Goal: Task Accomplishment & Management: Complete application form

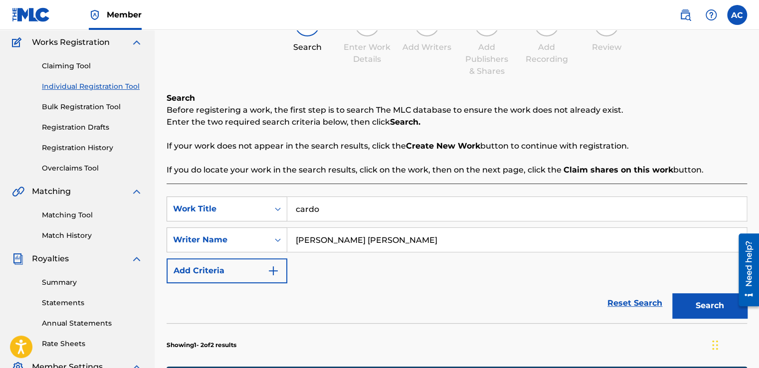
scroll to position [80, 0]
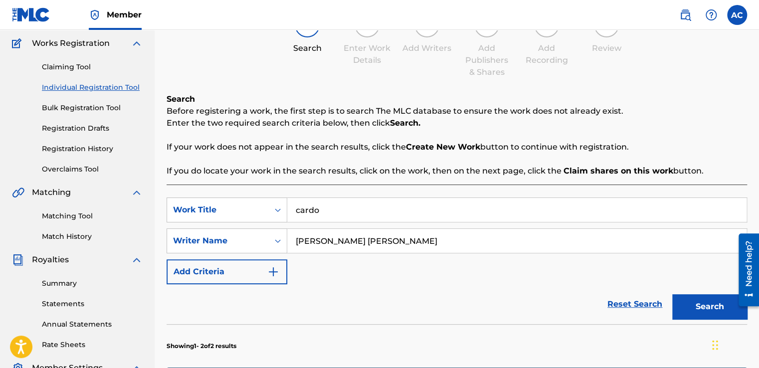
click at [86, 89] on link "Individual Registration Tool" at bounding box center [92, 87] width 101 height 10
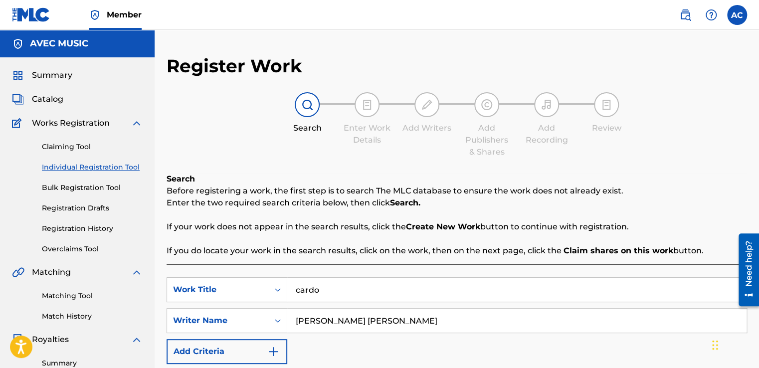
click at [136, 107] on div "Summary Catalog Works Registration Claiming Tool Individual Registration Tool B…" at bounding box center [77, 313] width 155 height 513
click at [64, 231] on link "Registration History" at bounding box center [92, 228] width 101 height 10
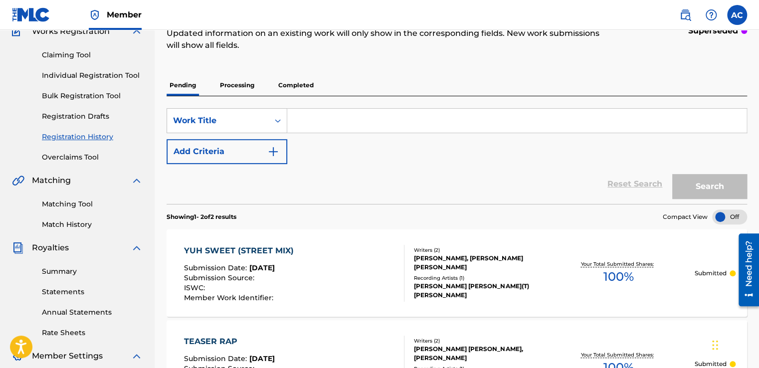
scroll to position [90, 0]
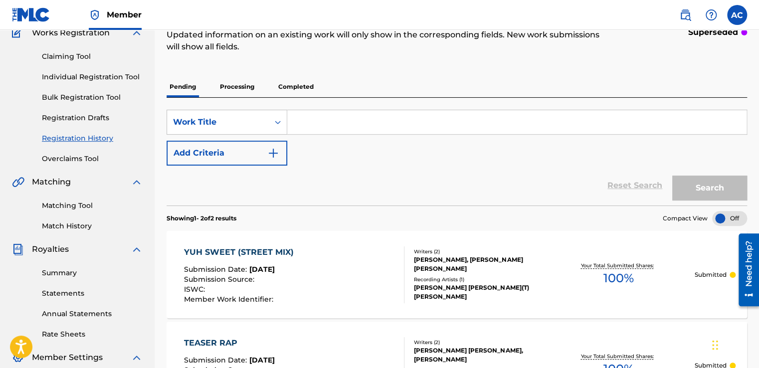
click at [235, 86] on p "Processing" at bounding box center [237, 86] width 40 height 21
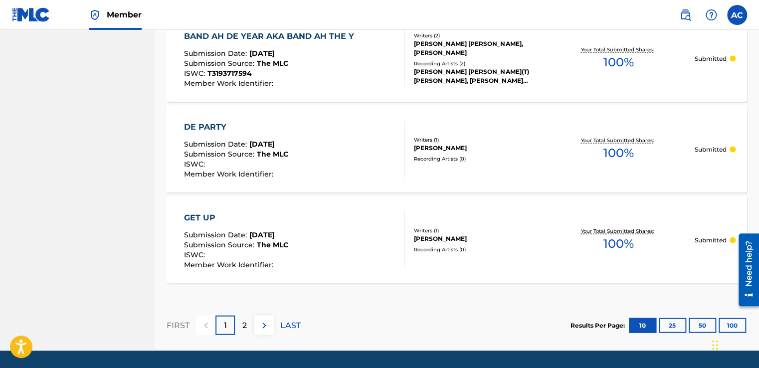
scroll to position [958, 0]
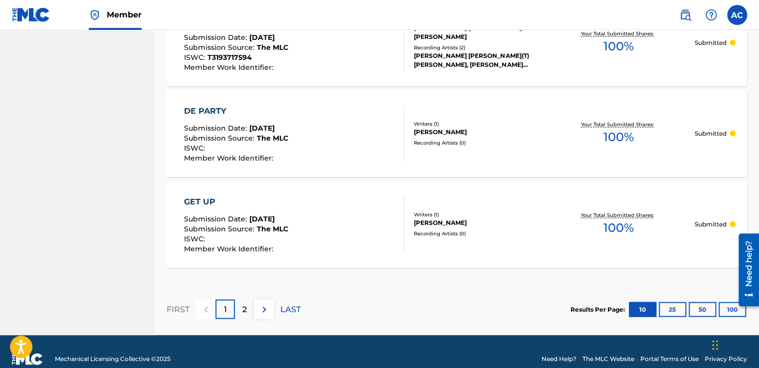
click at [241, 311] on div "2" at bounding box center [244, 309] width 19 height 19
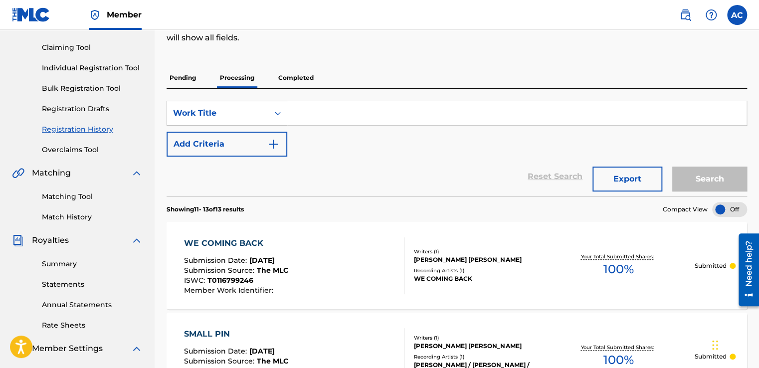
scroll to position [97, 0]
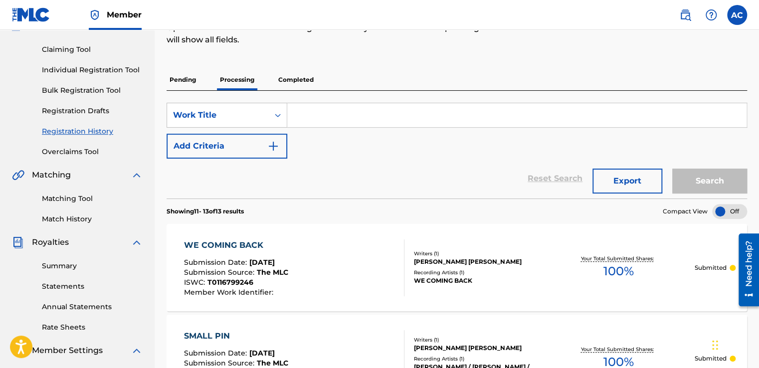
click at [177, 79] on p "Pending" at bounding box center [183, 79] width 32 height 21
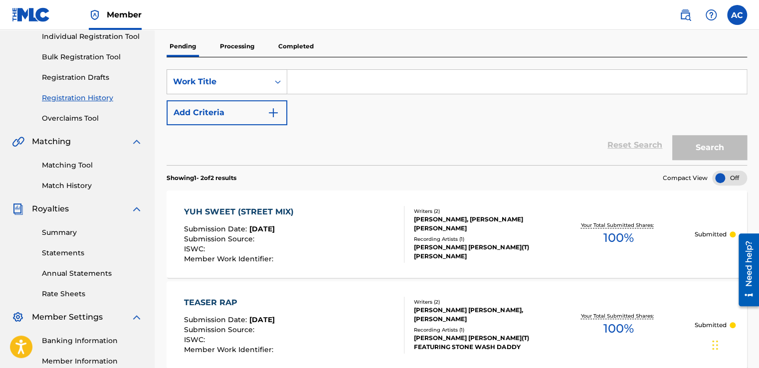
scroll to position [130, 0]
click at [228, 44] on p "Processing" at bounding box center [237, 46] width 40 height 21
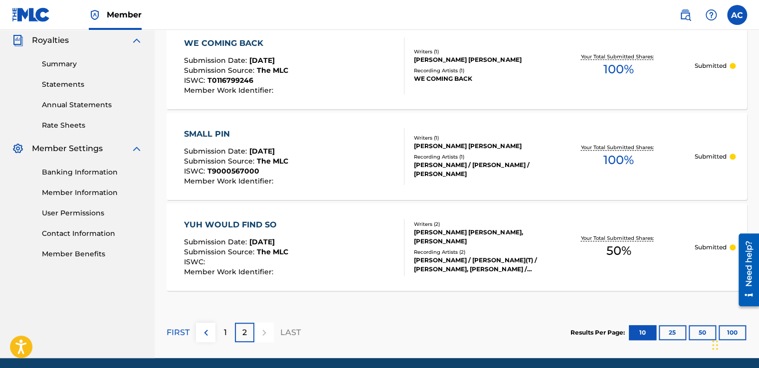
scroll to position [319, 0]
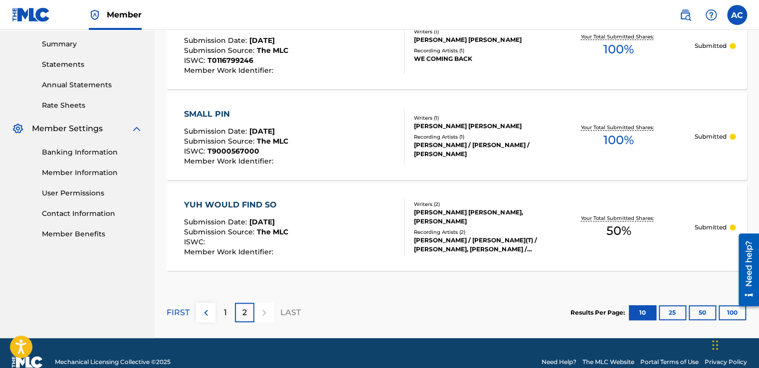
click at [225, 311] on p "1" at bounding box center [225, 313] width 3 height 12
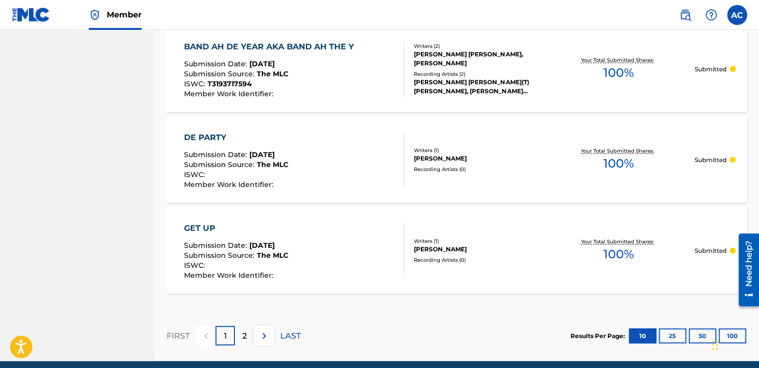
scroll to position [932, 0]
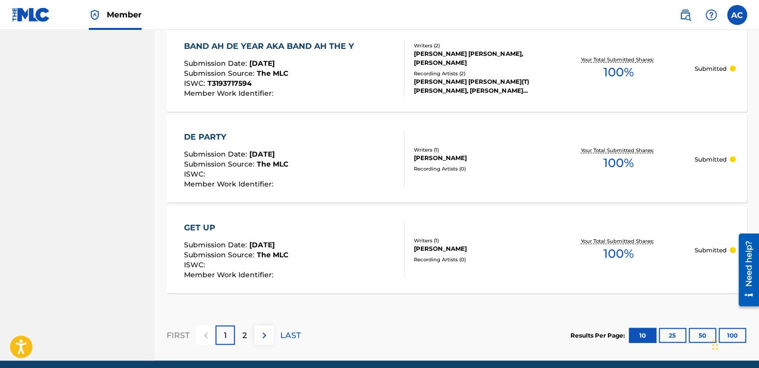
click at [235, 330] on div "2" at bounding box center [244, 334] width 19 height 19
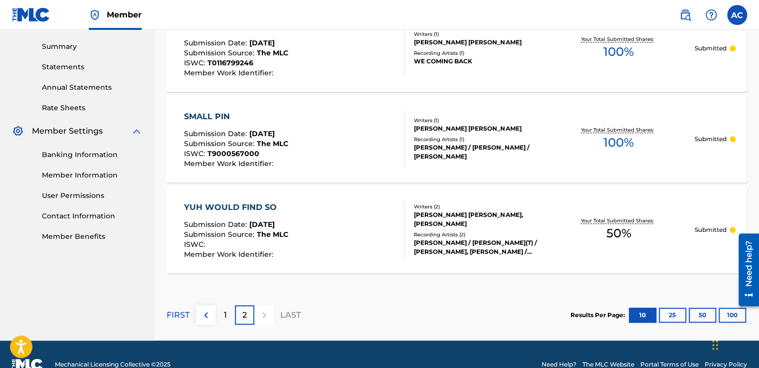
scroll to position [337, 0]
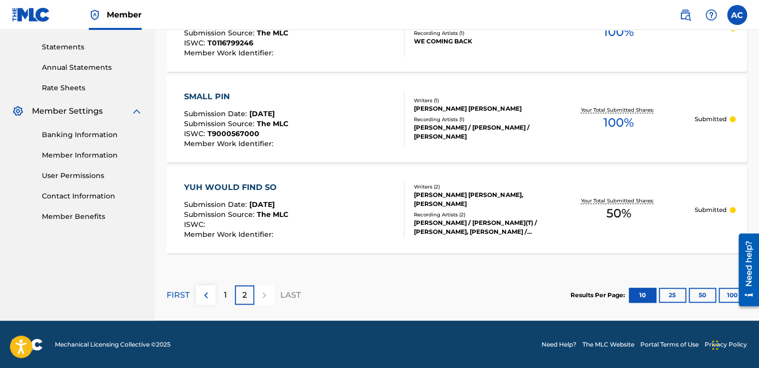
click at [225, 292] on p "1" at bounding box center [225, 295] width 3 height 12
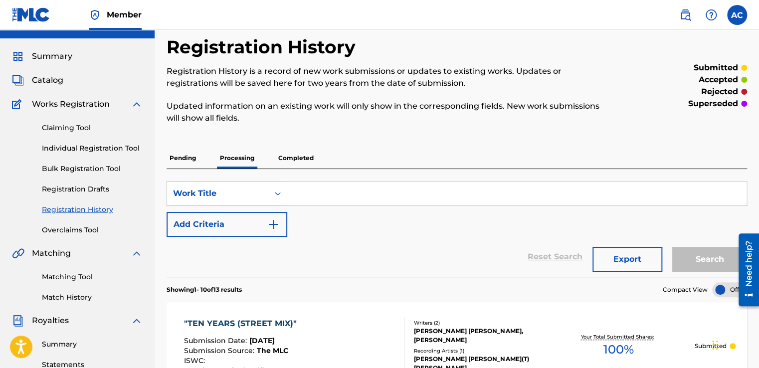
scroll to position [17, 0]
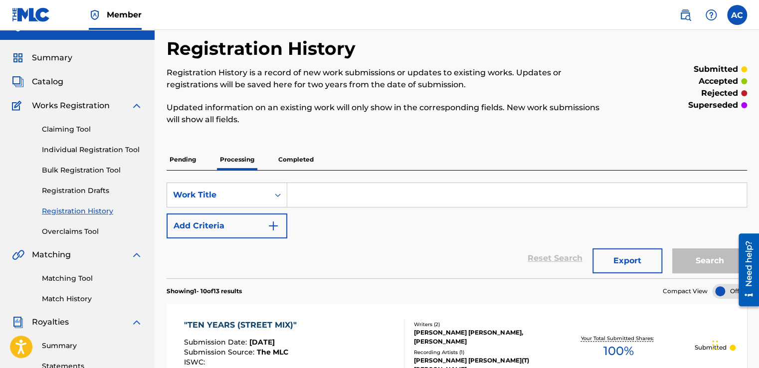
click at [64, 147] on link "Individual Registration Tool" at bounding box center [92, 150] width 101 height 10
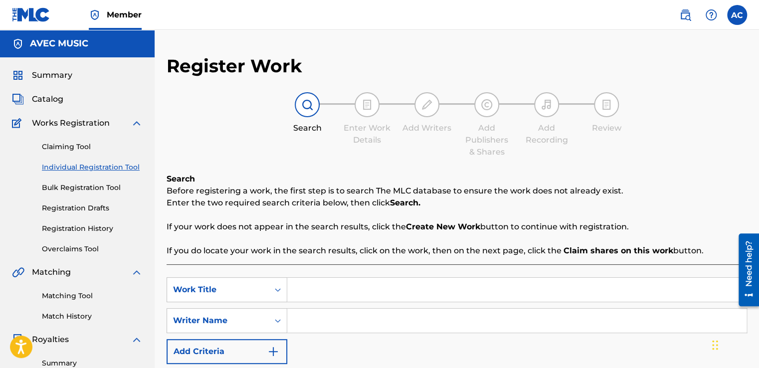
click at [305, 288] on input "Search Form" at bounding box center [516, 290] width 459 height 24
type input "YUH SWEET (STREET MIX)"
click at [293, 317] on input "Search Form" at bounding box center [516, 321] width 459 height 24
type input "[PERSON_NAME] [PERSON_NAME]"
click at [393, 348] on div "SearchWithCriteriaf8991b23-07d9-4ca1-8bb0-83294c653c4a Work Title YUH SWEET (ST…" at bounding box center [457, 320] width 581 height 87
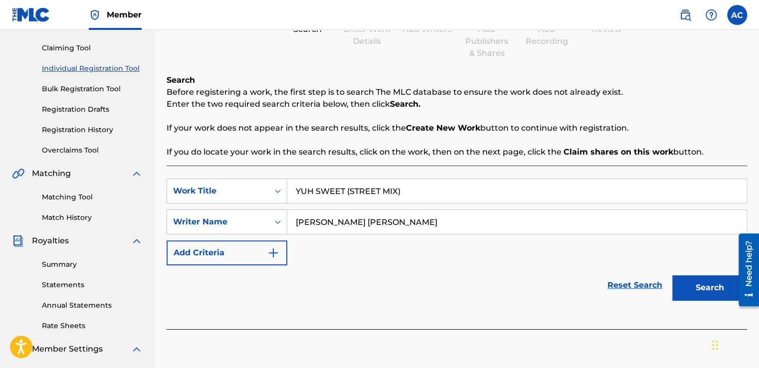
scroll to position [100, 0]
click at [693, 287] on button "Search" at bounding box center [709, 286] width 75 height 25
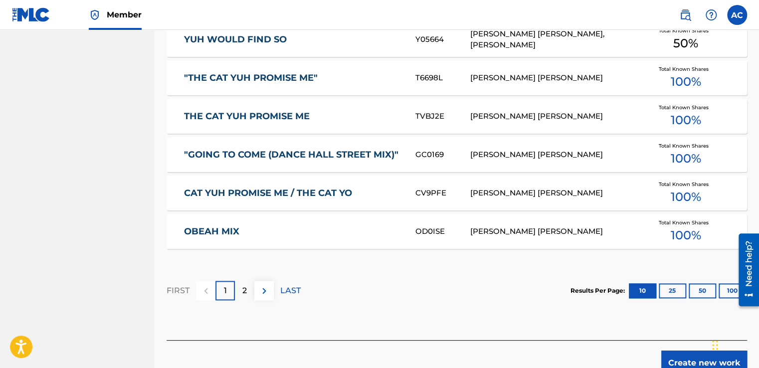
scroll to position [599, 0]
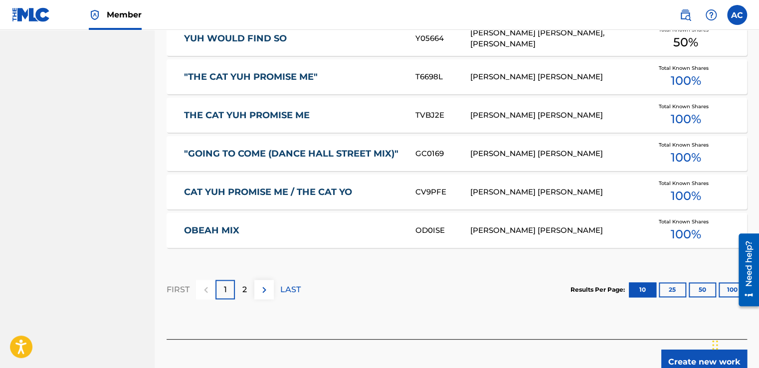
click at [247, 293] on div "2" at bounding box center [244, 289] width 19 height 19
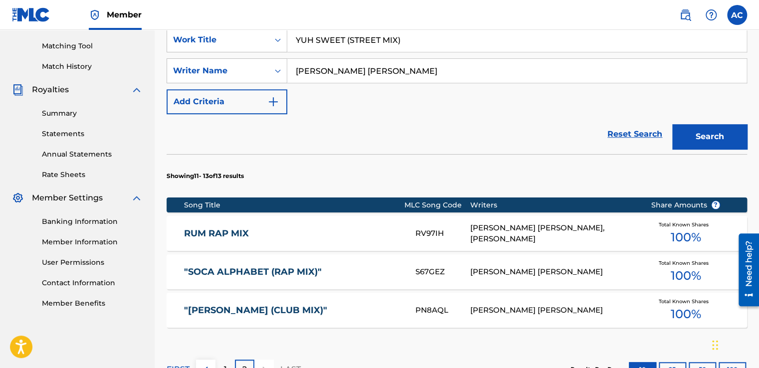
scroll to position [383, 0]
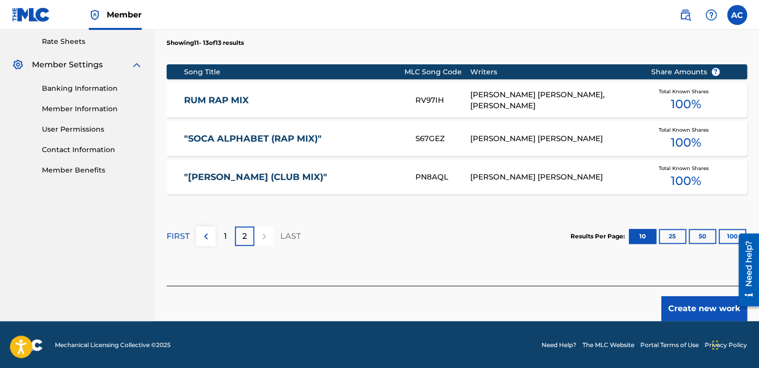
click at [439, 249] on section "FIRST 1 2 LAST Results Per Page: 10 25 50 100" at bounding box center [457, 236] width 581 height 51
click at [674, 306] on button "Create new work" at bounding box center [704, 308] width 86 height 25
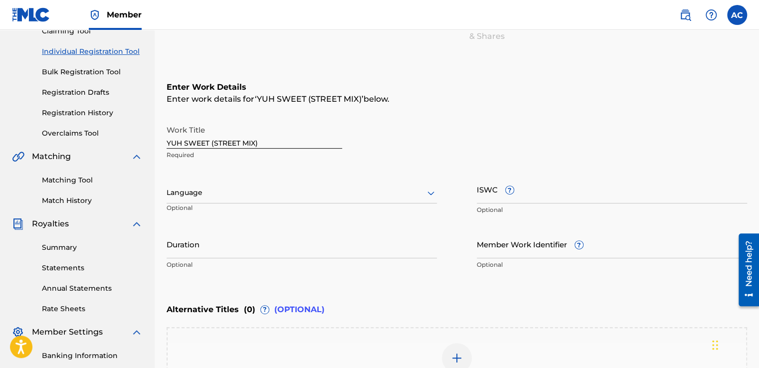
scroll to position [96, 0]
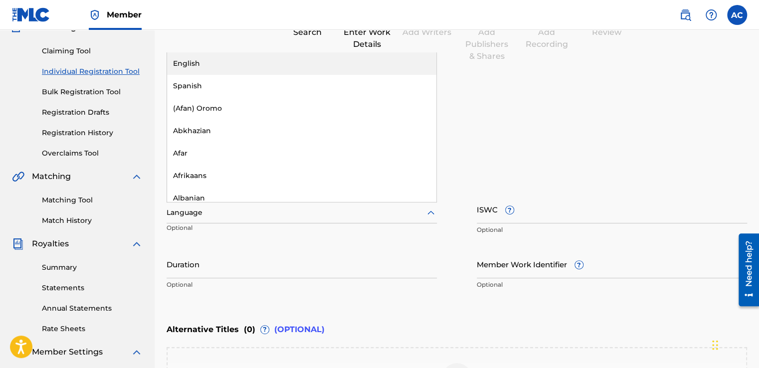
click at [179, 213] on div at bounding box center [302, 213] width 270 height 12
click at [175, 65] on div "English" at bounding box center [301, 63] width 269 height 22
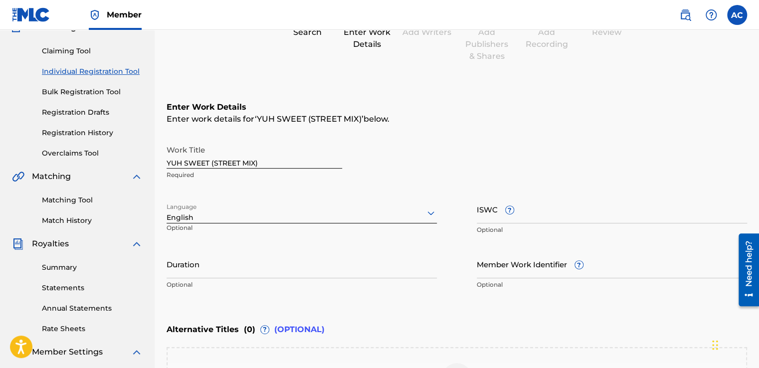
click at [177, 64] on div "Register Work Search Enter Work Details Add Writers Add Publishers & Shares Add…" at bounding box center [457, 220] width 581 height 522
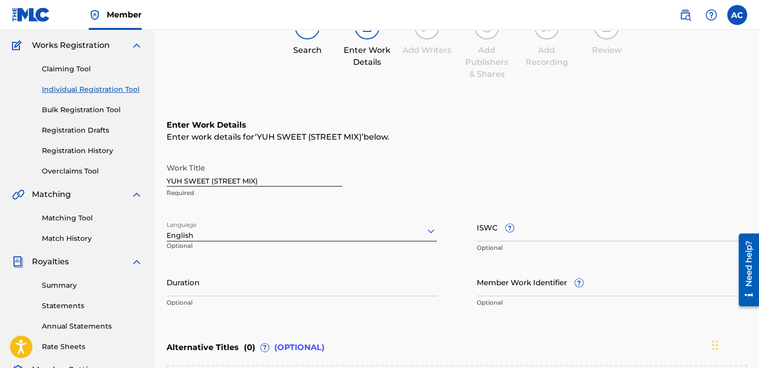
scroll to position [80, 0]
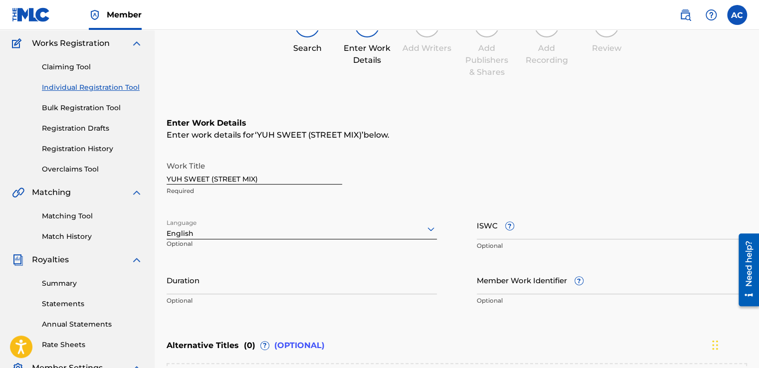
click at [58, 147] on link "Registration History" at bounding box center [92, 149] width 101 height 10
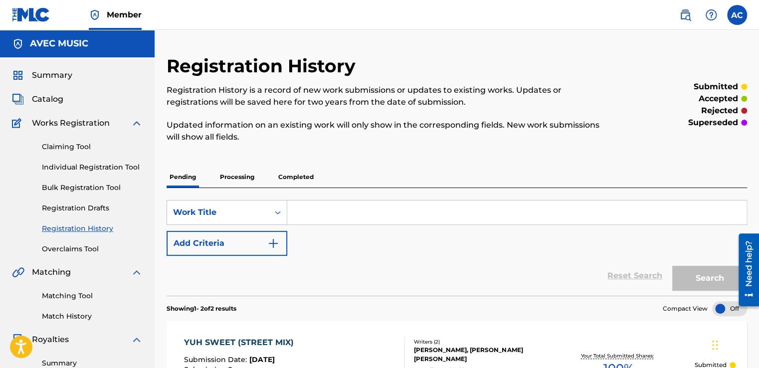
click at [289, 176] on p "Completed" at bounding box center [295, 177] width 41 height 21
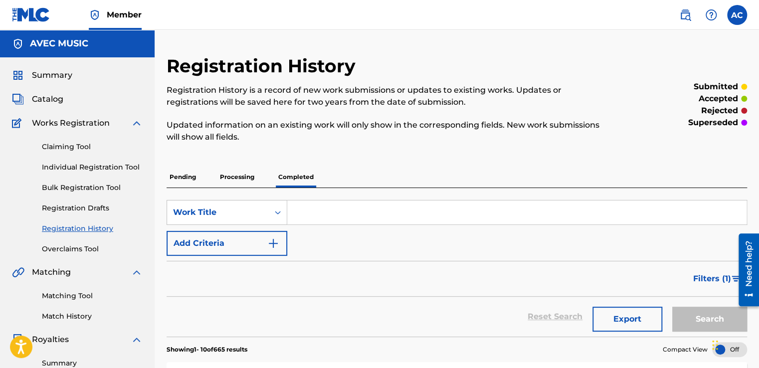
click at [295, 210] on input "Search Form" at bounding box center [516, 213] width 459 height 24
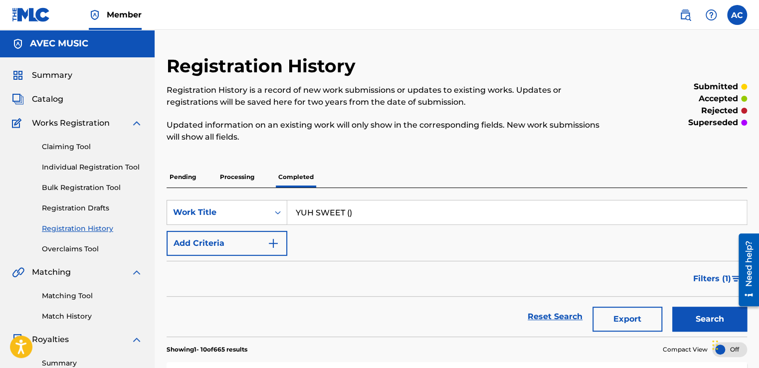
click at [349, 213] on input "YUH SWEET ()" at bounding box center [516, 213] width 459 height 24
type input "YUH SWEET (STREET)"
click at [275, 245] on img "Search Form" at bounding box center [273, 243] width 12 height 12
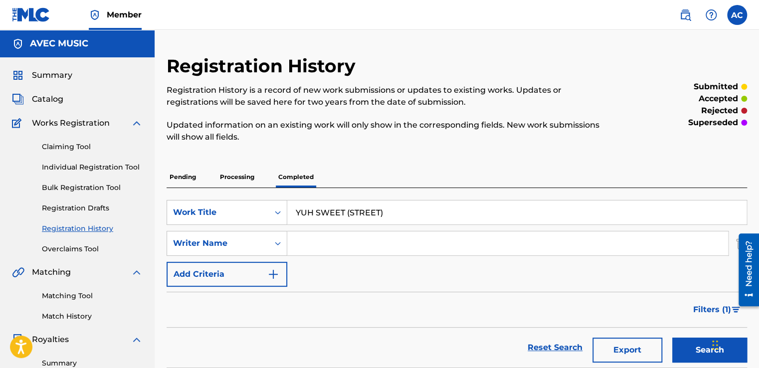
click at [305, 246] on input "Search Form" at bounding box center [507, 243] width 441 height 24
type input "A"
type input "[PERSON_NAME] [PERSON_NAME]"
click at [700, 345] on button "Search" at bounding box center [709, 350] width 75 height 25
click at [693, 347] on button "Search" at bounding box center [709, 350] width 75 height 25
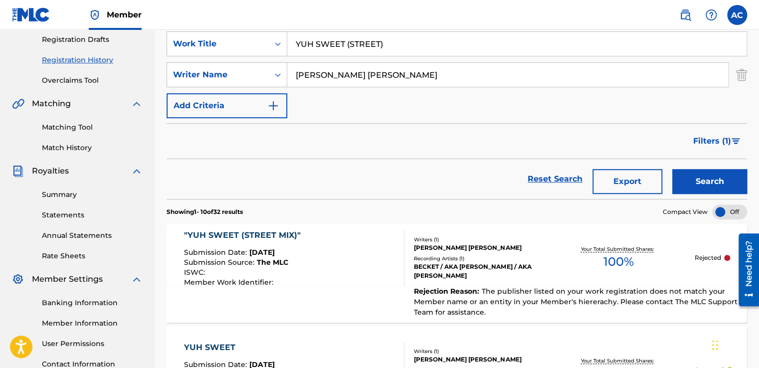
scroll to position [168, 0]
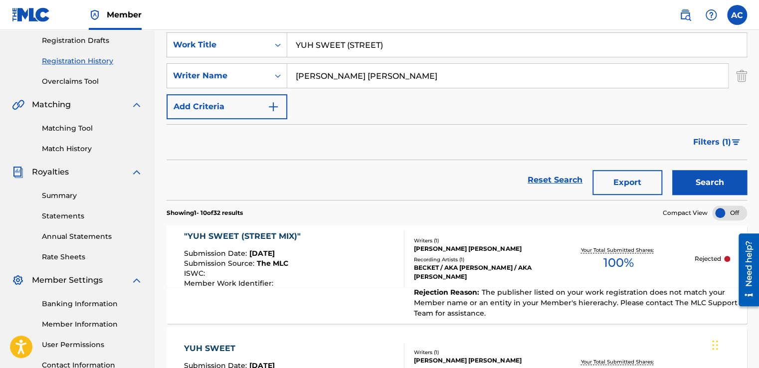
click at [227, 238] on div ""YUH SWEET (STREET MIX)"" at bounding box center [245, 236] width 122 height 12
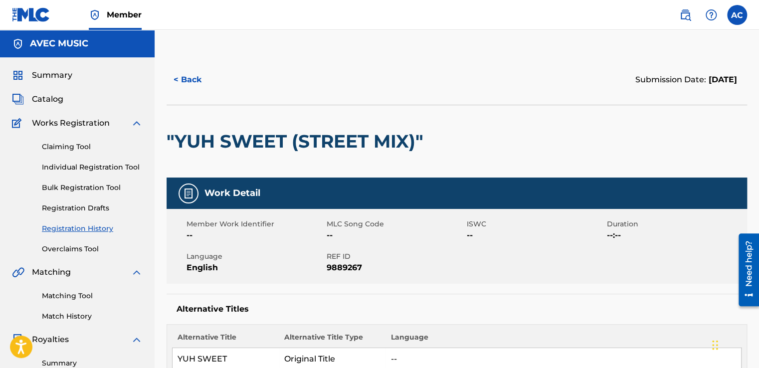
click at [126, 169] on link "Individual Registration Tool" at bounding box center [92, 167] width 101 height 10
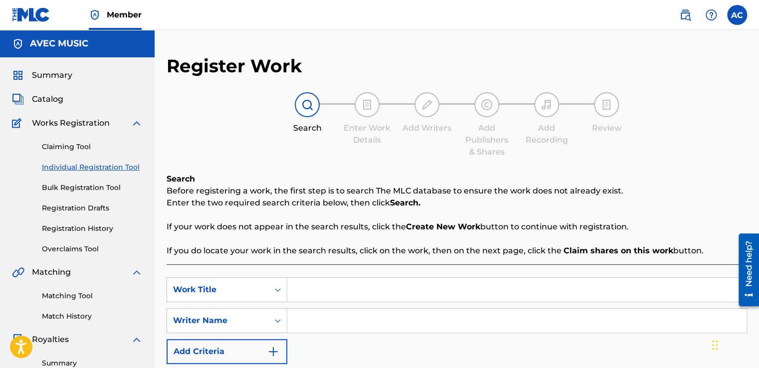
click at [97, 168] on link "Individual Registration Tool" at bounding box center [92, 167] width 101 height 10
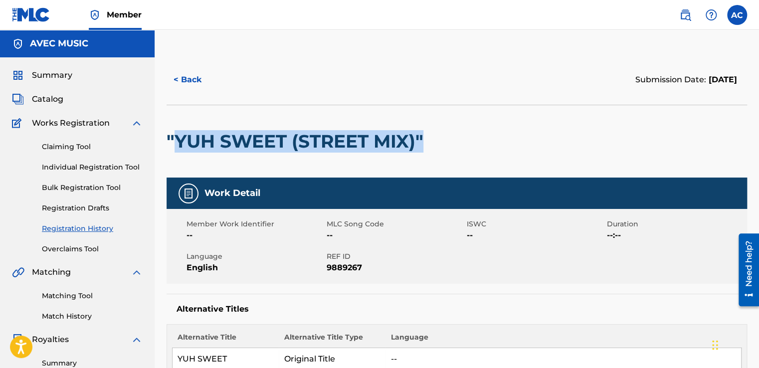
drag, startPoint x: 426, startPoint y: 133, endPoint x: 174, endPoint y: 139, distance: 252.0
click at [174, 139] on h2 ""YUH SWEET (STREET MIX)"" at bounding box center [298, 141] width 262 height 22
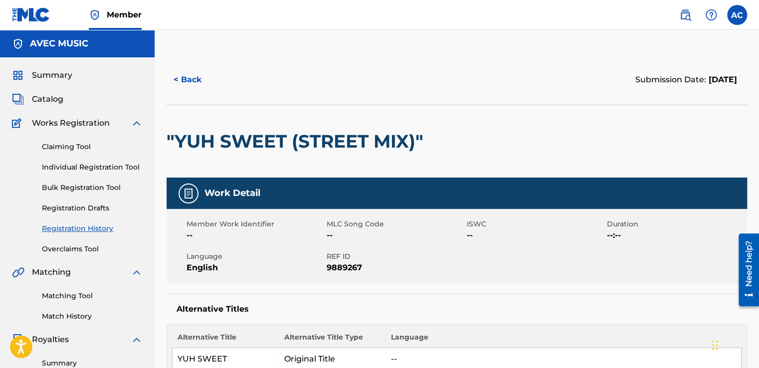
click at [170, 137] on h2 ""YUH SWEET (STREET MIX)"" at bounding box center [298, 141] width 262 height 22
click at [175, 136] on h2 ""YUH SWEET (STREET MIX)"" at bounding box center [298, 141] width 262 height 22
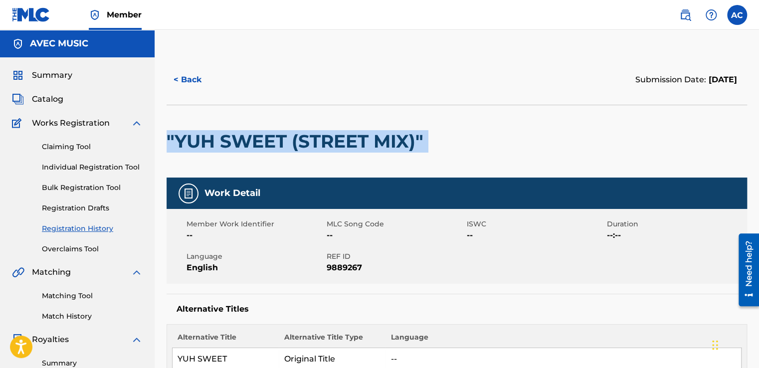
click at [175, 136] on h2 ""YUH SWEET (STREET MIX)"" at bounding box center [298, 141] width 262 height 22
copy div ""YUH SWEET (STREET MIX)""
drag, startPoint x: 178, startPoint y: 141, endPoint x: 165, endPoint y: 138, distance: 13.3
click at [181, 139] on h2 ""YUH SWEET (STREET MIX)"" at bounding box center [298, 141] width 262 height 22
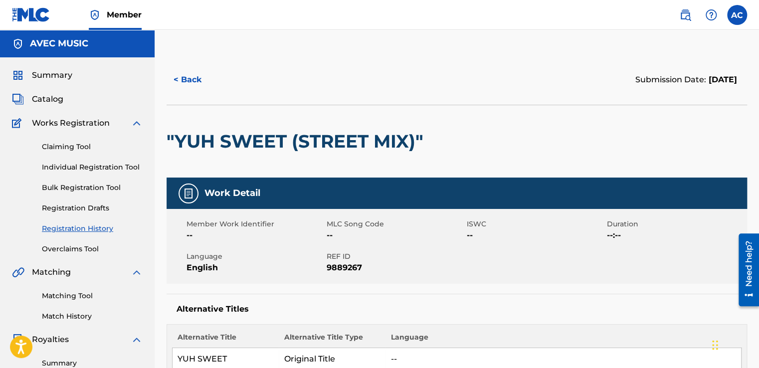
click at [173, 133] on h2 ""YUH SWEET (STREET MIX)"" at bounding box center [298, 141] width 262 height 22
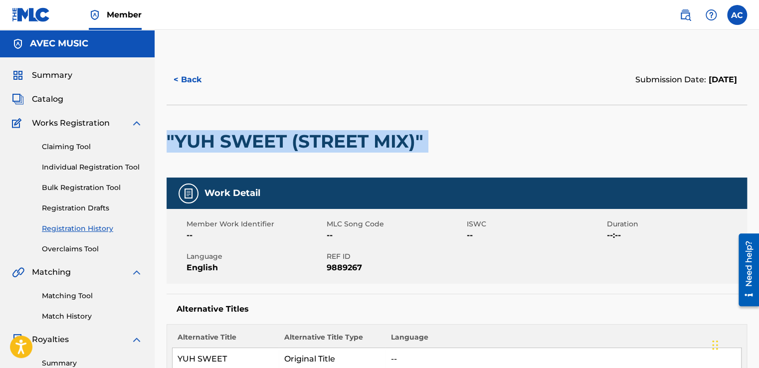
click at [173, 133] on h2 ""YUH SWEET (STREET MIX)"" at bounding box center [298, 141] width 262 height 22
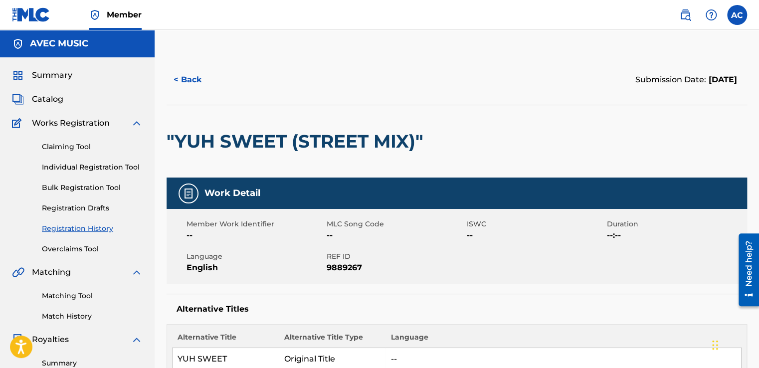
click at [170, 133] on h2 ""YUH SWEET (STREET MIX)"" at bounding box center [298, 141] width 262 height 22
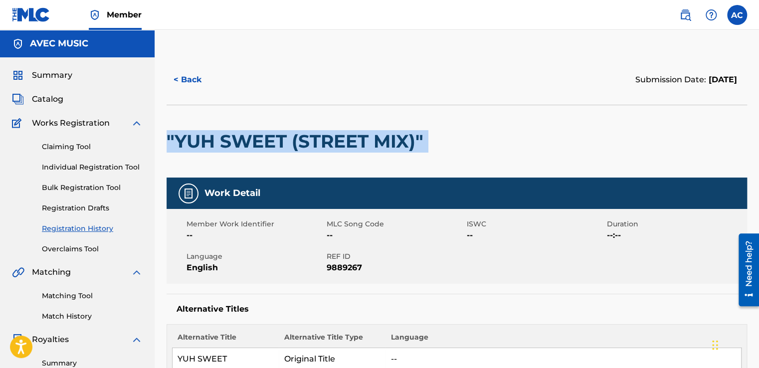
click at [170, 133] on h2 ""YUH SWEET (STREET MIX)"" at bounding box center [298, 141] width 262 height 22
copy div ""YUH SWEET (STREET MIX)""
click at [87, 166] on link "Individual Registration Tool" at bounding box center [92, 167] width 101 height 10
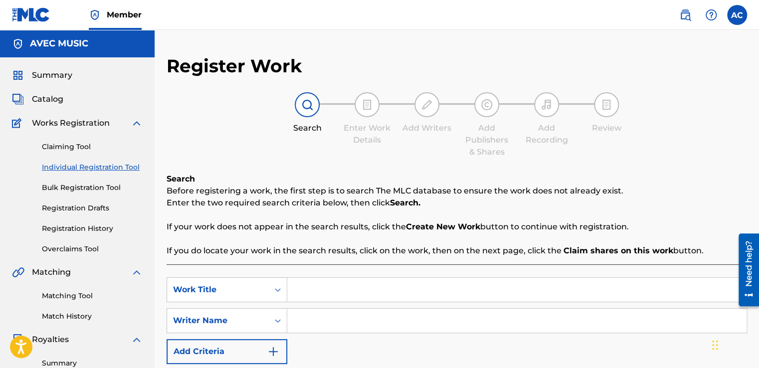
paste input ""YUH SWEET (STREET MIX)""
type input ""YUH SWEET (STREET MIX)""
click at [301, 321] on input "Search Form" at bounding box center [516, 321] width 459 height 24
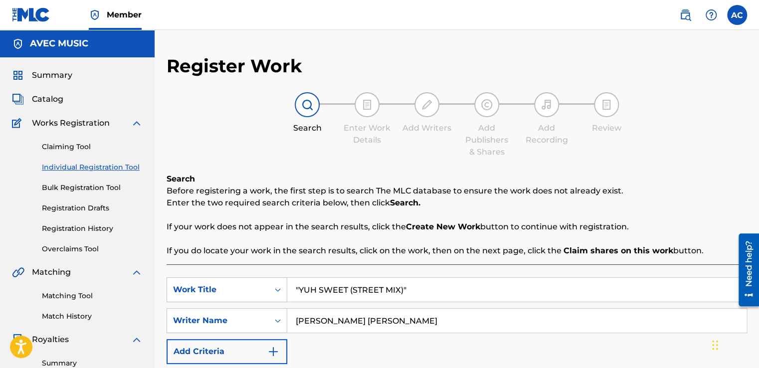
type input "[PERSON_NAME] [PERSON_NAME]"
click at [372, 340] on div "SearchWithCriteriaf8991b23-07d9-4ca1-8bb0-83294c653c4a Work Title "YUH SWEET (S…" at bounding box center [457, 320] width 581 height 87
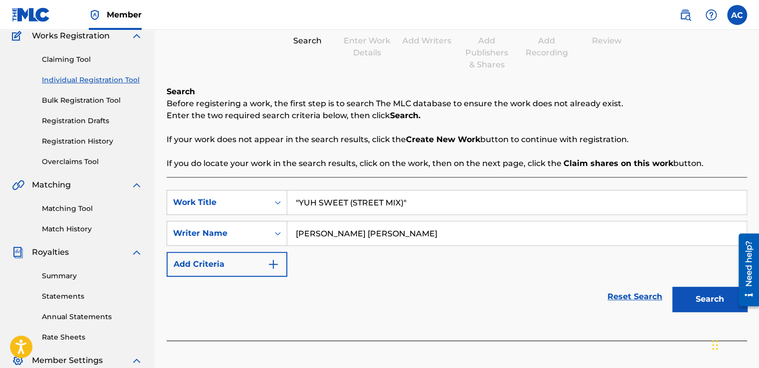
scroll to position [100, 0]
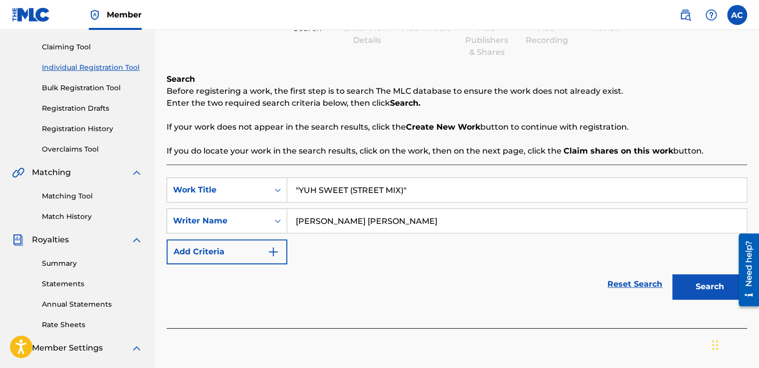
click at [702, 284] on button "Search" at bounding box center [709, 286] width 75 height 25
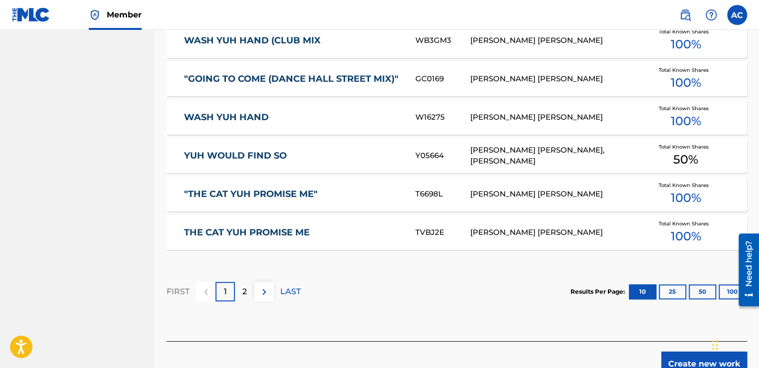
scroll to position [599, 0]
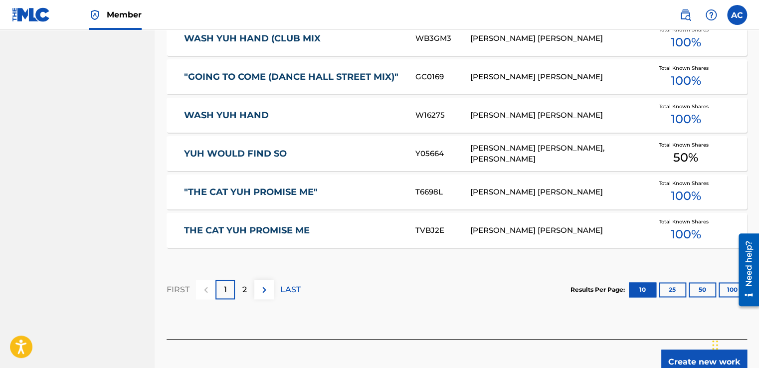
click at [242, 284] on p "2" at bounding box center [244, 290] width 4 height 12
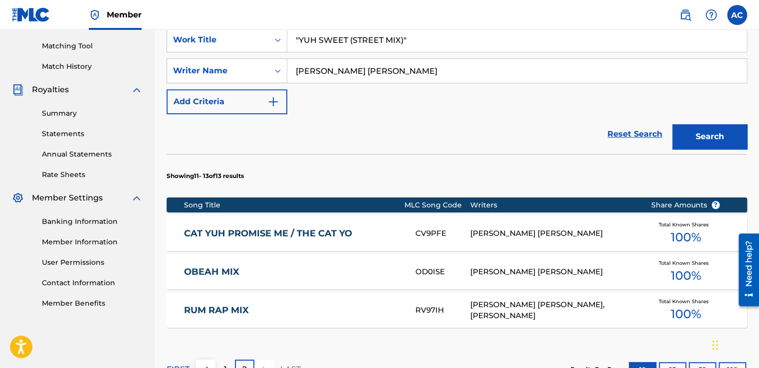
scroll to position [383, 0]
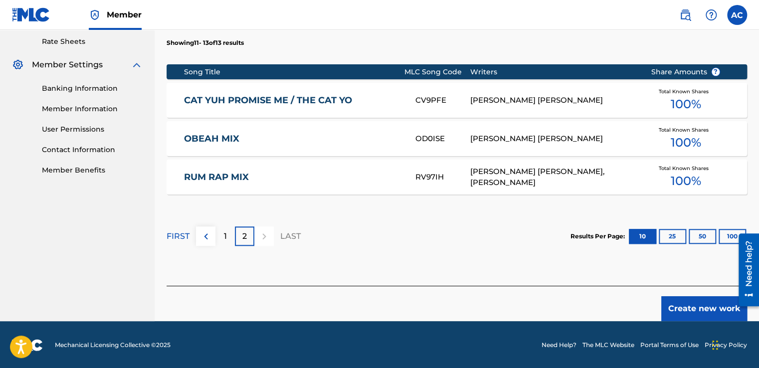
click at [380, 259] on section "FIRST 1 2 LAST Results Per Page: 10 25 50 100" at bounding box center [457, 236] width 581 height 51
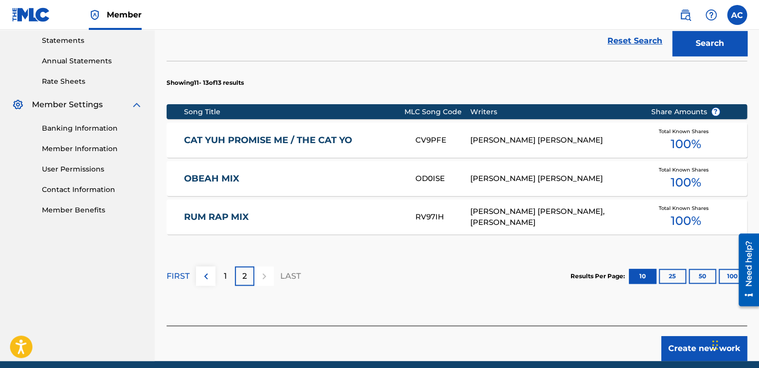
scroll to position [323, 0]
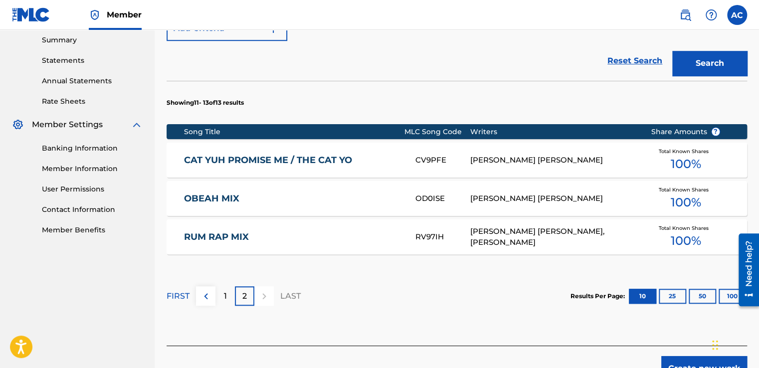
click at [224, 294] on p "1" at bounding box center [225, 296] width 3 height 12
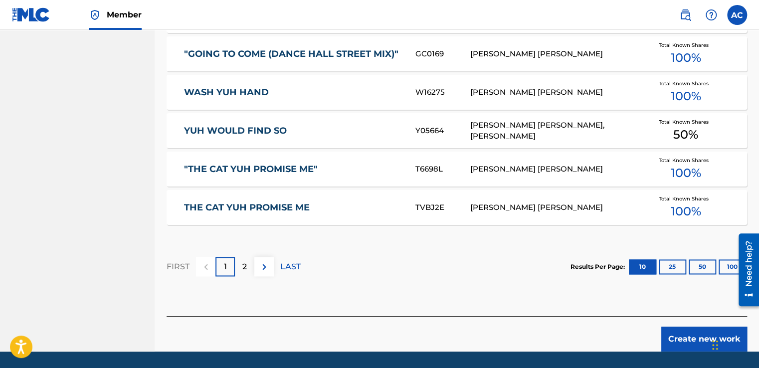
scroll to position [642, 0]
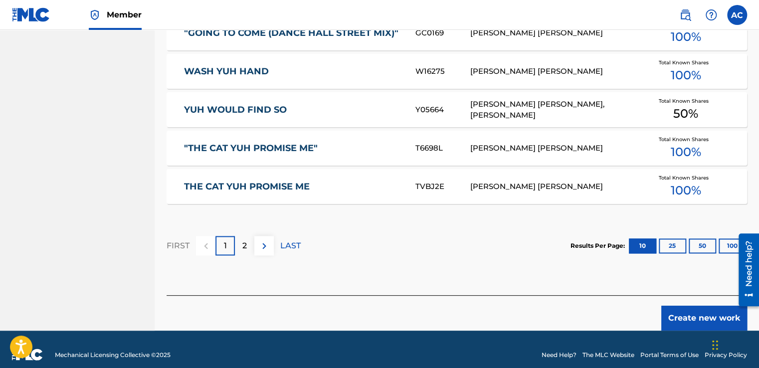
click at [675, 319] on button "Create new work" at bounding box center [704, 318] width 86 height 25
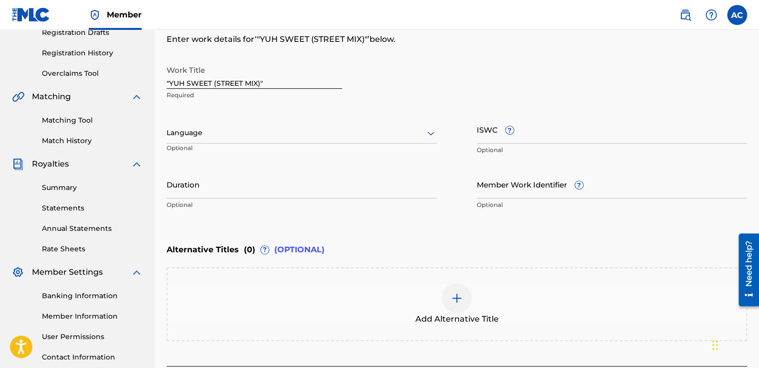
scroll to position [156, 0]
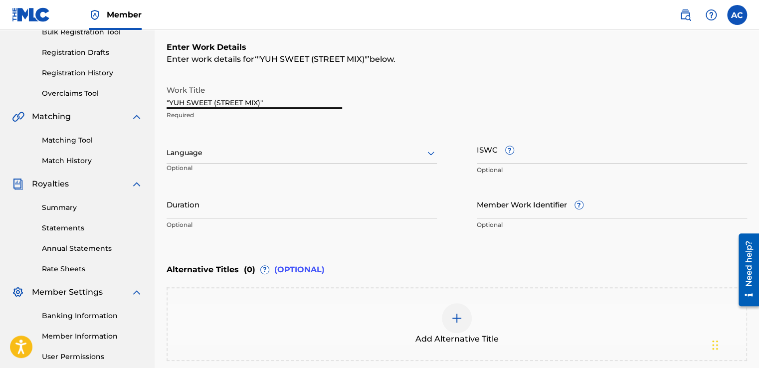
click at [215, 100] on input ""YUH SWEET (STREET MIX)"" at bounding box center [255, 94] width 176 height 28
type input ""YUH SWEET (STREET MIX)""
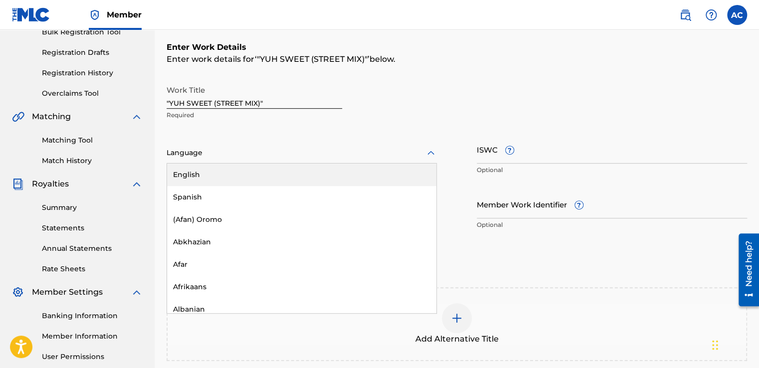
click at [182, 149] on div at bounding box center [302, 153] width 270 height 12
click at [176, 173] on div "English" at bounding box center [301, 175] width 269 height 22
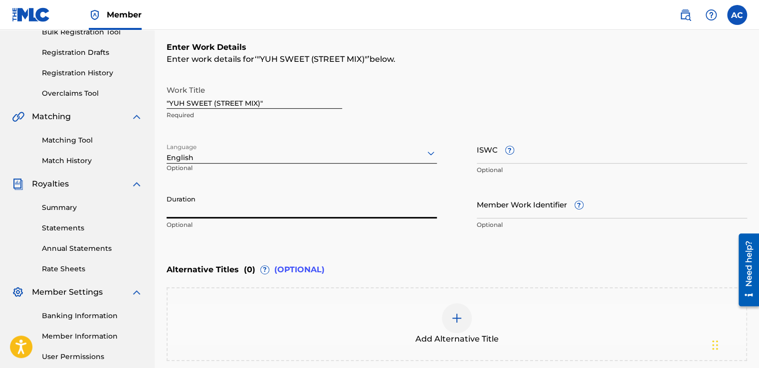
click at [170, 208] on input "Duration" at bounding box center [302, 204] width 270 height 28
type input "06:30"
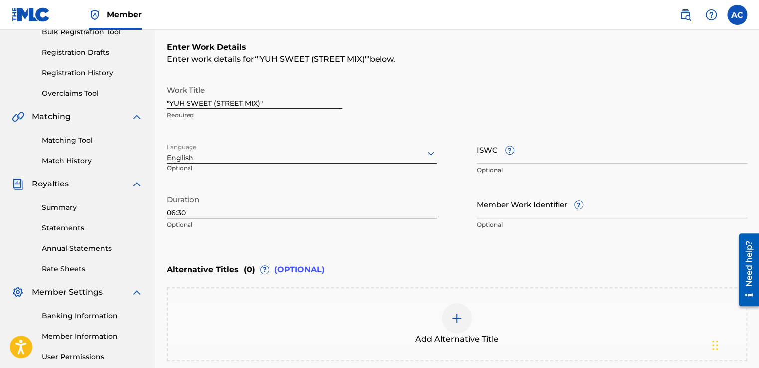
click at [460, 317] on img at bounding box center [457, 318] width 12 height 12
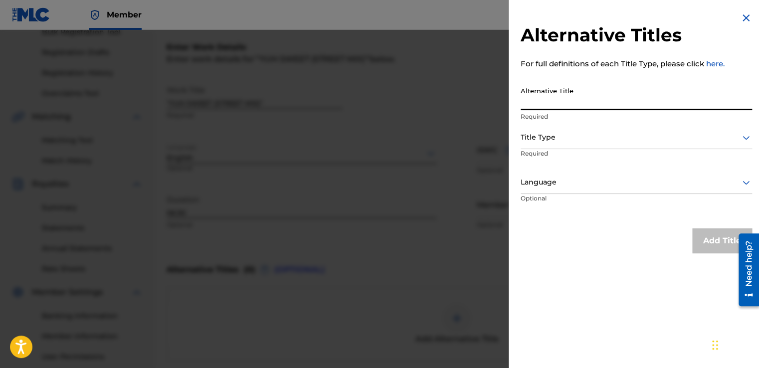
click at [523, 101] on input "Alternative Title" at bounding box center [636, 96] width 231 height 28
type input "YUH SWEET"
click at [507, 107] on div at bounding box center [379, 214] width 759 height 368
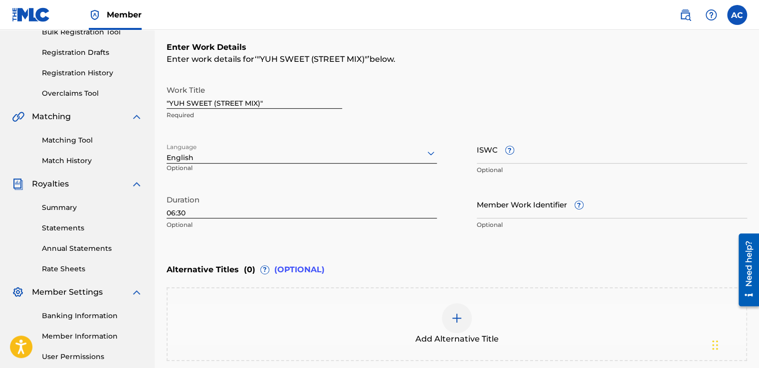
click at [507, 107] on div "Work Title "YUH SWEET (STREET MIX)" Required" at bounding box center [457, 102] width 581 height 45
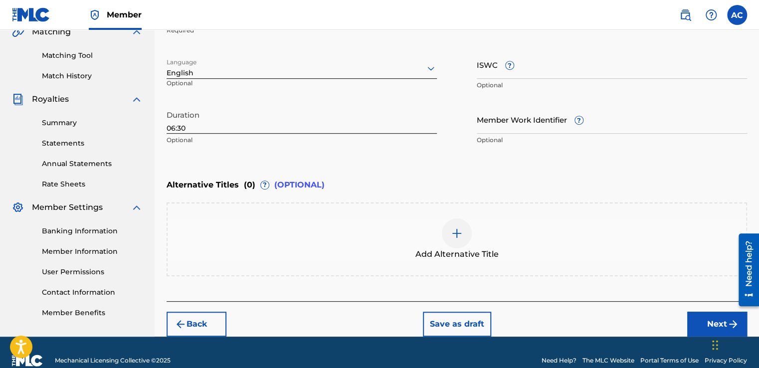
scroll to position [255, 0]
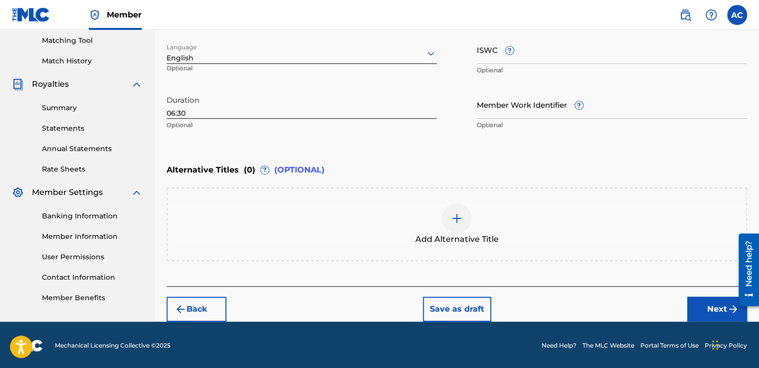
click at [459, 216] on img at bounding box center [457, 219] width 12 height 12
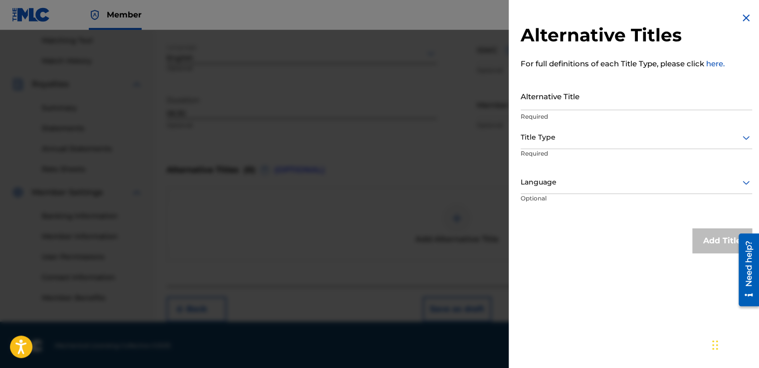
click at [526, 103] on input "Alternative Title" at bounding box center [636, 96] width 231 height 28
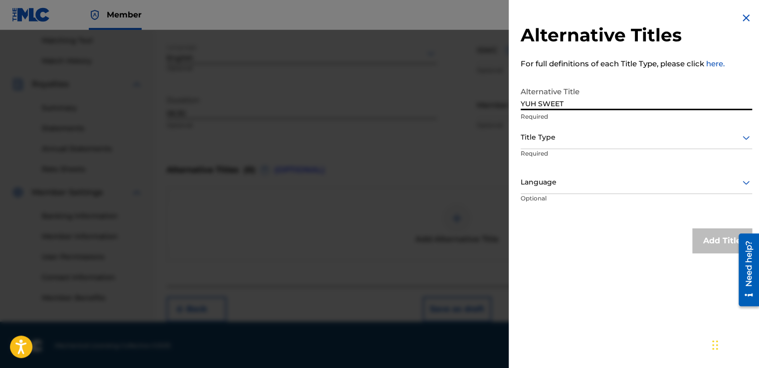
type input "YUH SWEET"
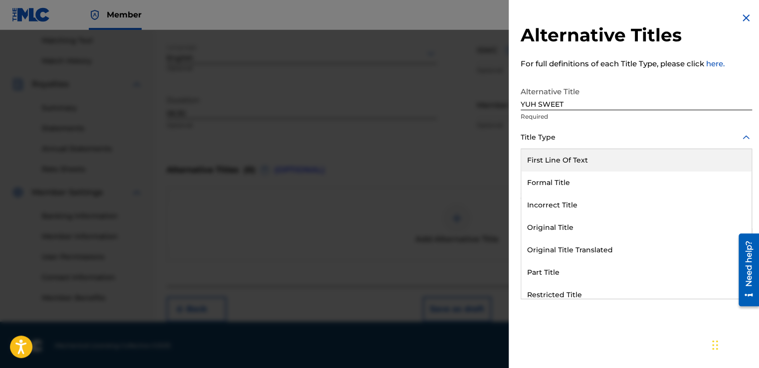
click at [743, 138] on icon at bounding box center [746, 137] width 7 height 4
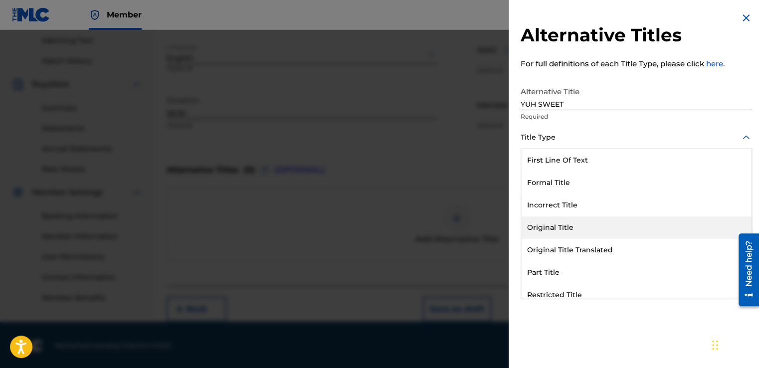
click at [555, 230] on div "Original Title" at bounding box center [636, 227] width 230 height 22
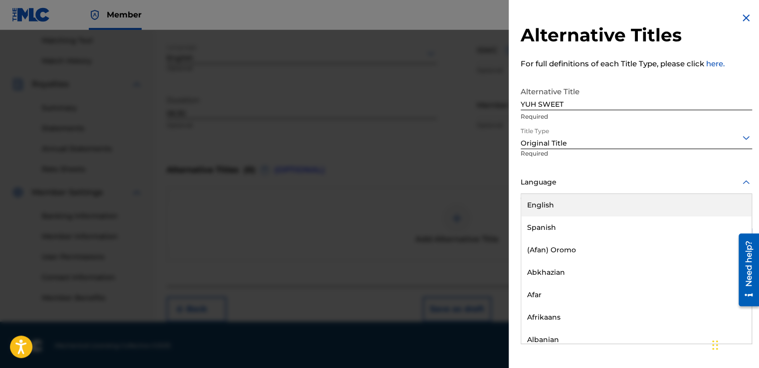
click at [534, 184] on div at bounding box center [636, 182] width 231 height 12
click at [533, 203] on div "English" at bounding box center [636, 205] width 230 height 22
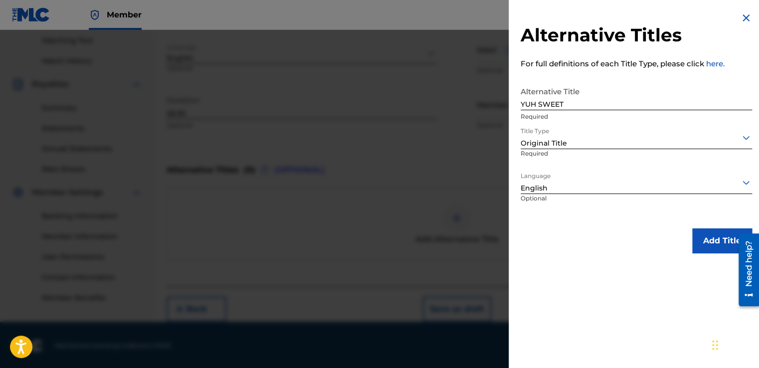
click at [702, 238] on button "Add Title" at bounding box center [722, 240] width 60 height 25
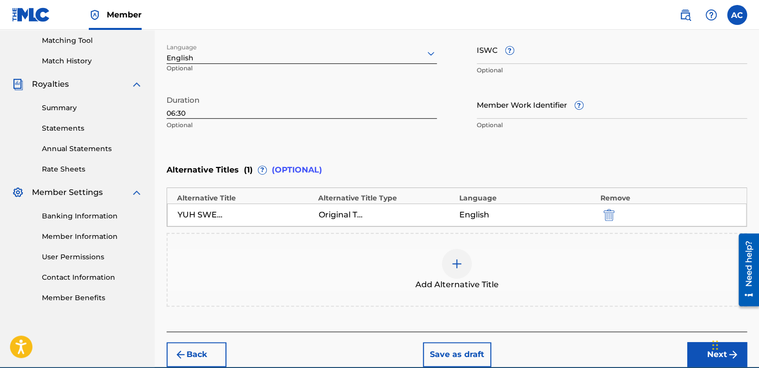
click at [454, 262] on img at bounding box center [457, 264] width 12 height 12
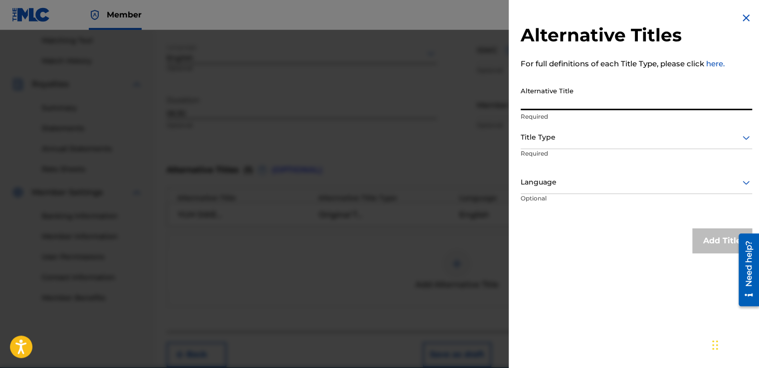
click at [533, 108] on input "Alternative Title" at bounding box center [636, 96] width 231 height 28
type input "SWEET"
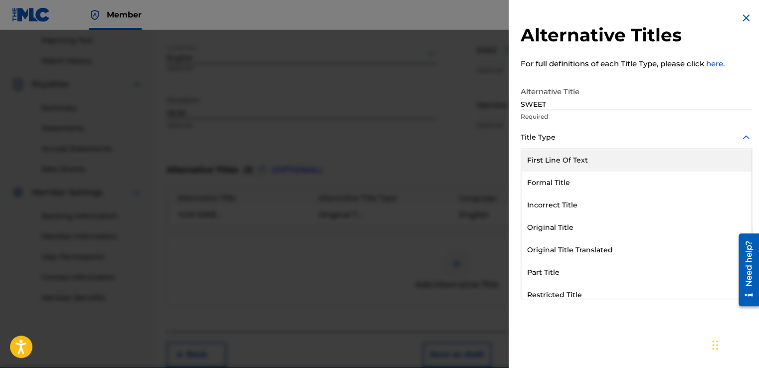
click at [536, 143] on div at bounding box center [636, 137] width 231 height 12
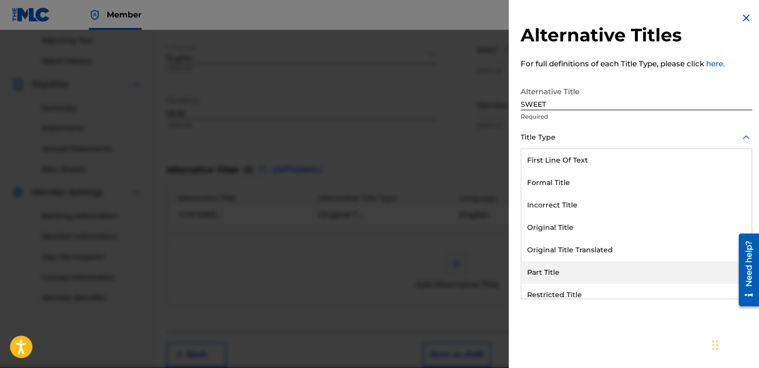
click at [535, 273] on div "Part Title" at bounding box center [636, 272] width 230 height 22
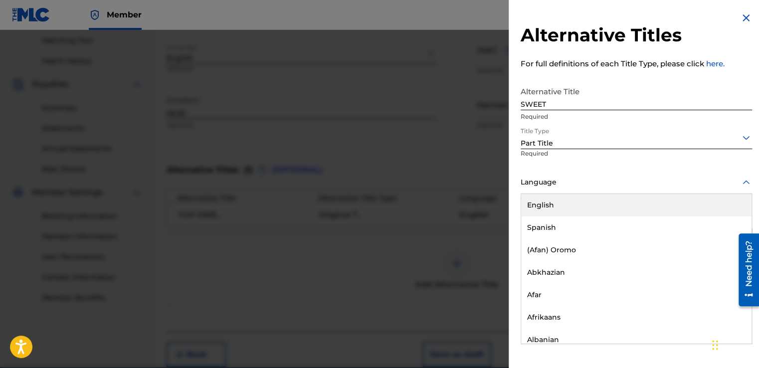
click at [531, 187] on div at bounding box center [636, 182] width 231 height 12
click at [533, 203] on div "English" at bounding box center [636, 205] width 230 height 22
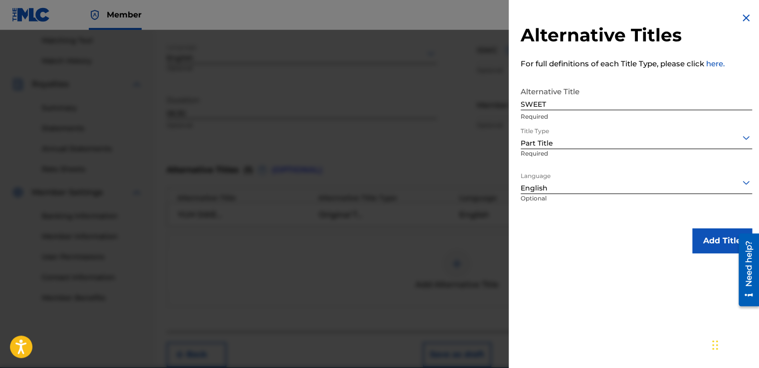
click at [698, 237] on button "Add Title" at bounding box center [722, 240] width 60 height 25
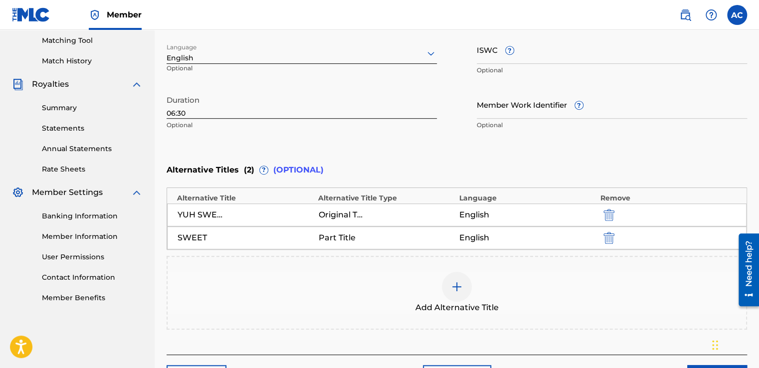
click at [453, 285] on img at bounding box center [457, 287] width 12 height 12
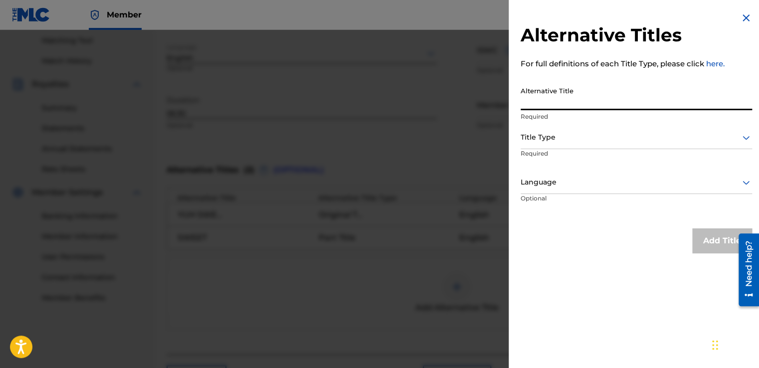
click at [541, 107] on input "Alternative Title" at bounding box center [636, 96] width 231 height 28
click at [531, 102] on input "Alternative Title" at bounding box center [636, 96] width 231 height 28
type input "[PERSON_NAME] HONEY DO-DO, I AM WRITING THIS SONG JUST FOR YOU"
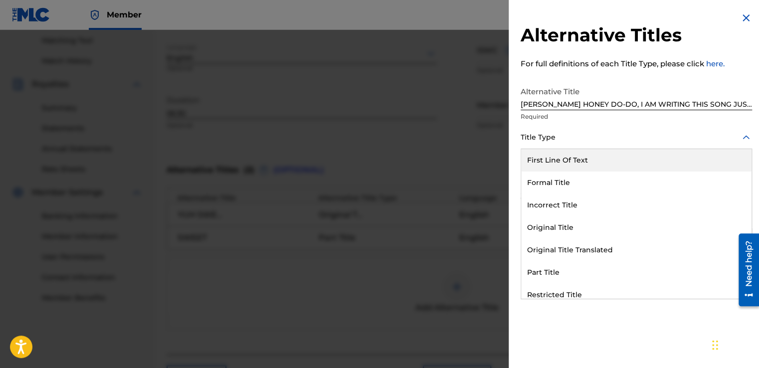
click at [537, 136] on div at bounding box center [636, 137] width 231 height 12
click at [531, 158] on div "First Line Of Text" at bounding box center [636, 160] width 230 height 22
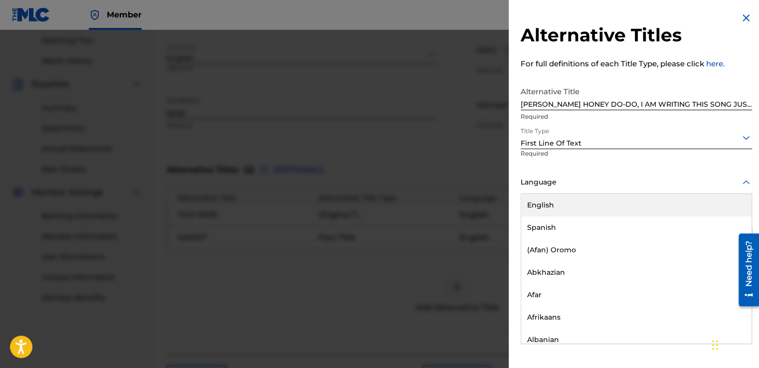
click at [526, 181] on div at bounding box center [636, 182] width 231 height 12
click at [526, 204] on div "English" at bounding box center [636, 205] width 230 height 22
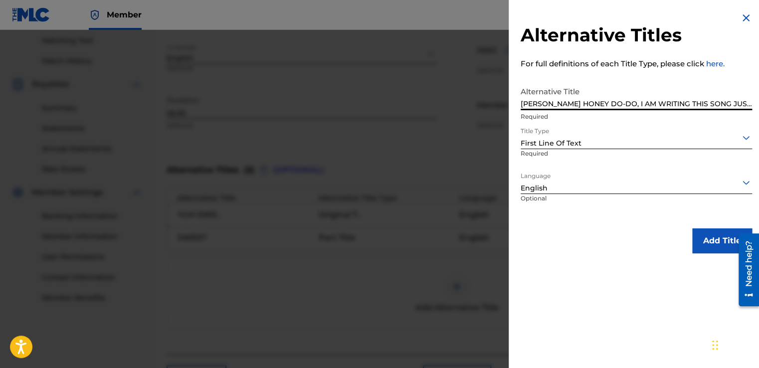
click at [597, 101] on input "[PERSON_NAME] HONEY DO-DO, I AM WRITING THIS SONG JUST FOR YOU" at bounding box center [636, 96] width 231 height 28
click at [704, 242] on button "Add Title" at bounding box center [722, 240] width 60 height 25
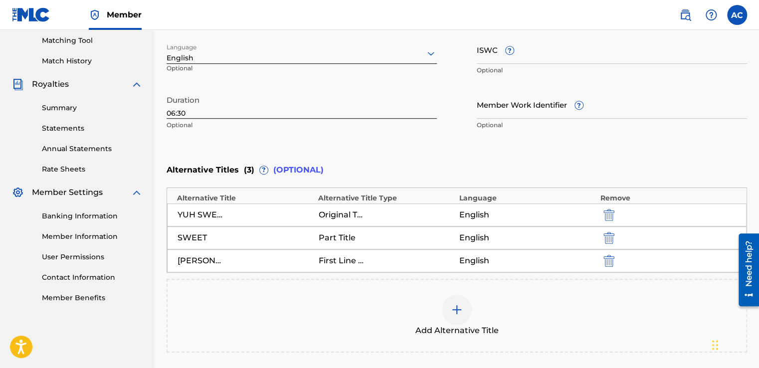
click at [491, 302] on div "Add Alternative Title" at bounding box center [457, 316] width 579 height 42
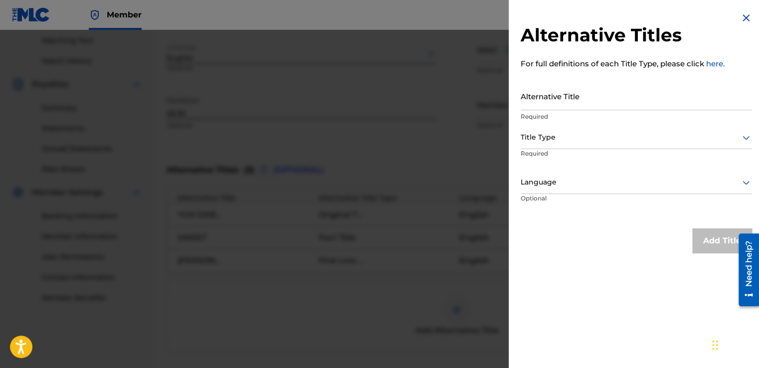
click at [554, 260] on div "Alternative Titles For full definitions of each Title Type, please click here. …" at bounding box center [636, 132] width 255 height 265
click at [604, 228] on div "Add Title" at bounding box center [636, 240] width 231 height 25
click at [605, 225] on div "Alternative Titles For full definitions of each Title Type, please click here. …" at bounding box center [636, 132] width 255 height 265
click at [613, 200] on div "Language Optional" at bounding box center [636, 194] width 231 height 45
click at [699, 237] on div "Add Title" at bounding box center [722, 240] width 60 height 25
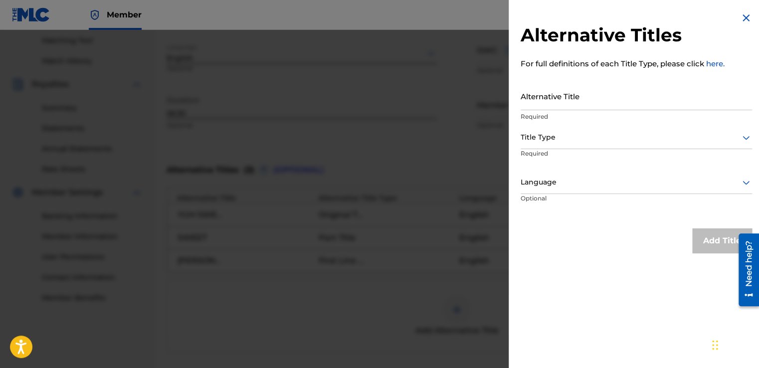
click at [699, 238] on div "Add Title" at bounding box center [722, 240] width 60 height 25
click at [437, 285] on div at bounding box center [379, 214] width 759 height 368
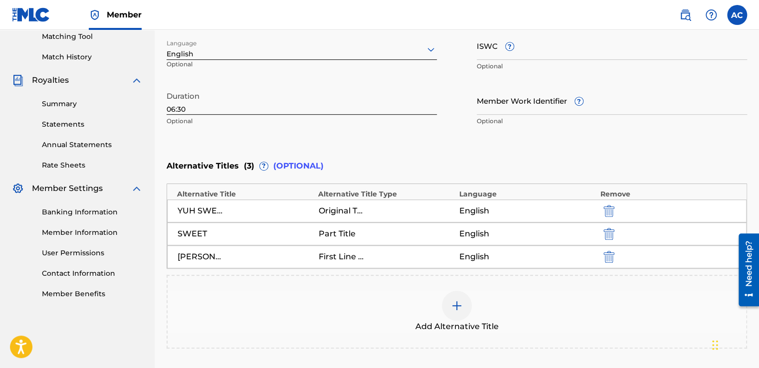
scroll to position [260, 0]
click at [456, 307] on img at bounding box center [457, 305] width 12 height 12
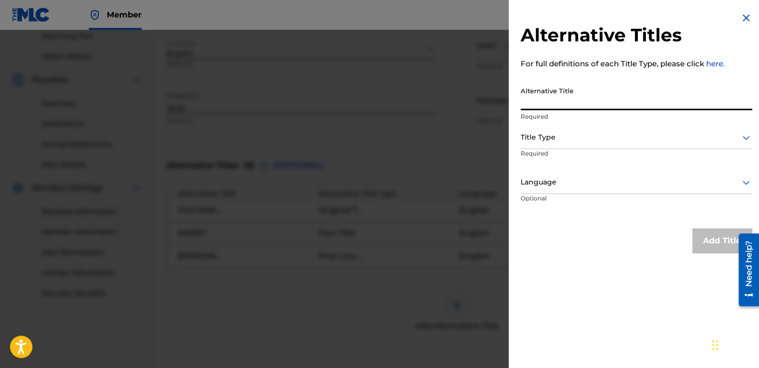
paste input "[PERSON_NAME] HONEY DO-DO, I AM WRITING THIS SONG JUST FOR YOU"
click at [665, 102] on input "[PERSON_NAME] HONEY DO-DO, I AM WRITING THIS SONG JUST FOR YOU" at bounding box center [636, 96] width 231 height 28
type input "[PERSON_NAME] HONEY DO-DO, I AM WRITING DIS SONG JUST FOR YOU"
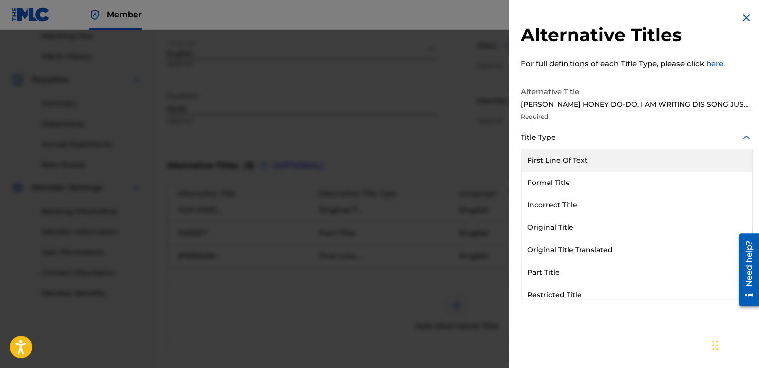
click at [535, 133] on div at bounding box center [636, 137] width 231 height 12
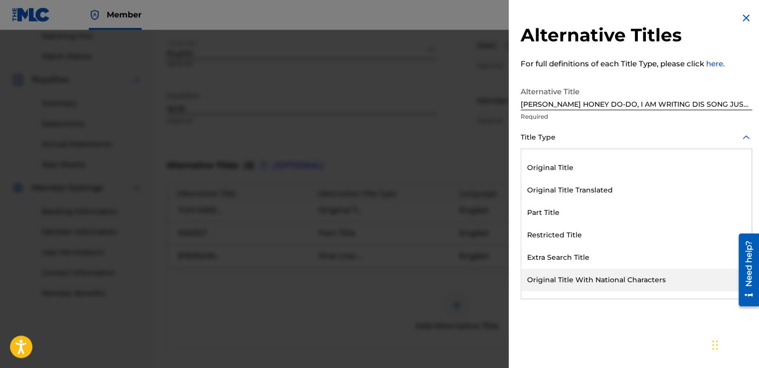
scroll to position [82, 0]
click at [571, 277] on div "Alternative Title With National Characters" at bounding box center [636, 280] width 230 height 22
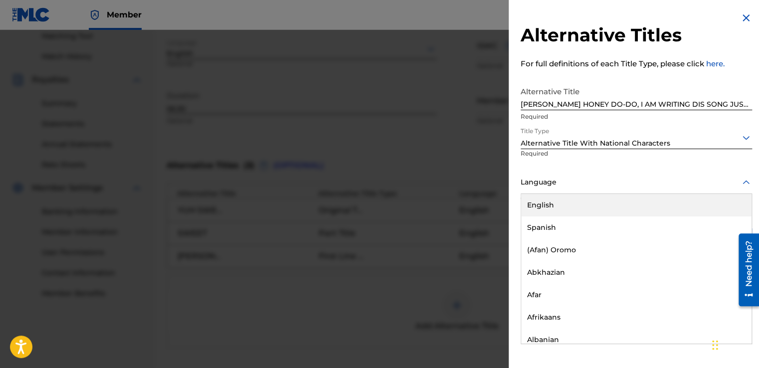
click at [543, 185] on div at bounding box center [636, 182] width 231 height 12
click at [536, 202] on div "English" at bounding box center [636, 205] width 230 height 22
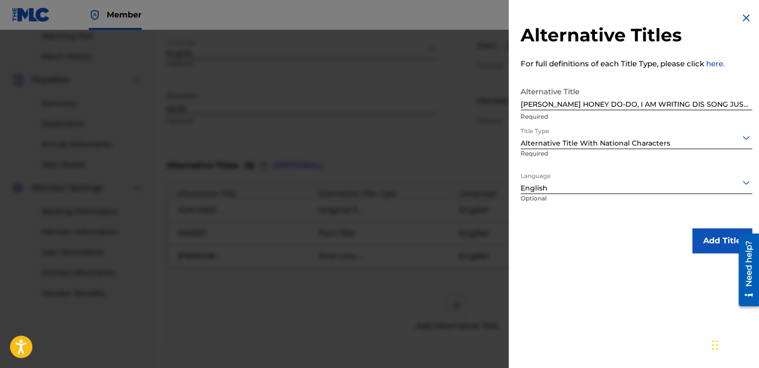
click at [705, 236] on button "Add Title" at bounding box center [722, 240] width 60 height 25
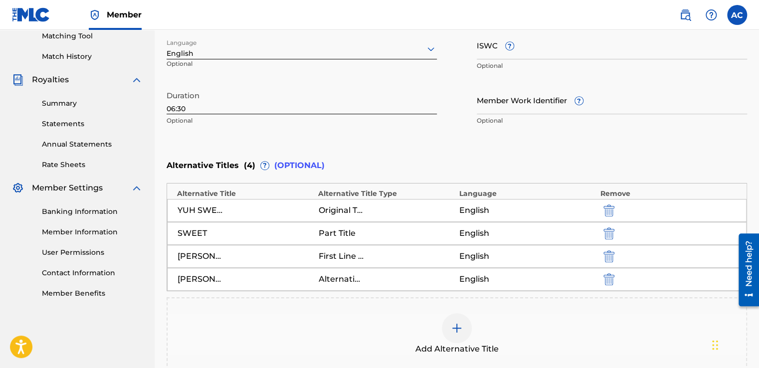
click at [457, 327] on img at bounding box center [457, 328] width 12 height 12
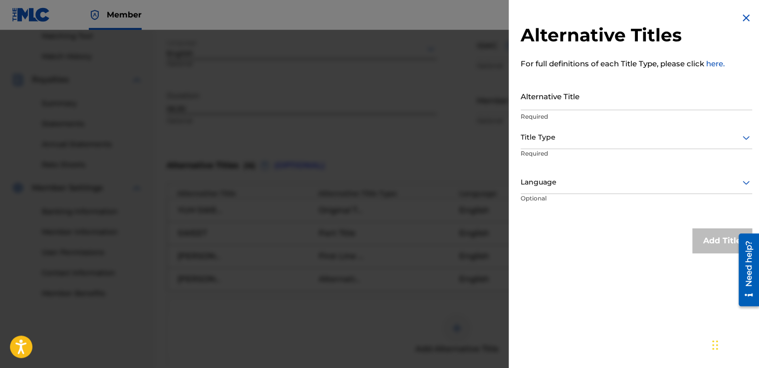
click at [522, 103] on input "Alternative Title" at bounding box center [636, 96] width 231 height 28
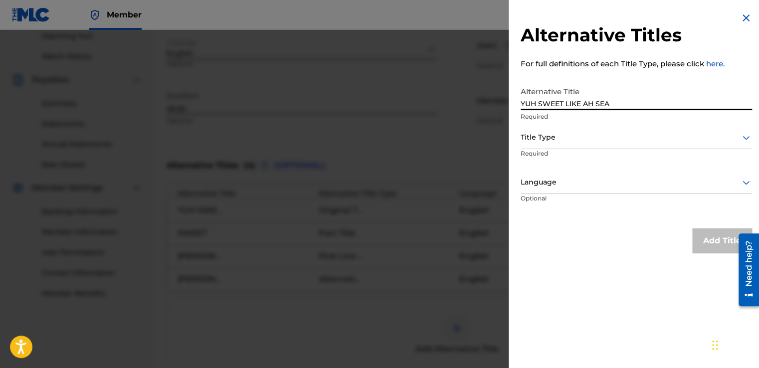
click at [617, 103] on input "YUH SWEET LIKE AH SEA" at bounding box center [636, 96] width 231 height 28
type input "YUH SWEET LIKE AH SEA BATH"
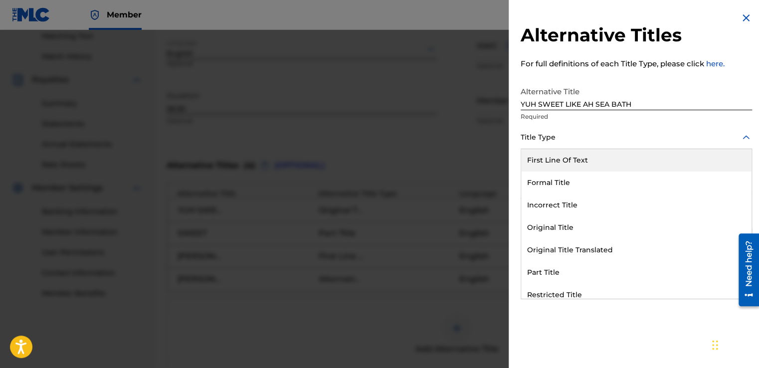
click at [602, 143] on div at bounding box center [636, 137] width 231 height 12
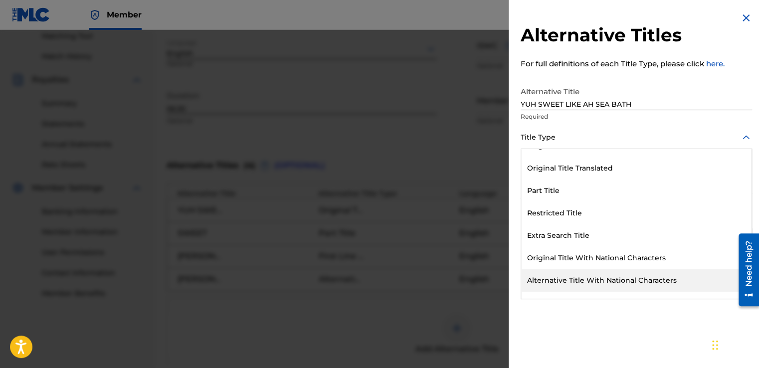
click at [594, 276] on div "Alternative Title With National Characters" at bounding box center [636, 280] width 230 height 22
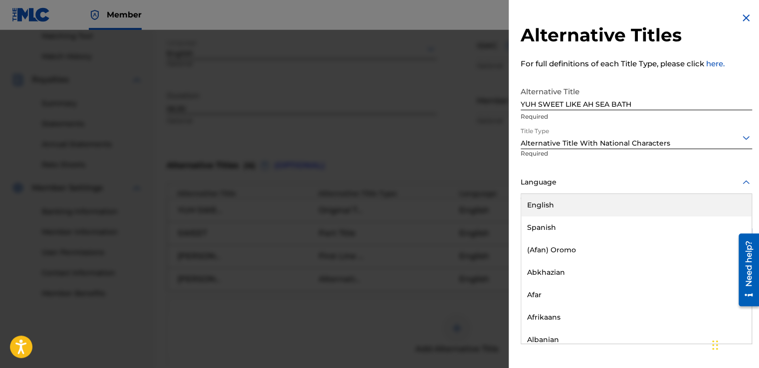
click at [523, 187] on div at bounding box center [636, 182] width 231 height 12
click at [529, 205] on div "English" at bounding box center [636, 205] width 230 height 22
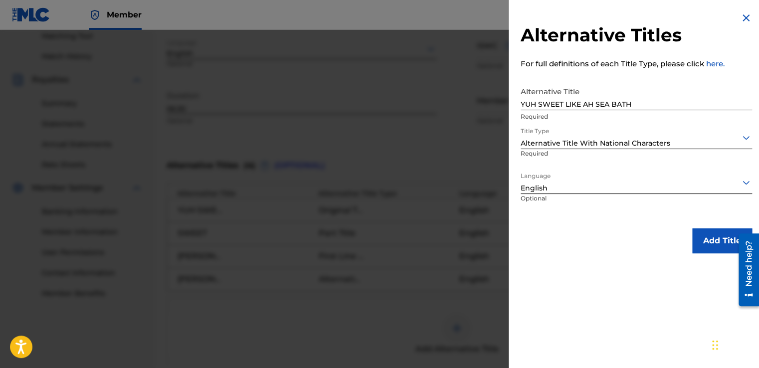
click at [699, 242] on button "Add Title" at bounding box center [722, 240] width 60 height 25
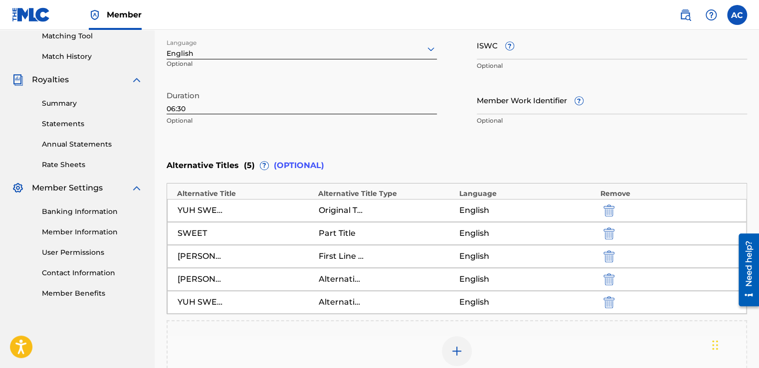
click at [699, 242] on div "SWEET Part Title English" at bounding box center [457, 233] width 580 height 23
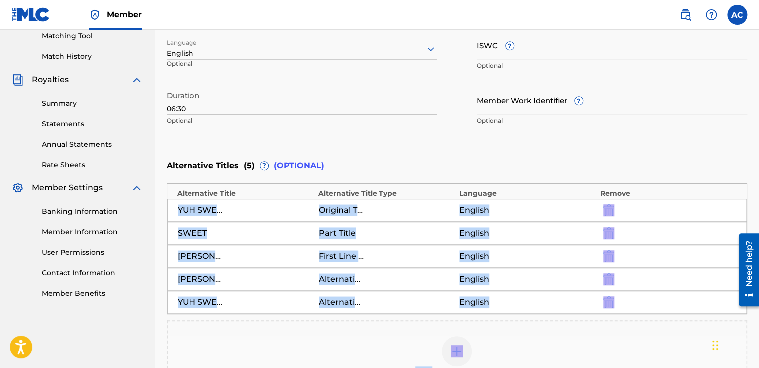
click at [699, 242] on div "SWEET Part Title English" at bounding box center [457, 233] width 580 height 23
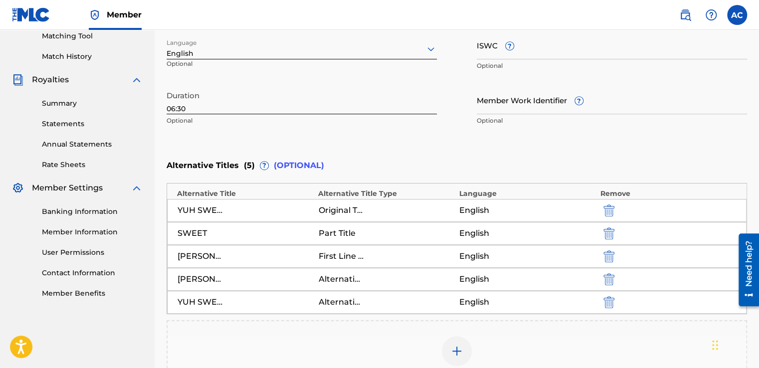
click at [516, 342] on div "Add Alternative Title" at bounding box center [457, 357] width 579 height 42
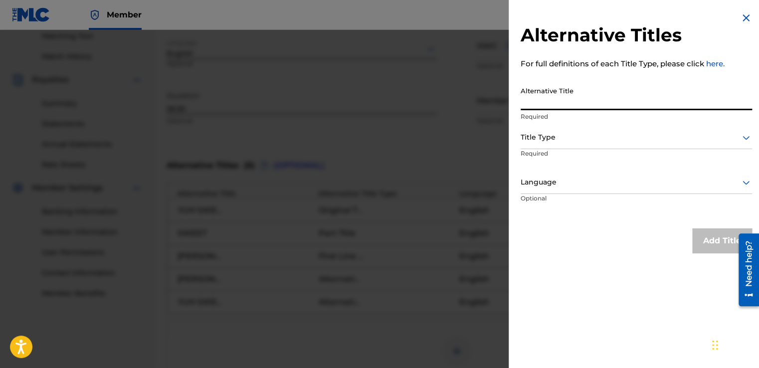
click at [525, 108] on input "Alternative Title" at bounding box center [636, 96] width 231 height 28
click at [541, 102] on input "YOU SEET LIKE A SEA BATH" at bounding box center [636, 96] width 231 height 28
type input "YOU SWEET LIKE A SEA BATH"
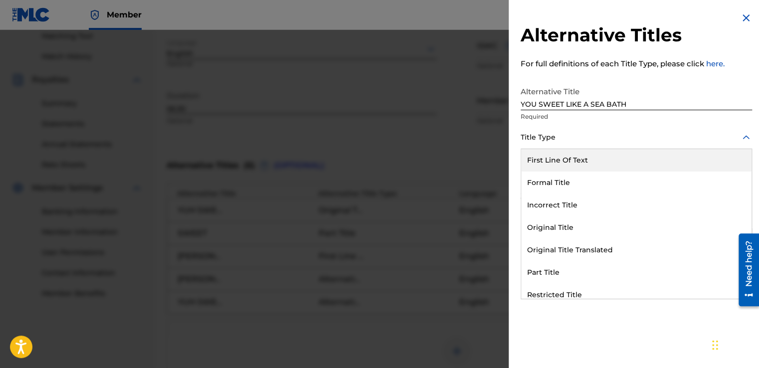
click at [539, 137] on div at bounding box center [636, 137] width 231 height 12
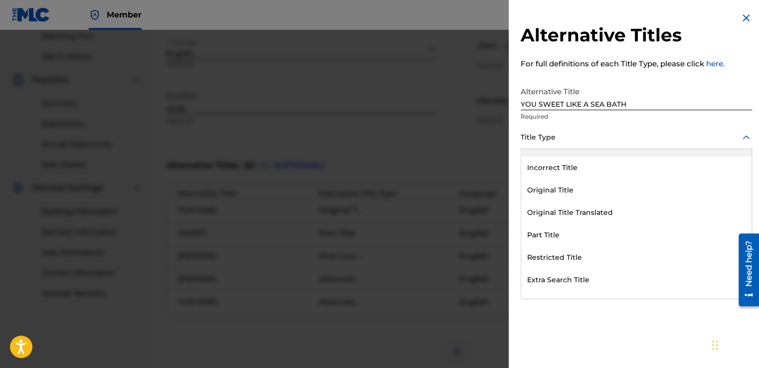
scroll to position [15, 0]
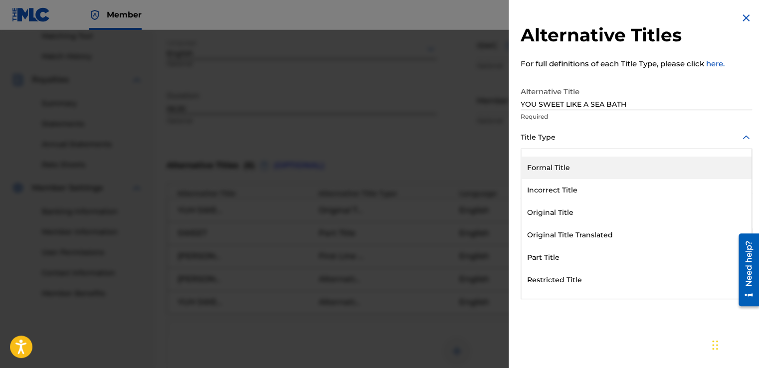
click at [543, 166] on div "Formal Title" at bounding box center [636, 168] width 230 height 22
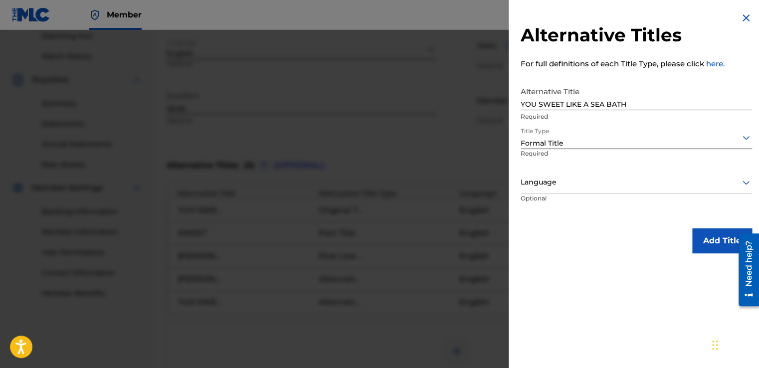
click at [582, 126] on div "Alternative Title YOU SWEET LIKE A SEA BATH Required" at bounding box center [636, 104] width 231 height 45
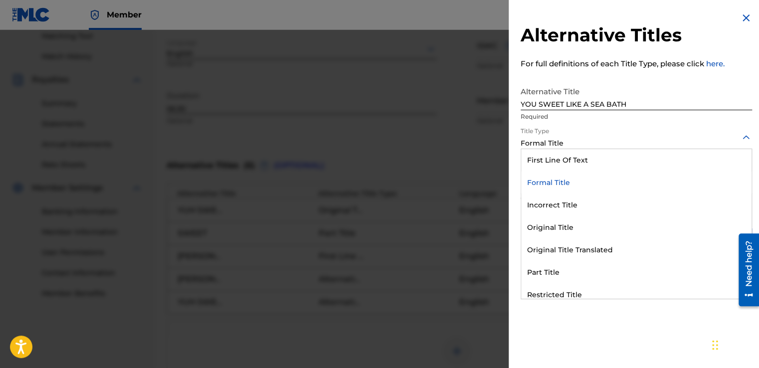
click at [570, 140] on div at bounding box center [636, 137] width 231 height 12
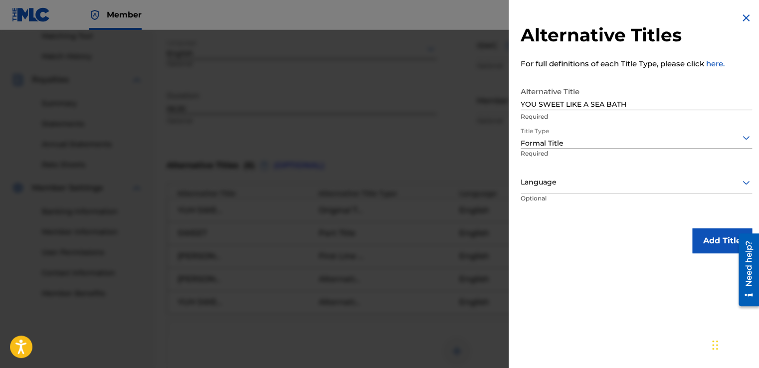
click at [603, 146] on div "Formal Title" at bounding box center [636, 143] width 231 height 10
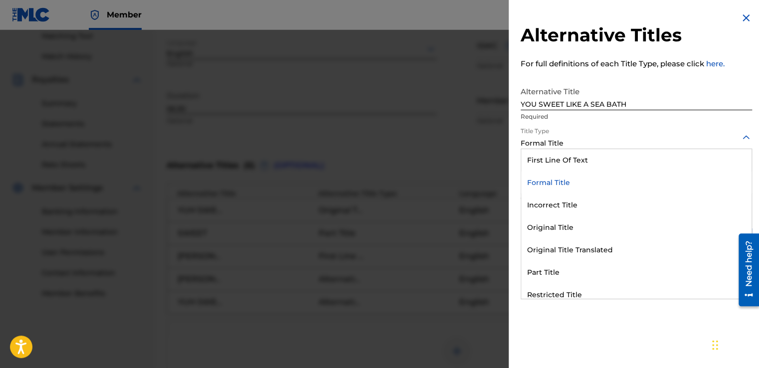
click at [573, 142] on div at bounding box center [636, 137] width 231 height 12
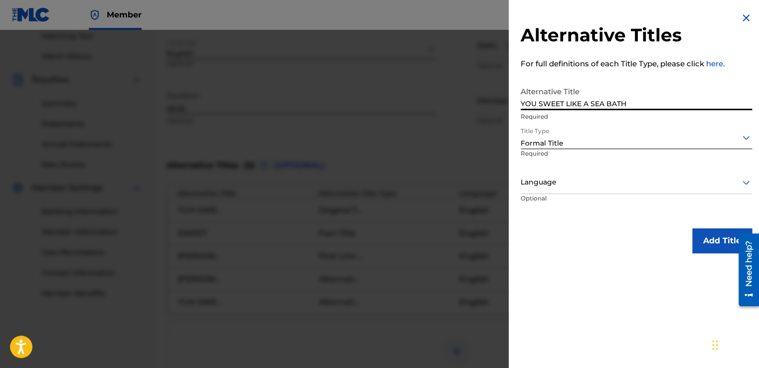
drag, startPoint x: 631, startPoint y: 105, endPoint x: 522, endPoint y: 113, distance: 109.0
click at [522, 113] on div "Alternative Title YOU SWEET LIKE A SEA BATH Required" at bounding box center [636, 104] width 231 height 45
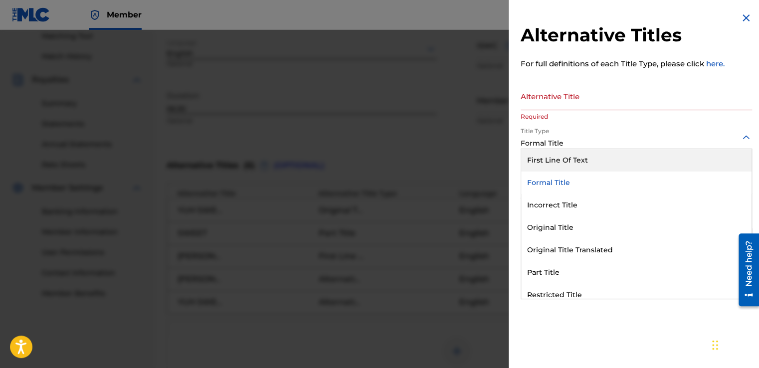
drag, startPoint x: 563, startPoint y: 138, endPoint x: 555, endPoint y: 142, distance: 8.3
click at [555, 142] on div at bounding box center [636, 137] width 231 height 12
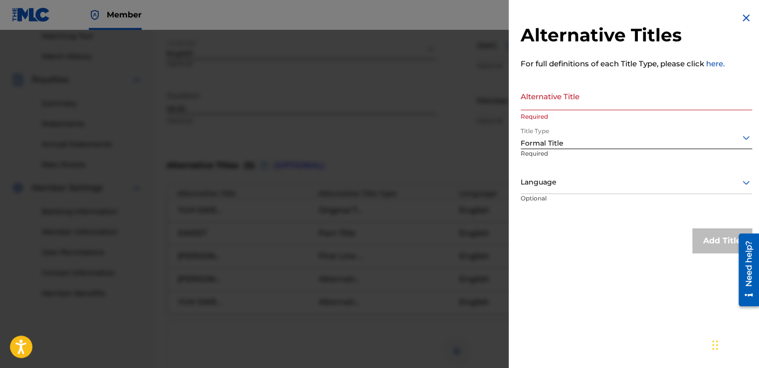
click at [742, 17] on img at bounding box center [746, 18] width 12 height 12
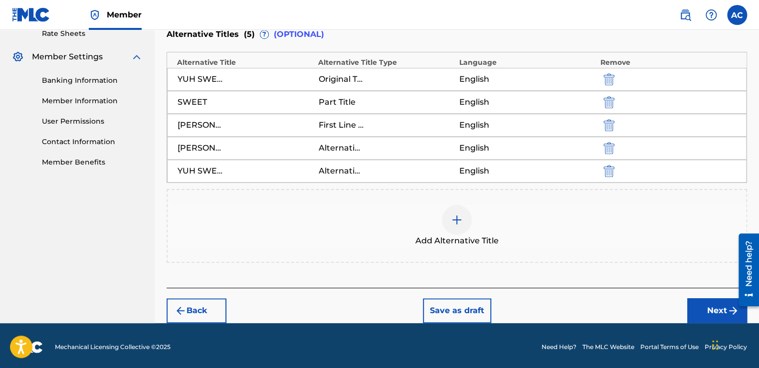
scroll to position [392, 0]
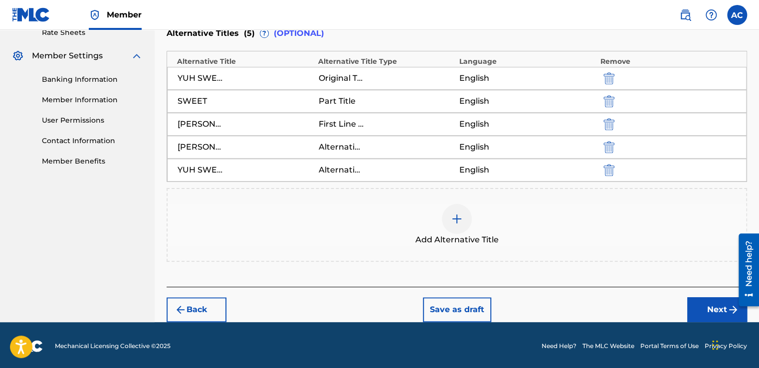
click at [713, 304] on button "Next" at bounding box center [717, 309] width 60 height 25
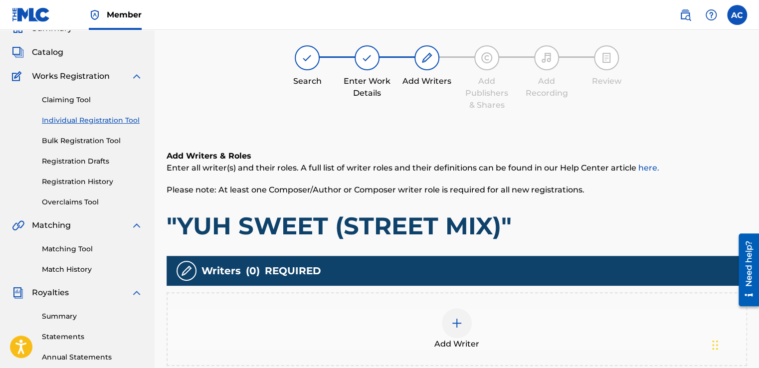
scroll to position [45, 0]
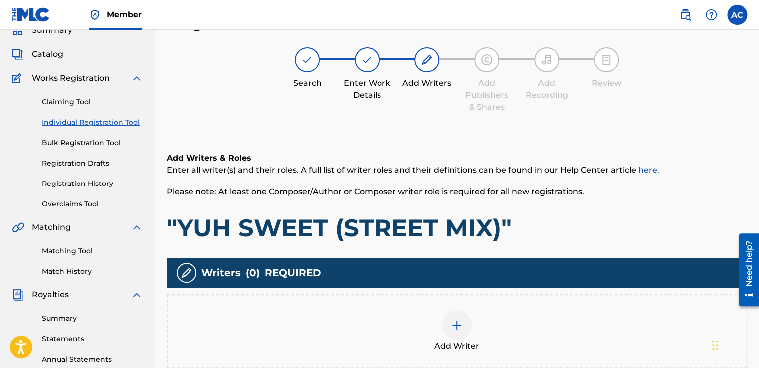
click at [471, 321] on div at bounding box center [457, 325] width 30 height 30
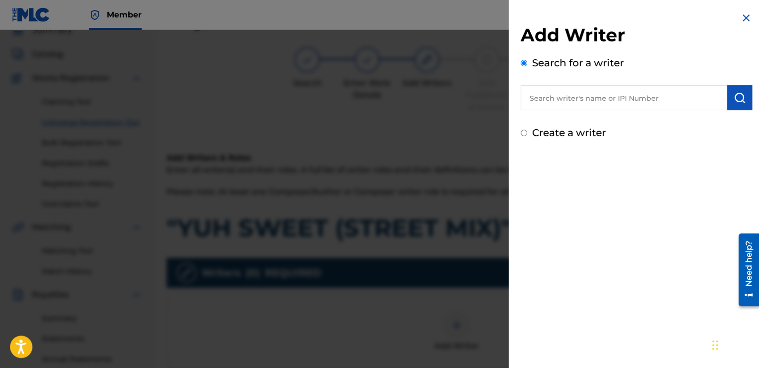
click at [470, 321] on div at bounding box center [379, 214] width 759 height 368
click at [470, 321] on div at bounding box center [457, 325] width 30 height 30
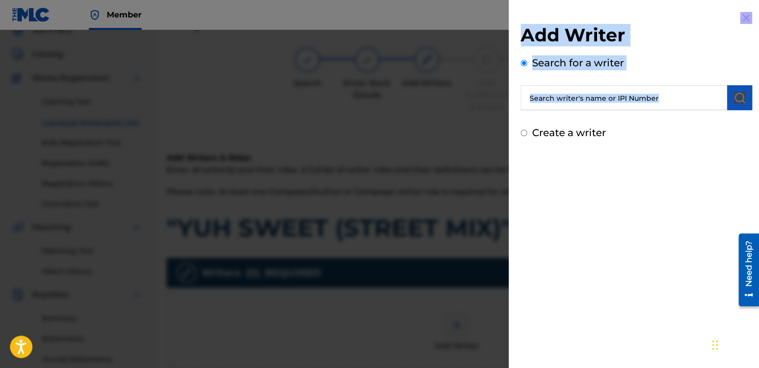
drag, startPoint x: 470, startPoint y: 321, endPoint x: 521, endPoint y: 298, distance: 55.6
click at [521, 298] on div "Add Writer Search for a writer Create a writer" at bounding box center [379, 199] width 759 height 338
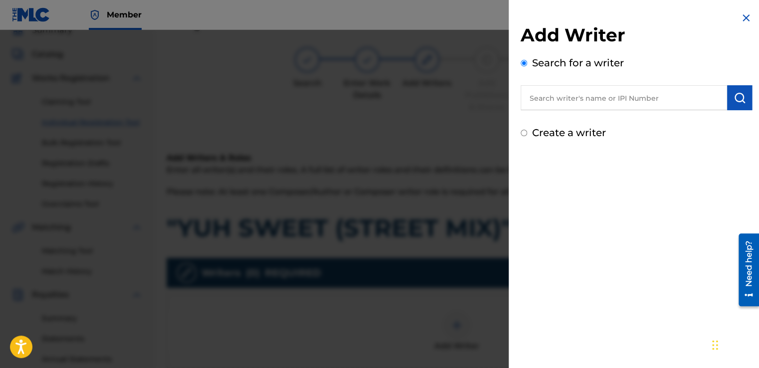
click at [542, 200] on div "Add Writer Search for a writer Create a writer" at bounding box center [636, 184] width 255 height 368
click at [535, 99] on input "text" at bounding box center [624, 97] width 207 height 25
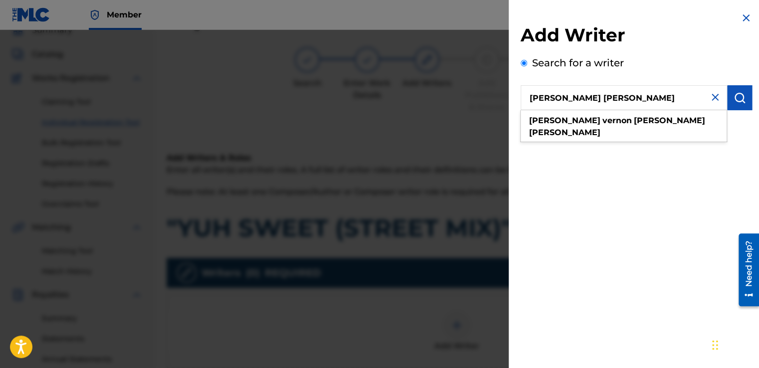
type input "[PERSON_NAME] [PERSON_NAME]"
click at [736, 95] on img "submit" at bounding box center [740, 98] width 12 height 12
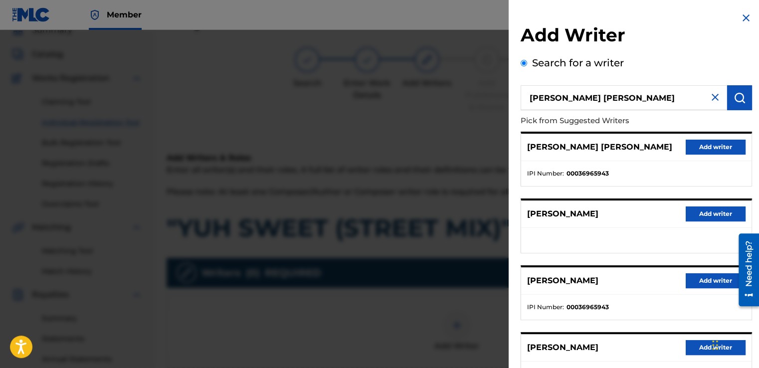
click at [714, 155] on button "Add writer" at bounding box center [716, 147] width 60 height 15
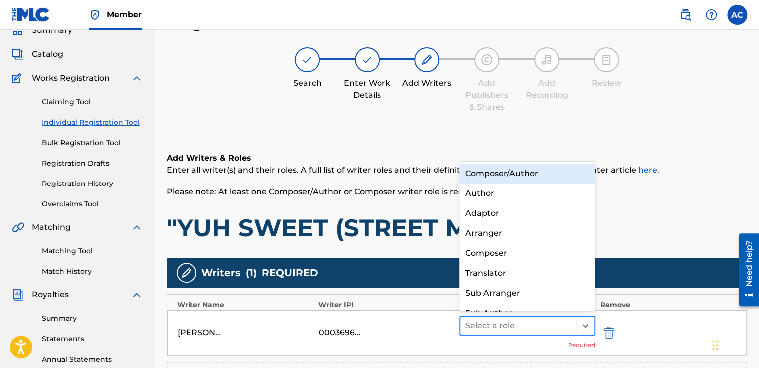
click at [513, 317] on div "Select a role" at bounding box center [518, 326] width 116 height 18
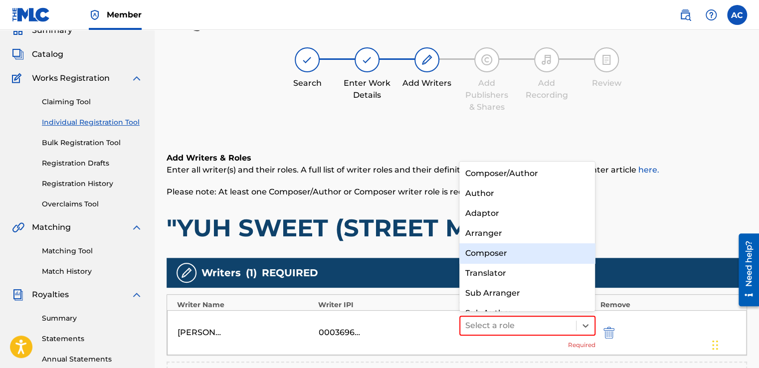
scroll to position [14, 0]
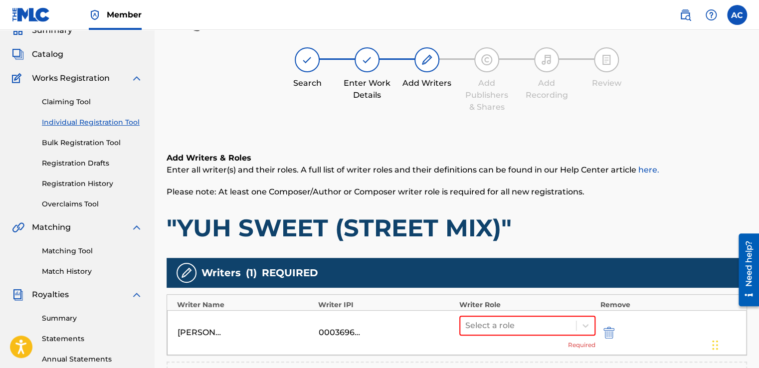
click at [510, 161] on h6 "Add Writers & Roles" at bounding box center [457, 158] width 581 height 12
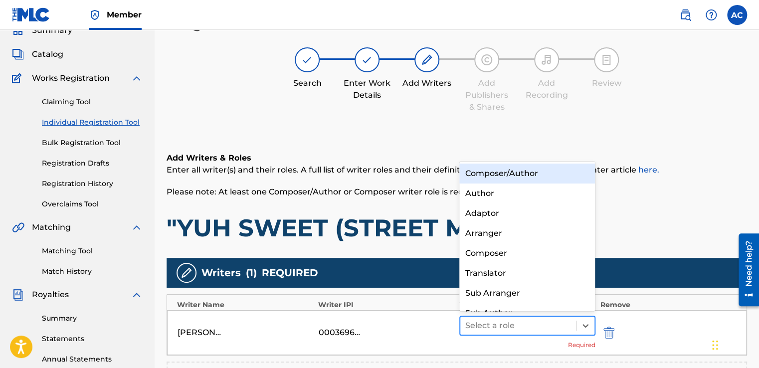
click at [483, 319] on div at bounding box center [518, 326] width 106 height 14
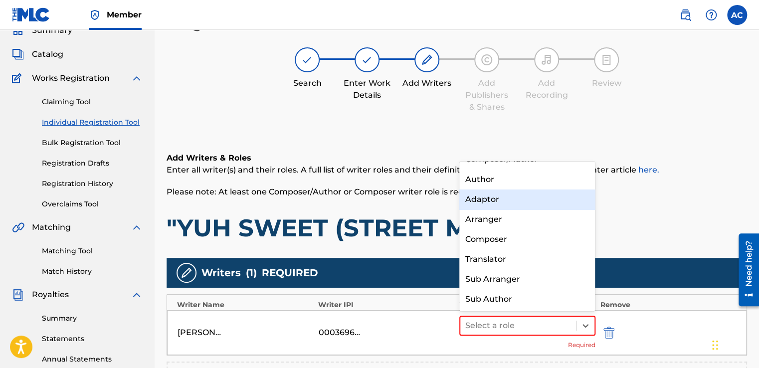
scroll to position [0, 0]
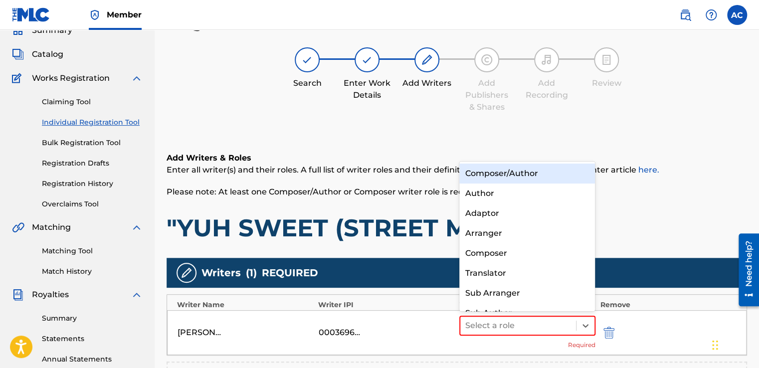
click at [507, 173] on div "Composer/Author" at bounding box center [527, 174] width 136 height 20
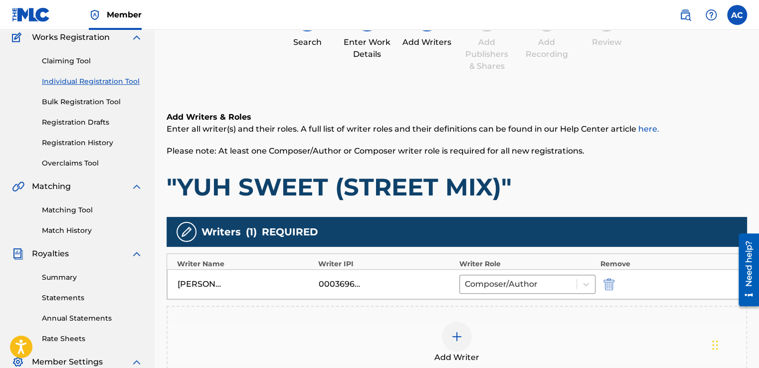
scroll to position [105, 0]
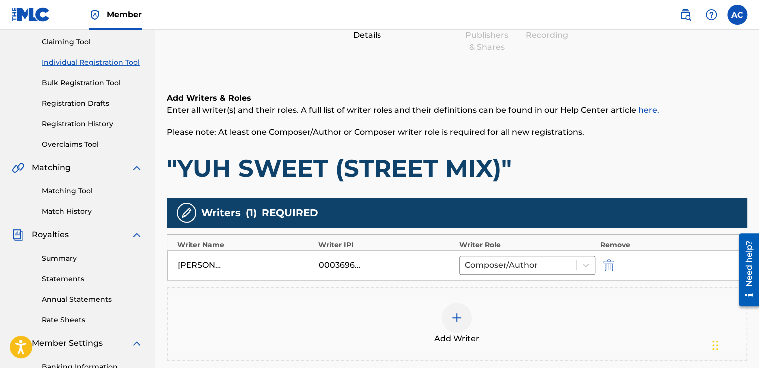
click at [456, 314] on img at bounding box center [457, 318] width 12 height 12
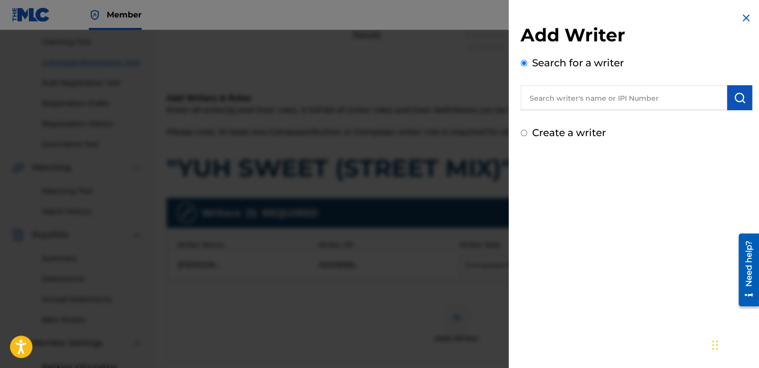
click at [538, 94] on input "text" at bounding box center [624, 97] width 207 height 25
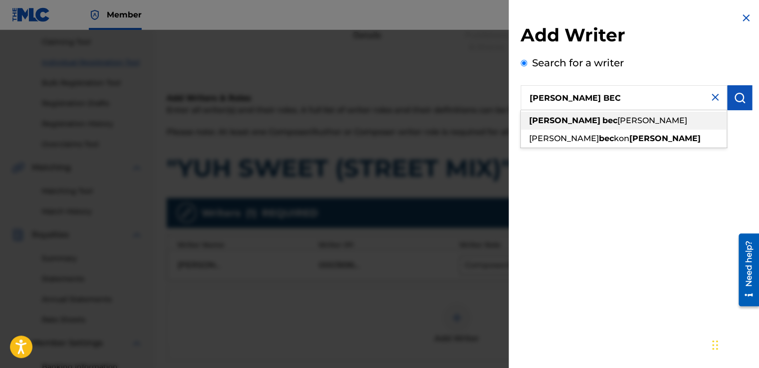
click at [603, 125] on strong "bec" at bounding box center [610, 120] width 15 height 9
type input "[PERSON_NAME]"
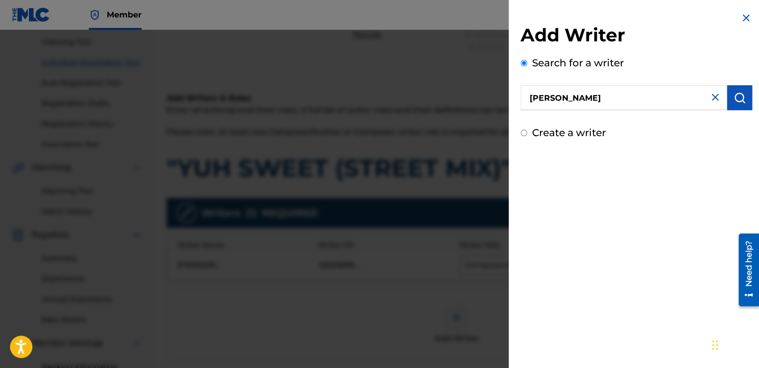
click at [734, 92] on img "submit" at bounding box center [740, 98] width 12 height 12
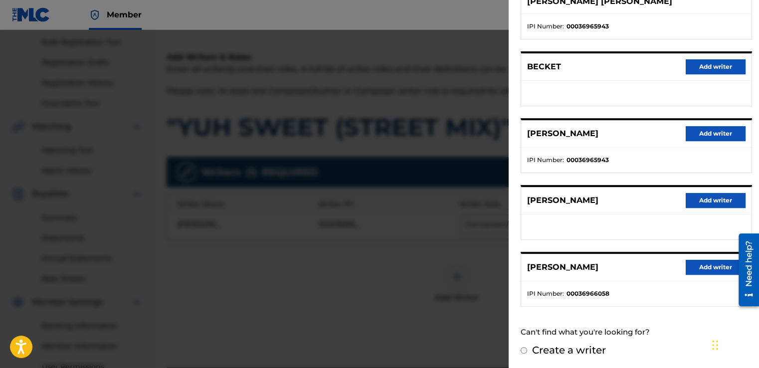
scroll to position [165, 0]
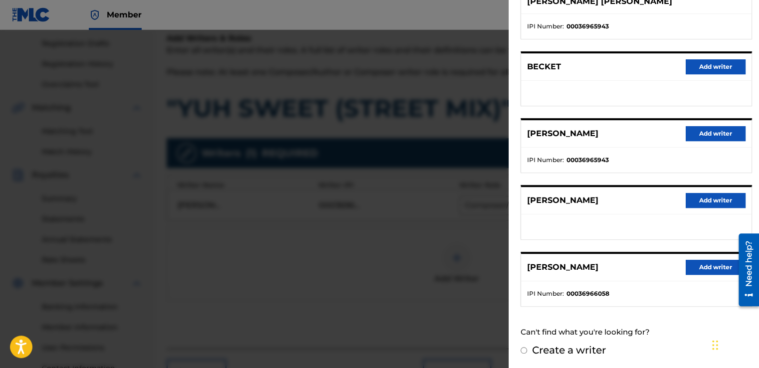
click at [706, 265] on button "Add writer" at bounding box center [716, 267] width 60 height 15
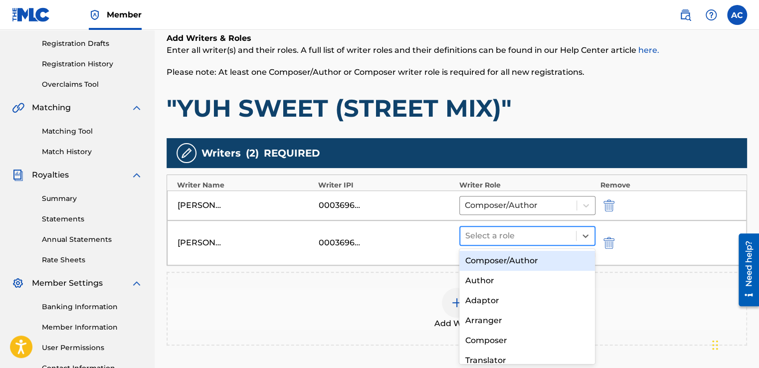
click at [542, 235] on div at bounding box center [518, 236] width 106 height 14
click at [496, 260] on div "Composer/Author" at bounding box center [527, 261] width 136 height 20
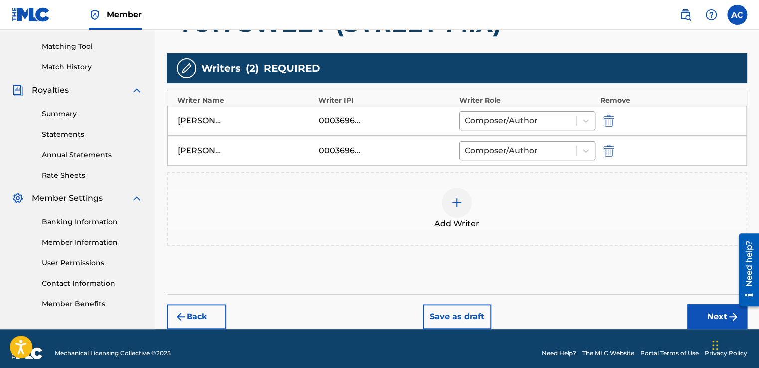
scroll to position [257, 0]
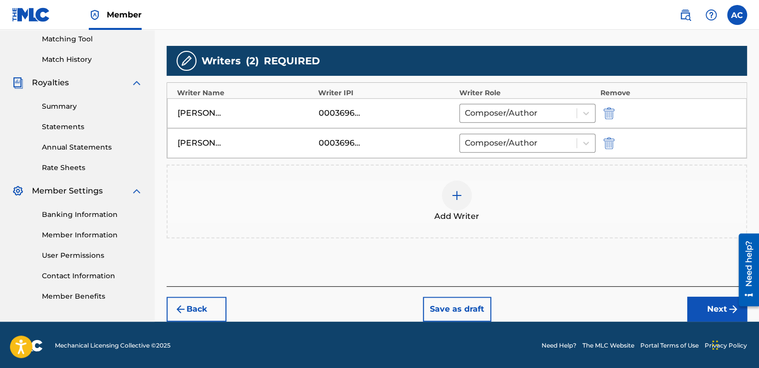
click at [703, 302] on button "Next" at bounding box center [717, 309] width 60 height 25
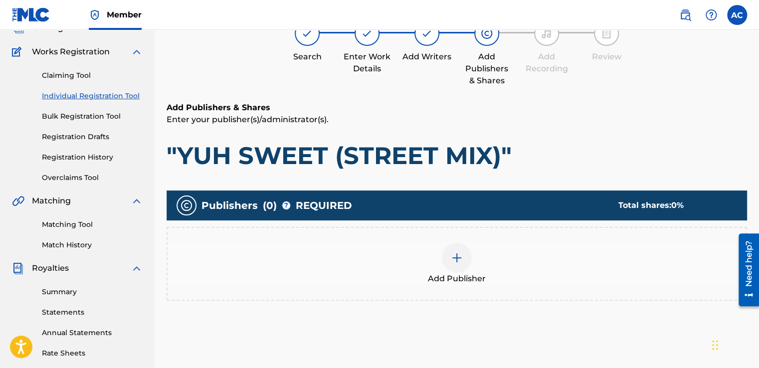
scroll to position [45, 0]
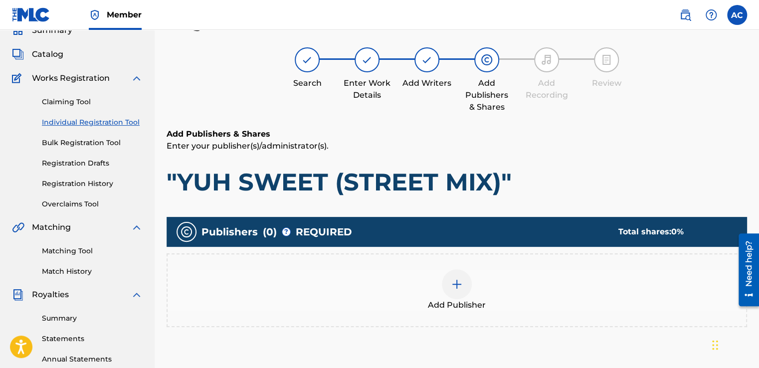
click at [458, 280] on img at bounding box center [457, 284] width 12 height 12
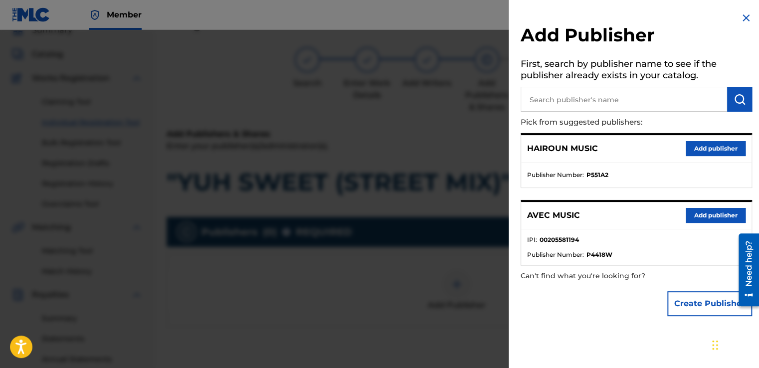
click at [699, 217] on button "Add publisher" at bounding box center [716, 215] width 60 height 15
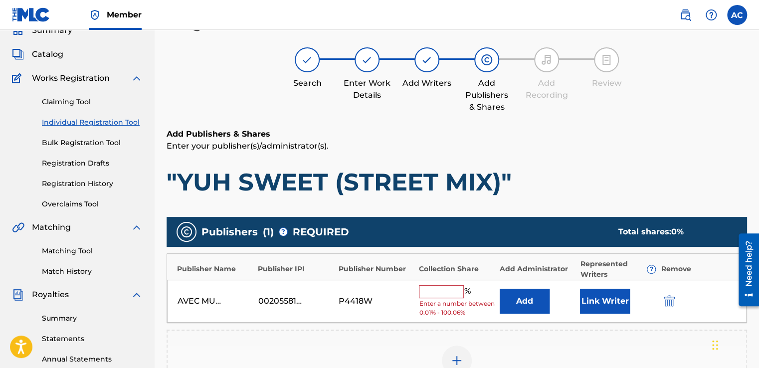
click at [442, 288] on input "text" at bounding box center [441, 291] width 45 height 13
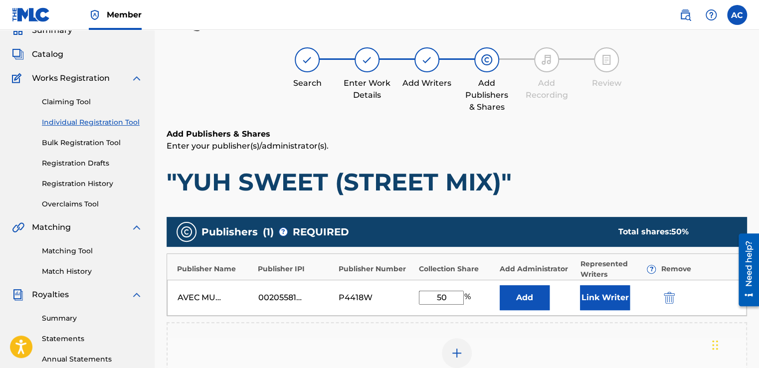
type input "50"
click at [593, 296] on button "Link Writer" at bounding box center [605, 297] width 50 height 25
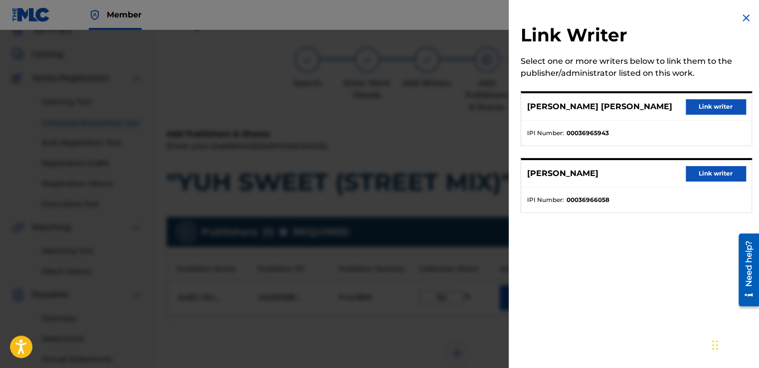
click at [702, 112] on button "Link writer" at bounding box center [716, 106] width 60 height 15
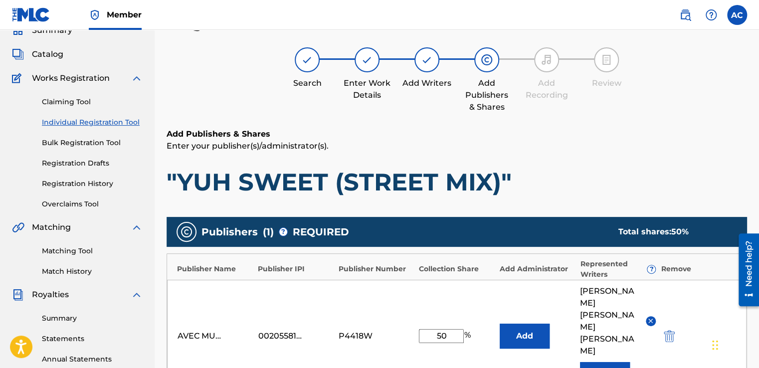
click at [597, 362] on button "Link Writer" at bounding box center [605, 374] width 50 height 25
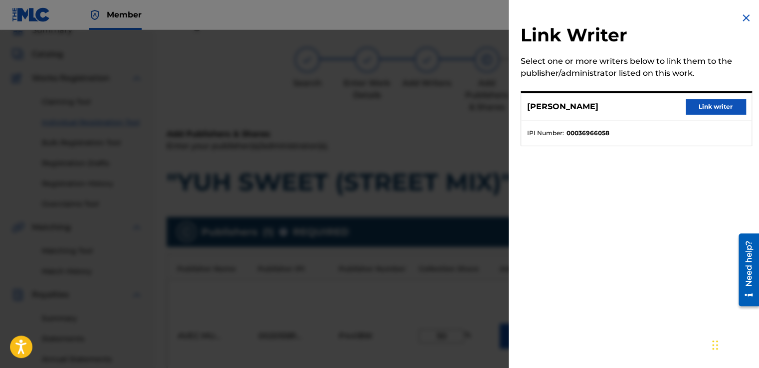
click at [700, 111] on button "Link writer" at bounding box center [716, 106] width 60 height 15
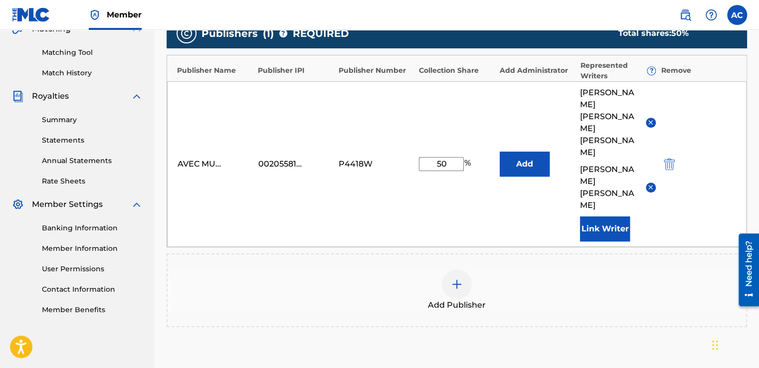
scroll to position [244, 0]
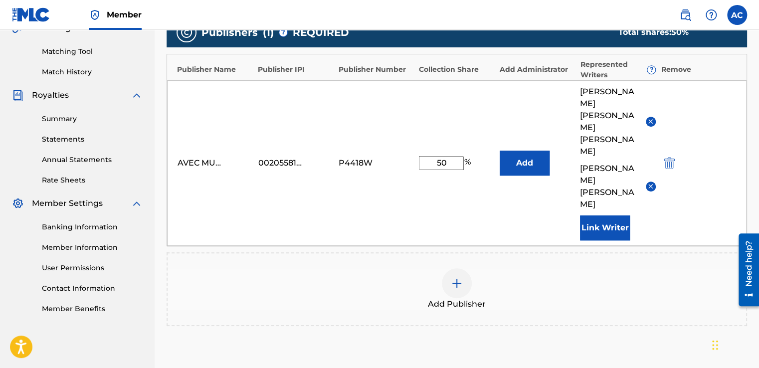
click at [454, 277] on img at bounding box center [457, 283] width 12 height 12
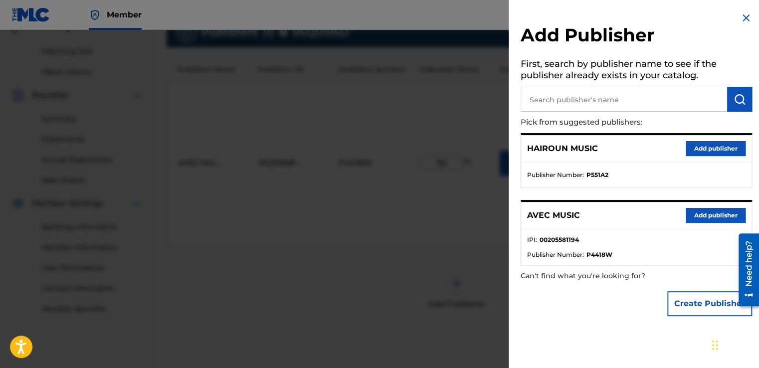
click at [545, 103] on input "text" at bounding box center [624, 99] width 207 height 25
type input "MS PEARL MUSIC"
click at [737, 98] on img "submit" at bounding box center [740, 99] width 12 height 12
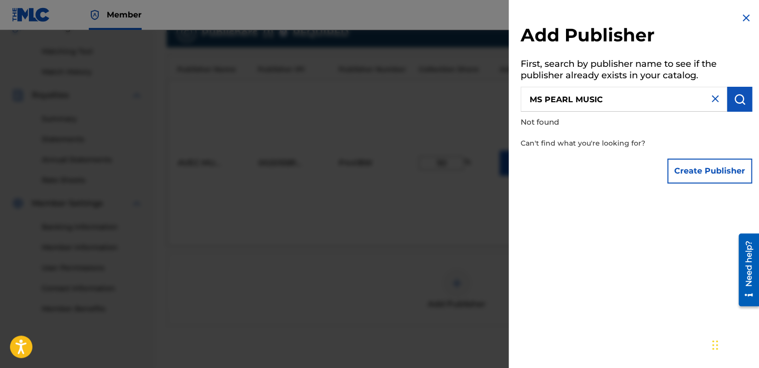
click at [706, 167] on button "Create Publisher" at bounding box center [709, 171] width 85 height 25
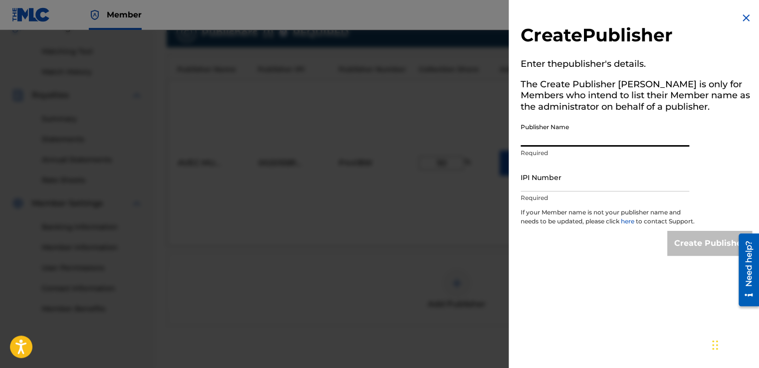
click at [522, 141] on input "Publisher Name" at bounding box center [605, 132] width 169 height 28
type input "MS PEARL MUSIC"
type input "00620426388"
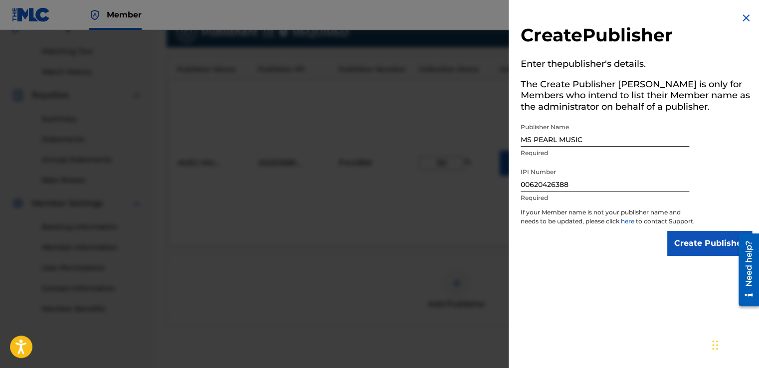
click at [692, 248] on input "Create Publisher" at bounding box center [709, 243] width 85 height 25
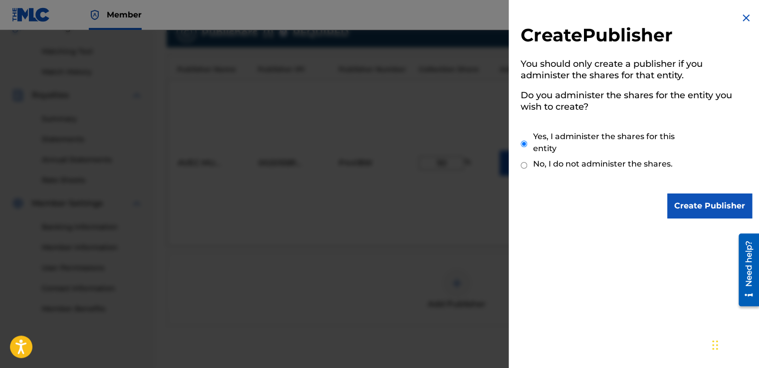
click at [690, 208] on input "Create Publisher" at bounding box center [709, 206] width 85 height 25
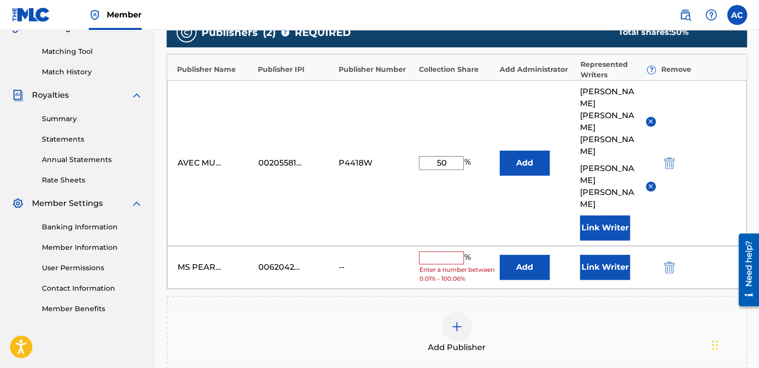
click at [445, 251] on input "text" at bounding box center [441, 257] width 45 height 13
type input "50"
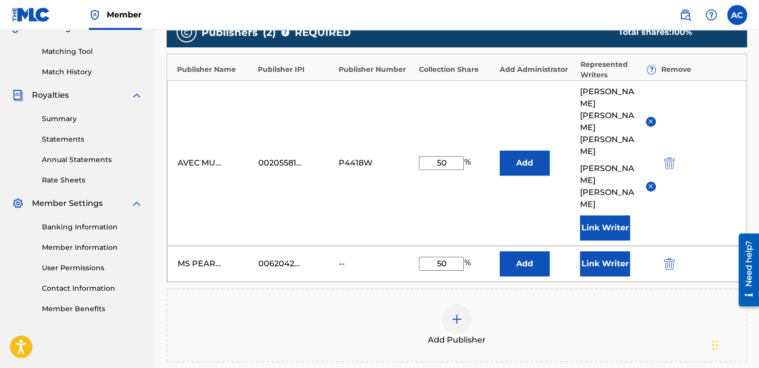
click at [591, 251] on button "Link Writer" at bounding box center [605, 263] width 50 height 25
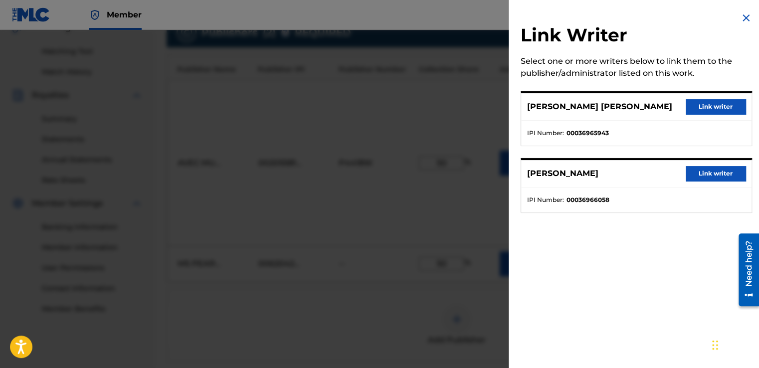
click at [703, 107] on button "Link writer" at bounding box center [716, 106] width 60 height 15
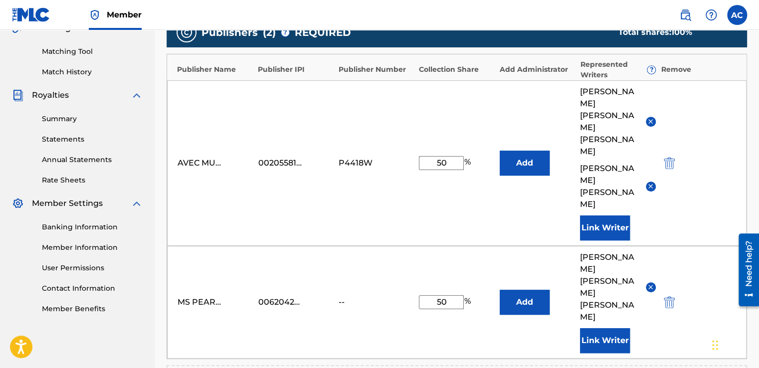
click at [591, 328] on button "Link Writer" at bounding box center [605, 340] width 50 height 25
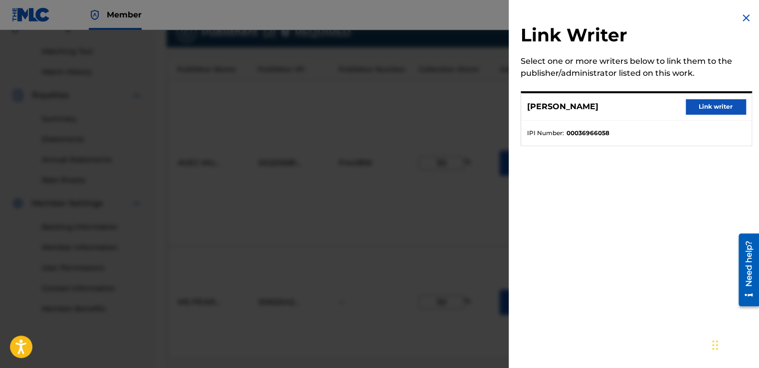
click at [717, 105] on button "Link writer" at bounding box center [716, 106] width 60 height 15
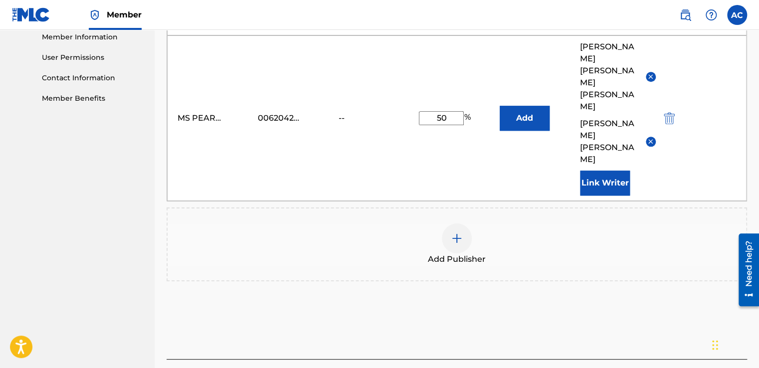
scroll to position [456, 0]
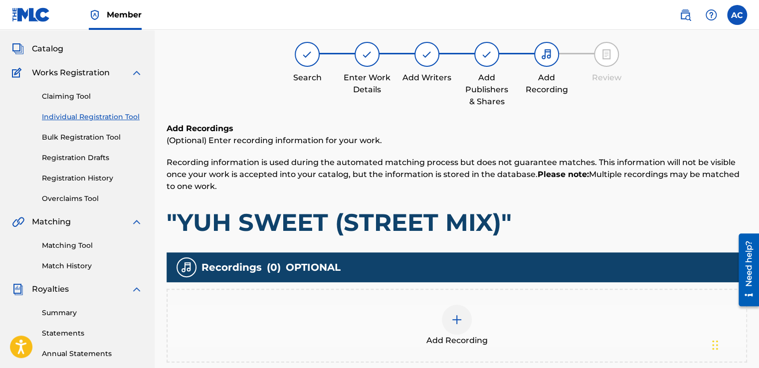
scroll to position [45, 0]
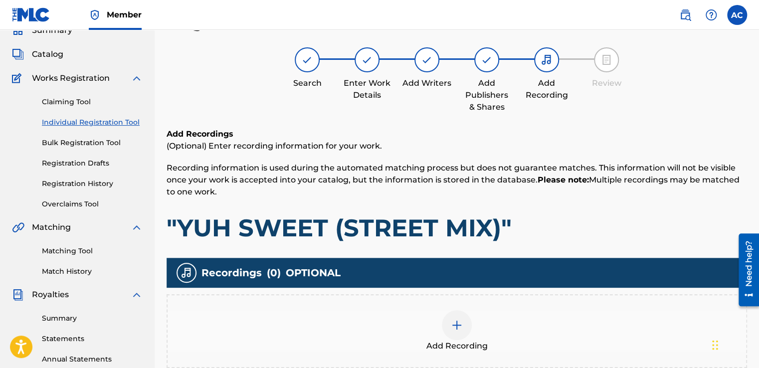
click at [457, 324] on img at bounding box center [457, 325] width 12 height 12
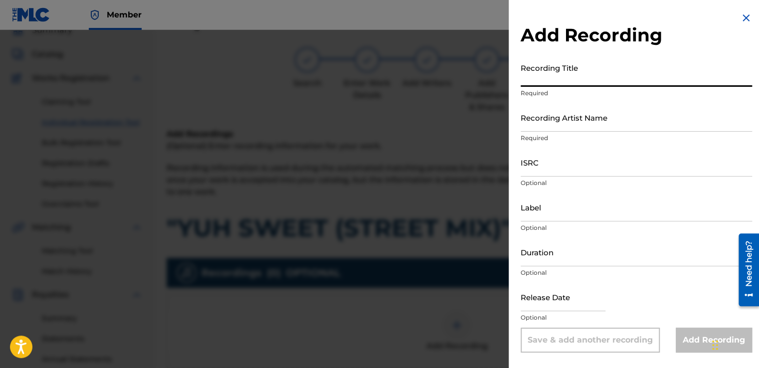
click at [525, 80] on input "Recording Title" at bounding box center [636, 72] width 231 height 28
click at [530, 78] on input "Recording Title" at bounding box center [636, 72] width 231 height 28
type input "H"
type input "YUH SWEET (STREET MIX)"
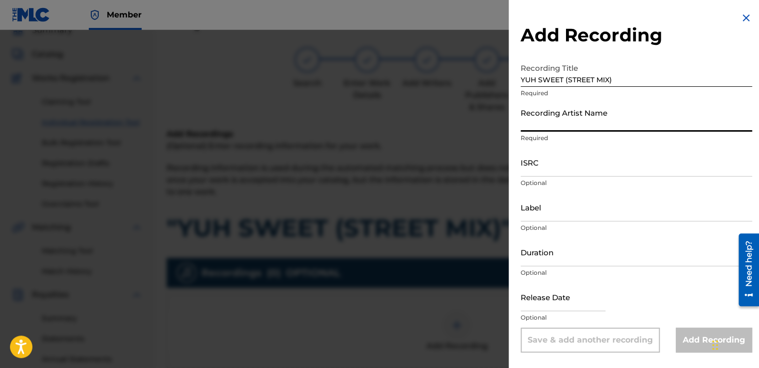
click at [563, 116] on input "Recording Artist Name" at bounding box center [636, 117] width 231 height 28
type input "[PERSON_NAME] aka [PERSON_NAME](T) aka [PERSON_NAME]"
type input "COCOA RECORDS aka COCOA MUSIC"
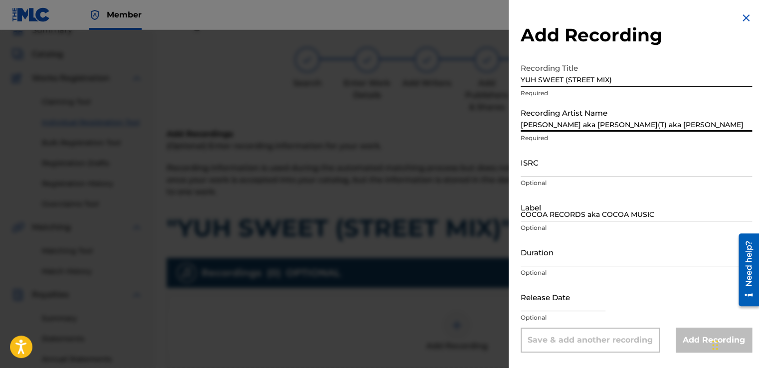
type input "06:30"
type input "[DATE]"
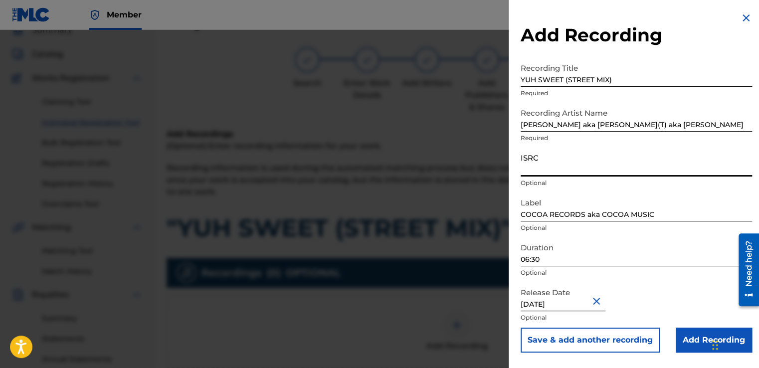
click at [522, 170] on input "ISRC" at bounding box center [636, 162] width 231 height 28
type input "US3NS8700001"
click at [690, 341] on input "Add Recording" at bounding box center [714, 340] width 76 height 25
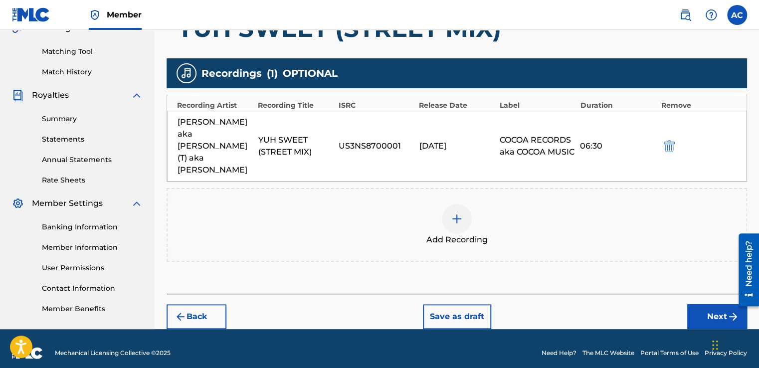
scroll to position [250, 0]
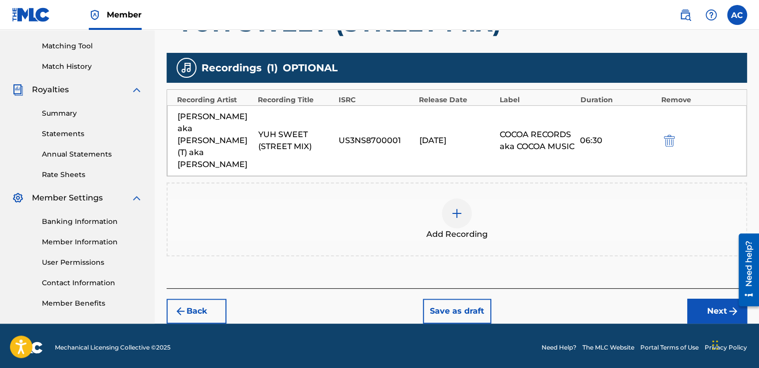
click at [709, 299] on button "Next" at bounding box center [717, 311] width 60 height 25
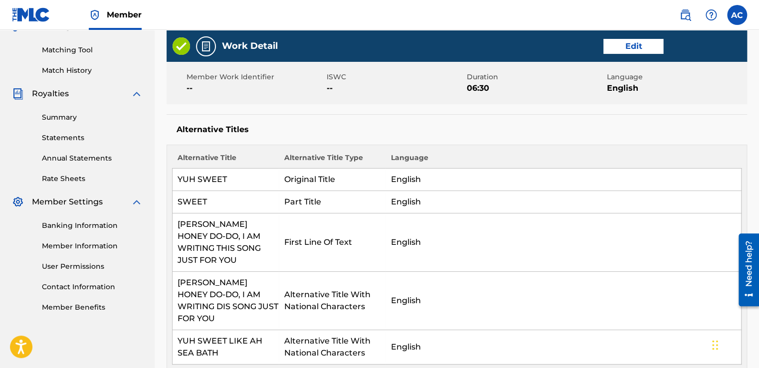
scroll to position [244, 0]
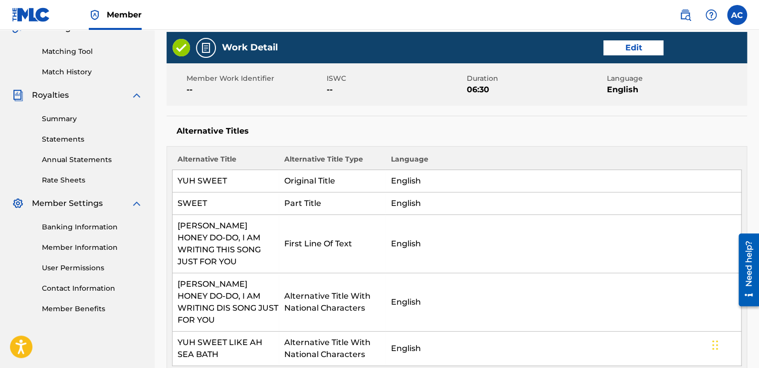
click at [633, 44] on button "Edit" at bounding box center [634, 47] width 60 height 15
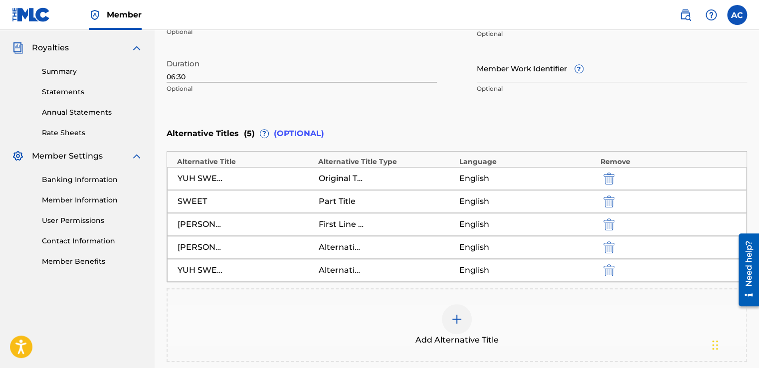
scroll to position [304, 0]
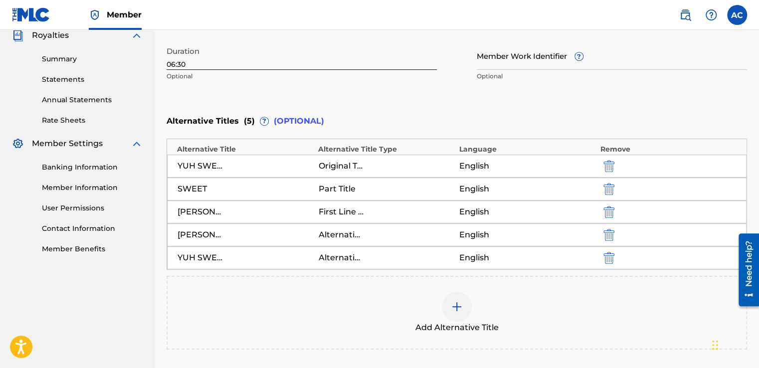
click at [454, 302] on img at bounding box center [457, 307] width 12 height 12
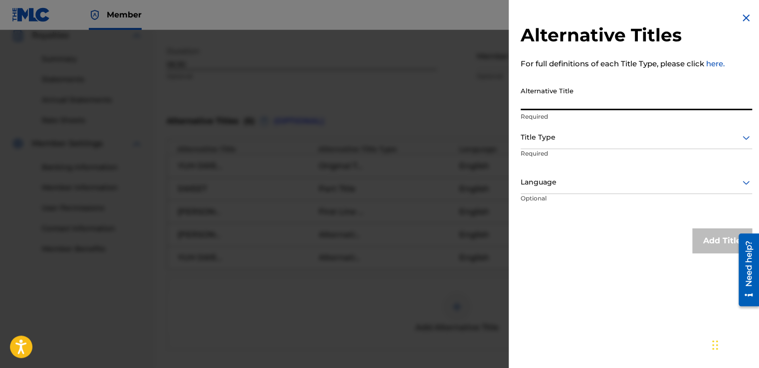
click at [529, 105] on input "Alternative Title" at bounding box center [636, 96] width 231 height 28
type input "[PERSON_NAME]"
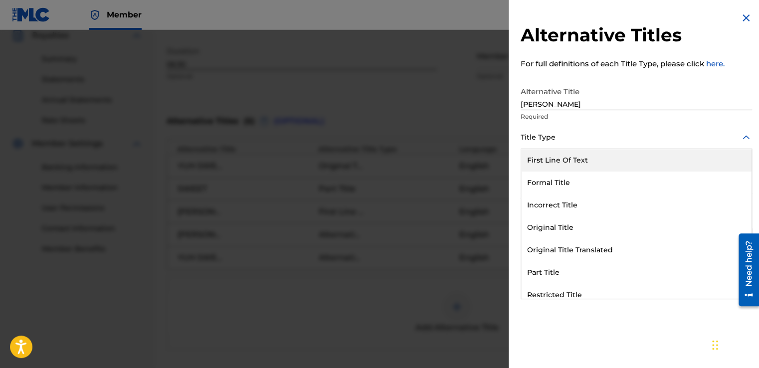
click at [525, 144] on div "Title Type" at bounding box center [636, 138] width 231 height 22
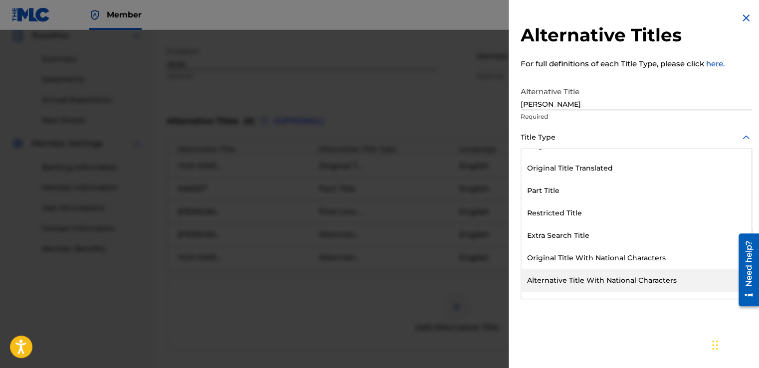
scroll to position [97, 0]
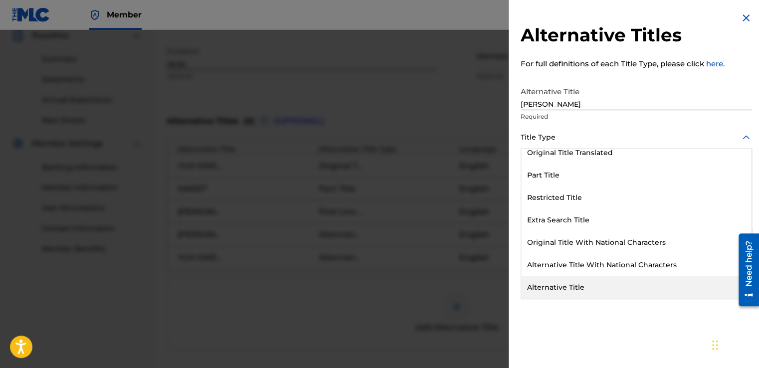
click at [539, 286] on div "Alternative Title" at bounding box center [636, 287] width 230 height 22
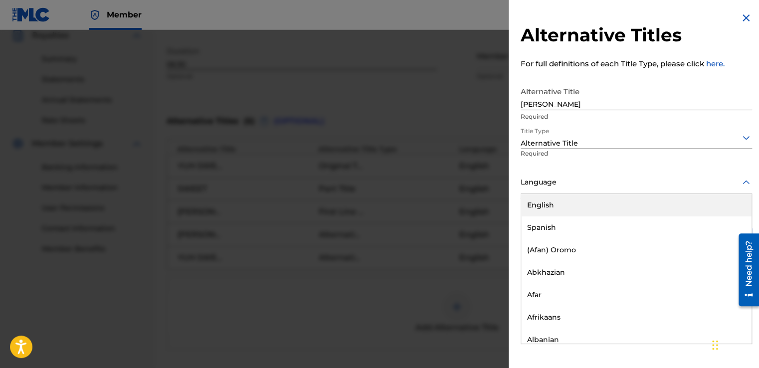
click at [529, 179] on div at bounding box center [636, 182] width 231 height 12
click at [531, 205] on div "English" at bounding box center [636, 205] width 230 height 22
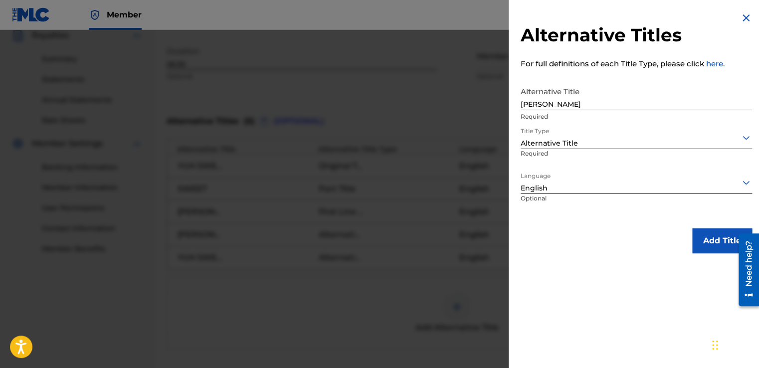
click at [531, 205] on p "Optional" at bounding box center [559, 205] width 77 height 22
click at [705, 242] on button "Add Title" at bounding box center [722, 240] width 60 height 25
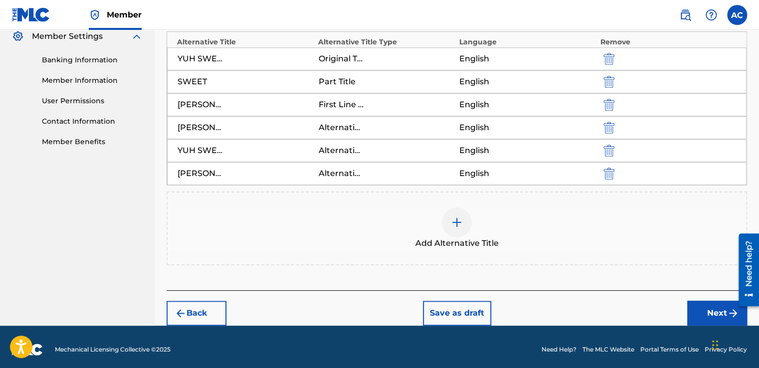
scroll to position [415, 0]
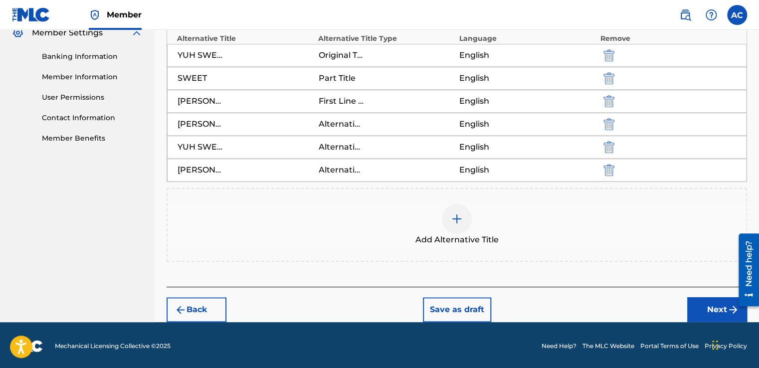
click at [716, 309] on button "Next" at bounding box center [717, 309] width 60 height 25
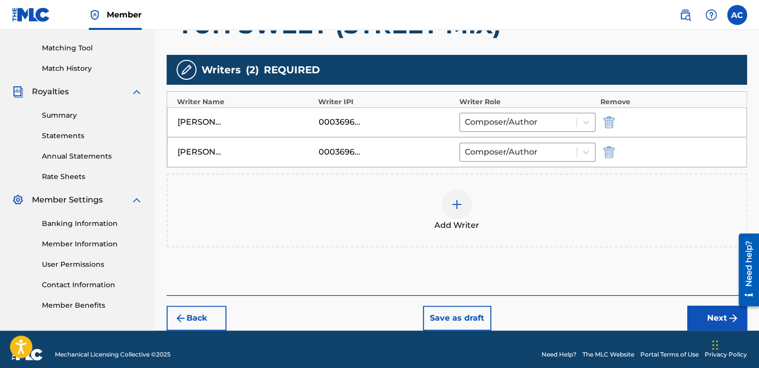
scroll to position [257, 0]
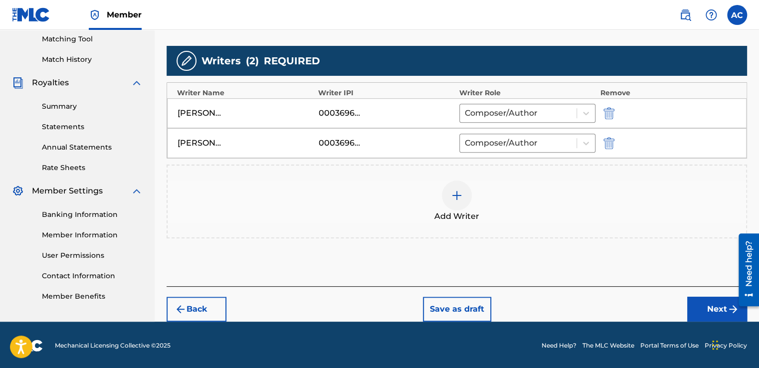
click at [716, 309] on button "Next" at bounding box center [717, 309] width 60 height 25
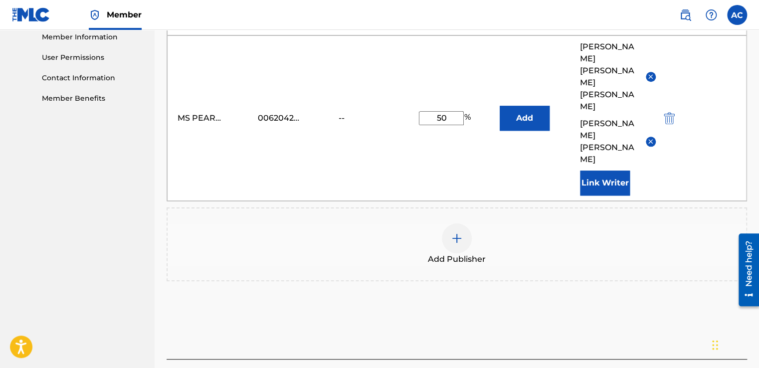
scroll to position [456, 0]
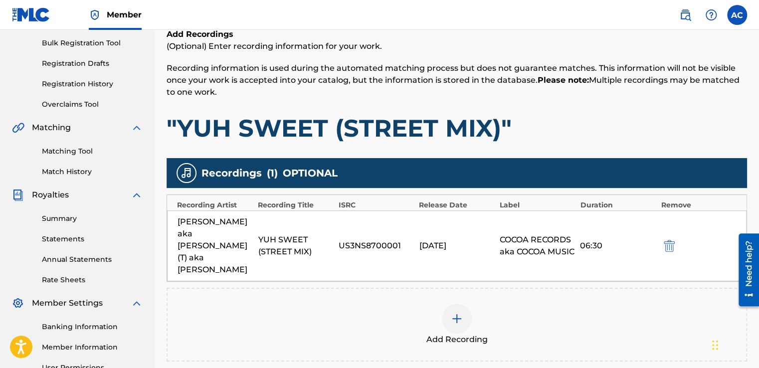
scroll to position [165, 0]
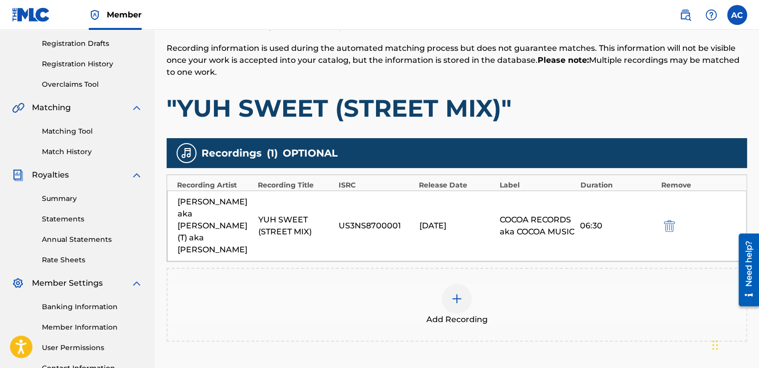
click at [455, 293] on img at bounding box center [457, 299] width 12 height 12
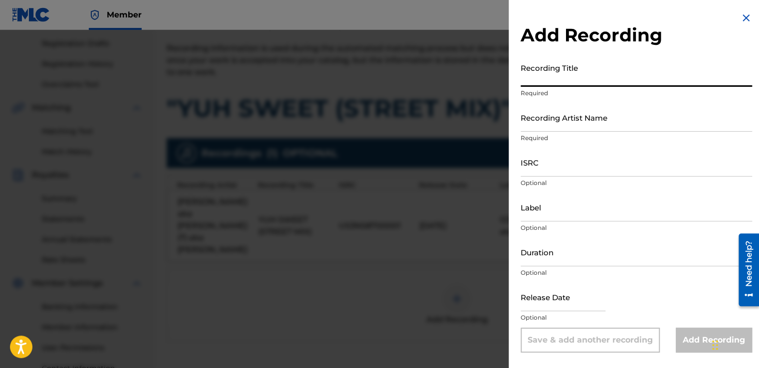
click at [545, 77] on input "Recording Title" at bounding box center [636, 72] width 231 height 28
type input "YUH SWEET"
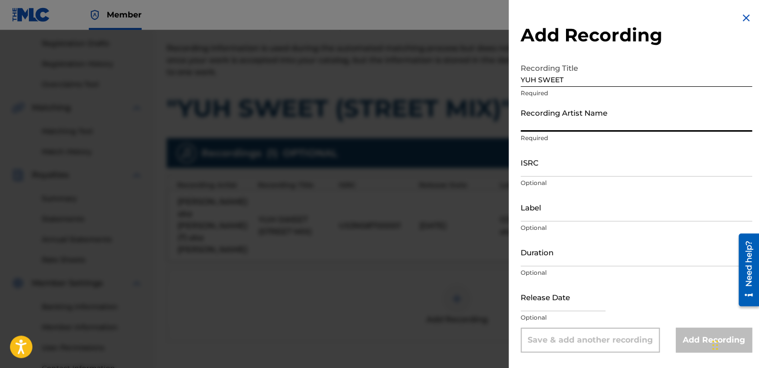
click at [534, 120] on input "Recording Artist Name" at bounding box center [636, 117] width 231 height 28
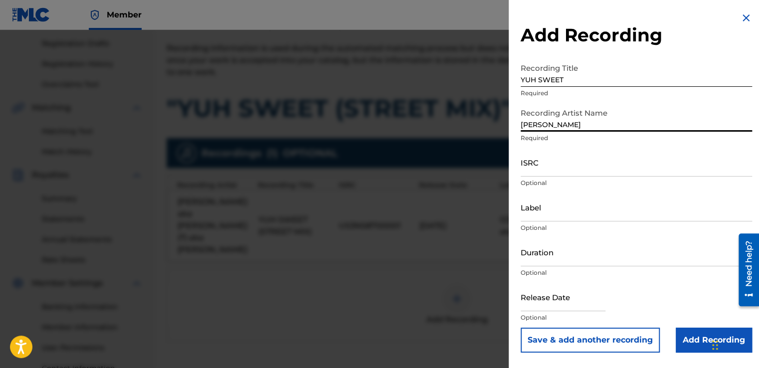
type input "[PERSON_NAME]"
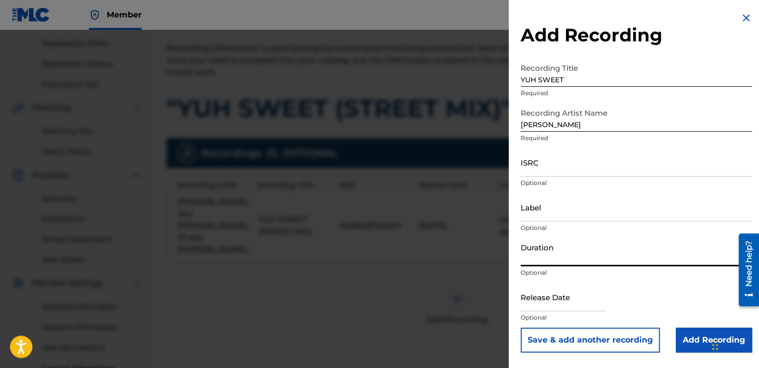
click at [533, 258] on input "Duration" at bounding box center [636, 252] width 231 height 28
type input "07:10"
click at [697, 336] on input "Add Recording" at bounding box center [714, 340] width 76 height 25
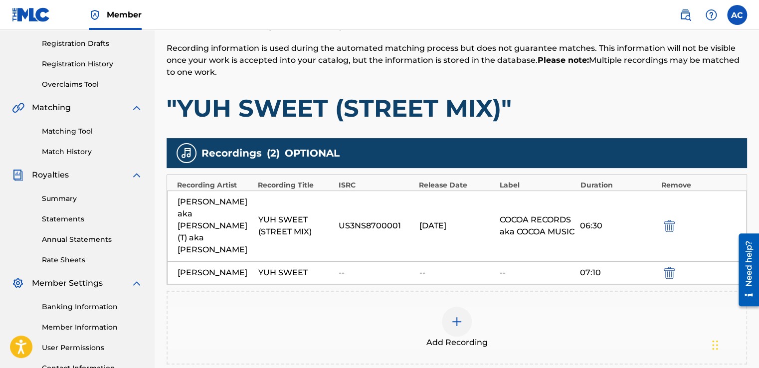
click at [702, 340] on div "Add Recording" at bounding box center [457, 328] width 581 height 74
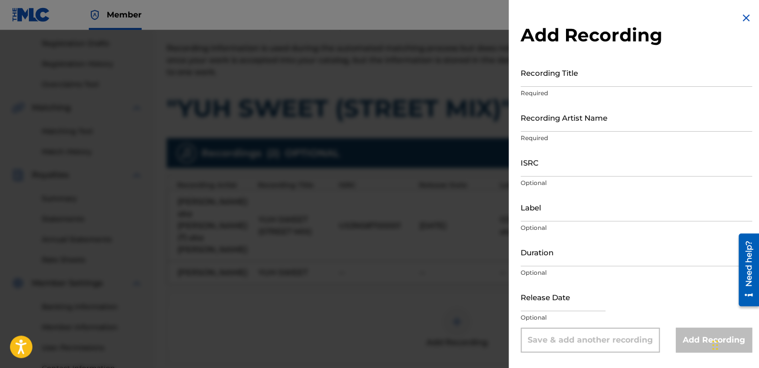
click at [582, 312] on div at bounding box center [563, 298] width 85 height 30
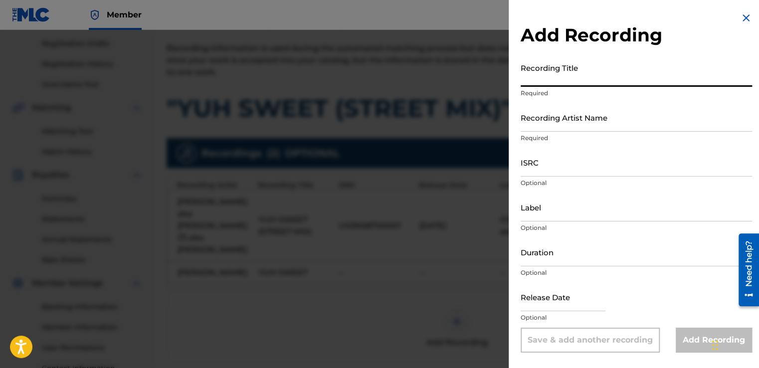
click at [527, 81] on input "Recording Title" at bounding box center [636, 72] width 231 height 28
type input "YUH SWEET"
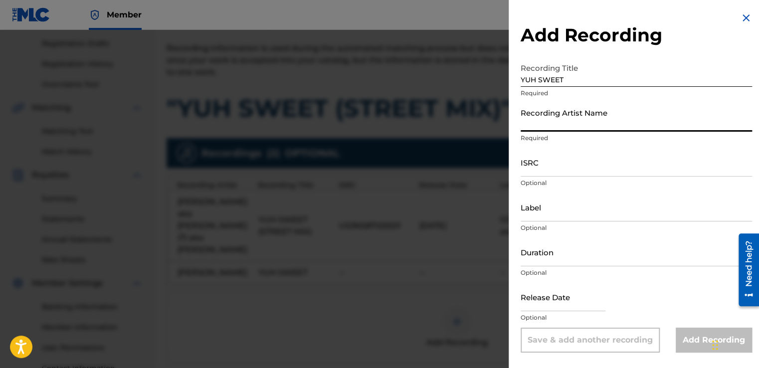
click at [527, 117] on input "Recording Artist Name" at bounding box center [636, 117] width 231 height 28
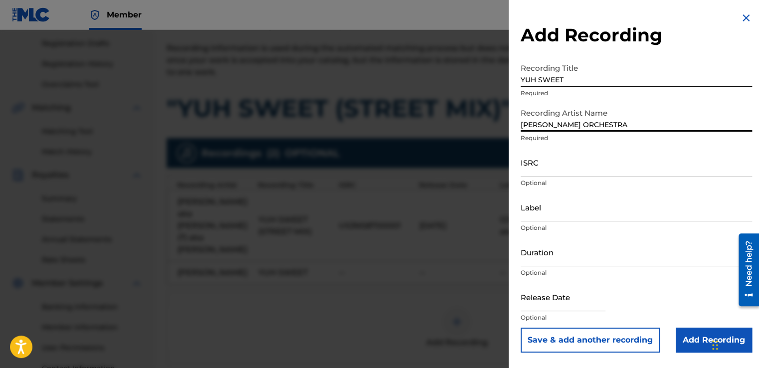
type input "[PERSON_NAME] ORCHESTRA"
click at [529, 258] on input "Duration" at bounding box center [636, 252] width 231 height 28
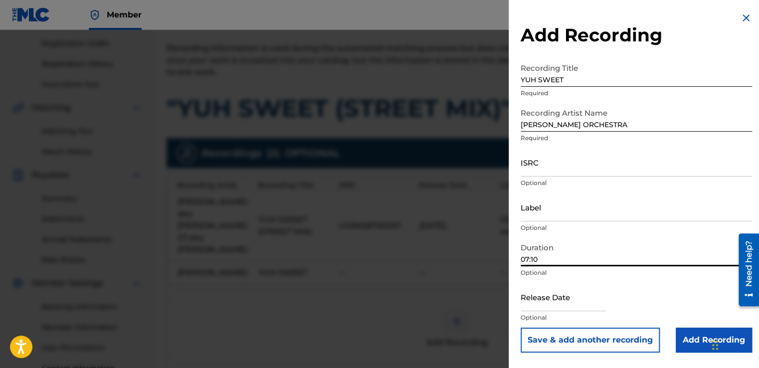
type input "07:10"
click at [681, 336] on input "Add Recording" at bounding box center [714, 340] width 76 height 25
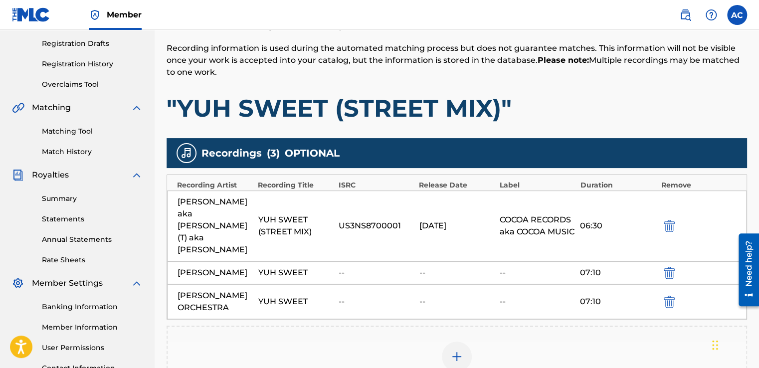
click at [669, 267] on img "submit" at bounding box center [669, 273] width 11 height 12
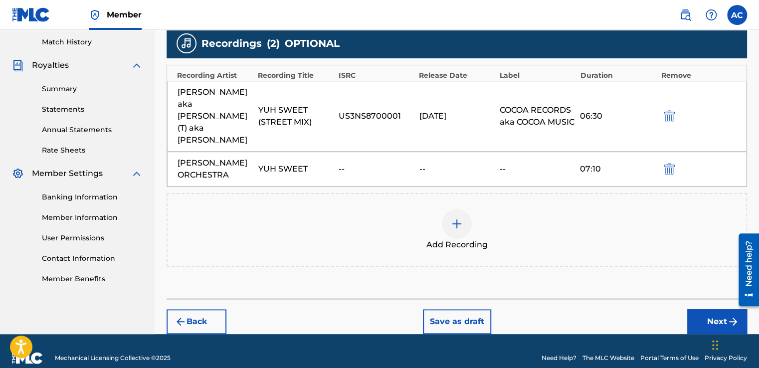
scroll to position [275, 0]
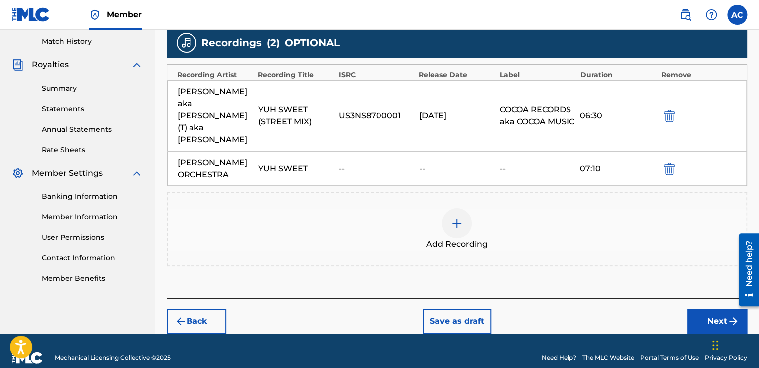
click at [703, 309] on button "Next" at bounding box center [717, 321] width 60 height 25
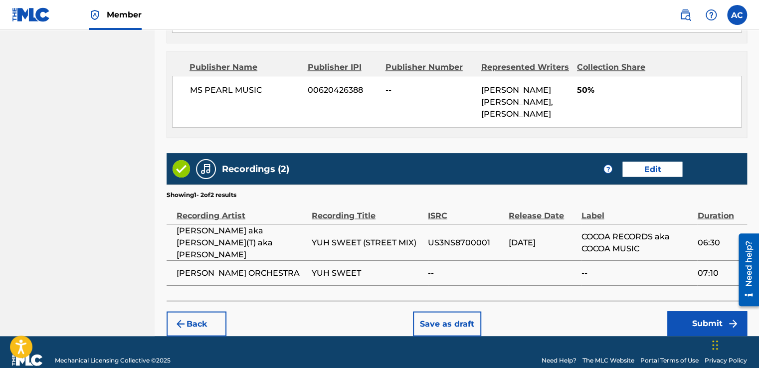
scroll to position [864, 0]
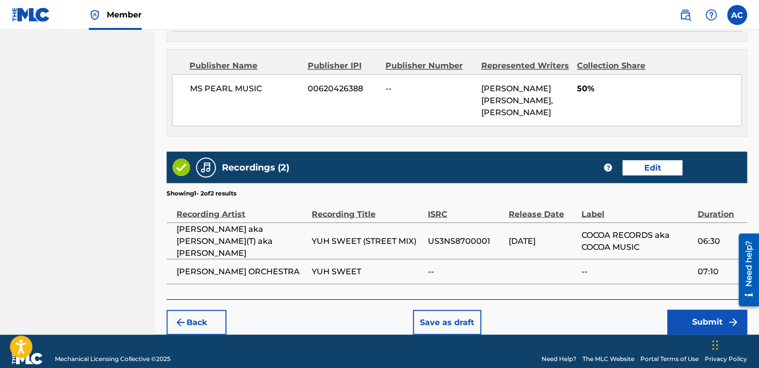
click at [703, 310] on button "Submit" at bounding box center [707, 322] width 80 height 25
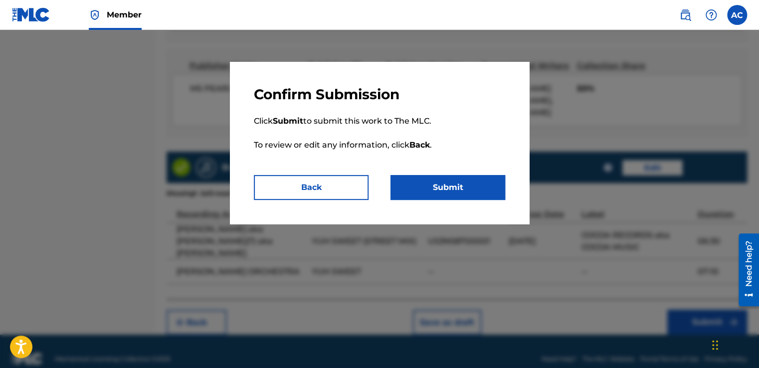
click at [457, 184] on button "Submit" at bounding box center [448, 187] width 115 height 25
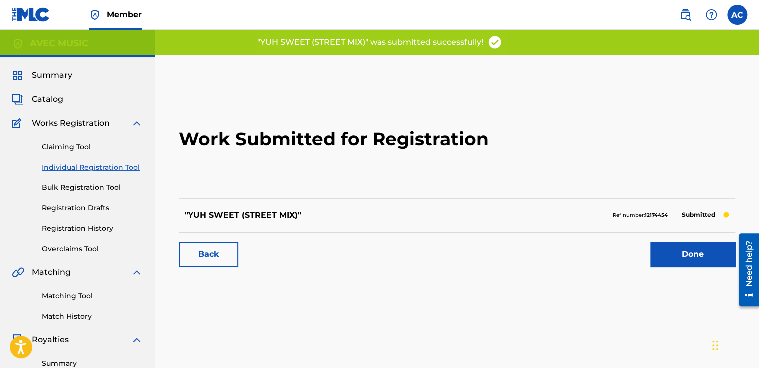
click at [685, 249] on link "Done" at bounding box center [692, 254] width 85 height 25
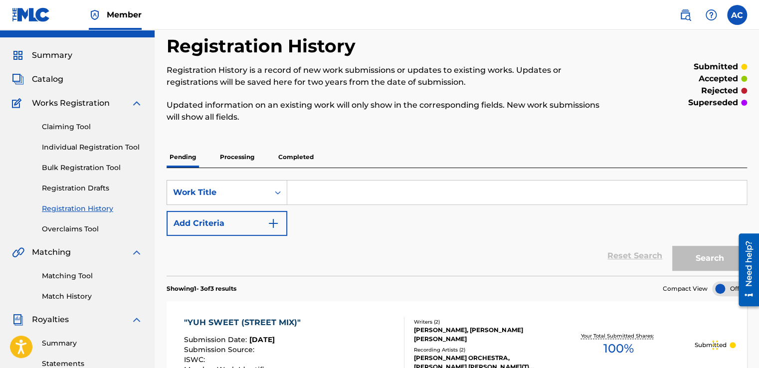
scroll to position [40, 0]
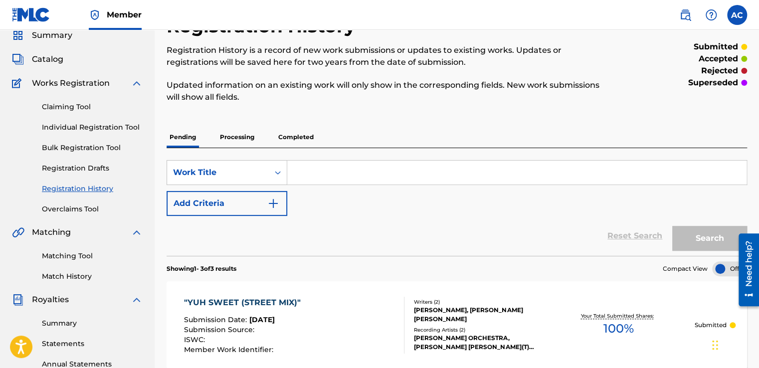
click at [235, 137] on p "Processing" at bounding box center [237, 137] width 40 height 21
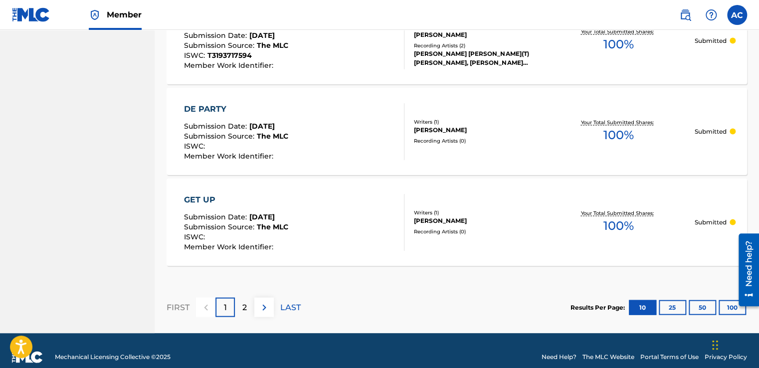
scroll to position [972, 0]
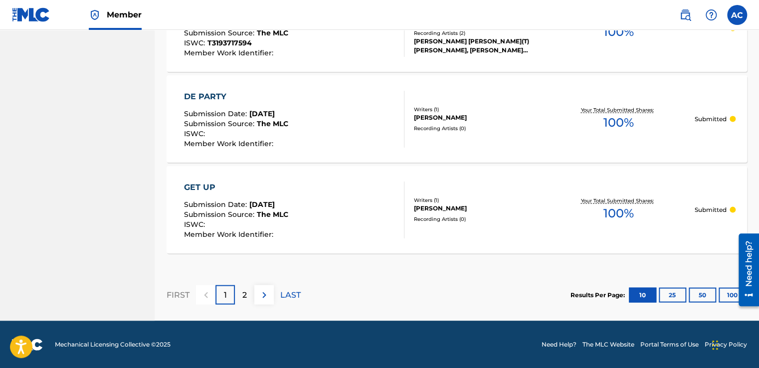
click at [247, 294] on div "2" at bounding box center [244, 294] width 19 height 19
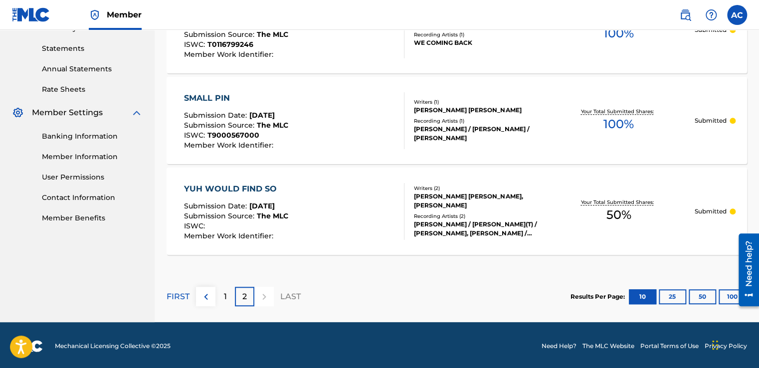
scroll to position [337, 0]
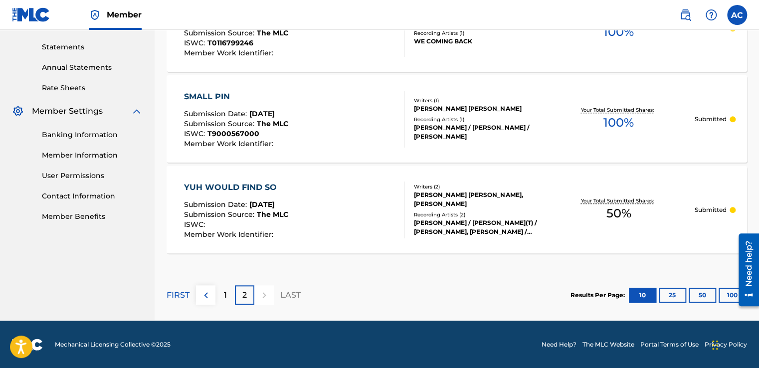
click at [225, 296] on p "1" at bounding box center [225, 295] width 3 height 12
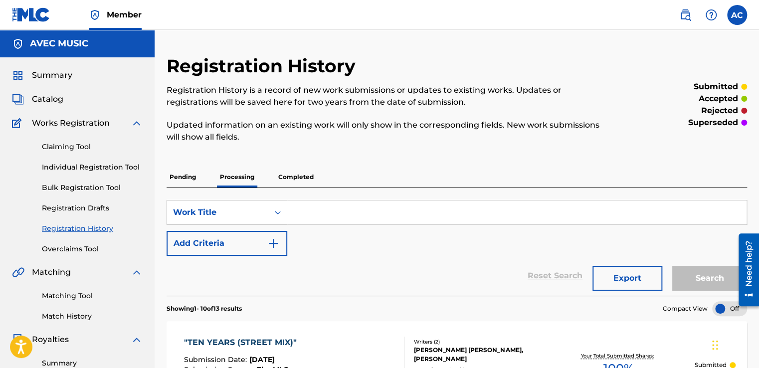
scroll to position [20, 0]
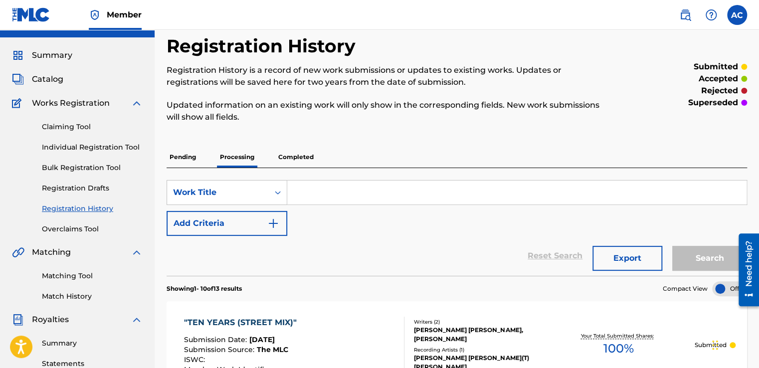
click at [100, 145] on link "Individual Registration Tool" at bounding box center [92, 147] width 101 height 10
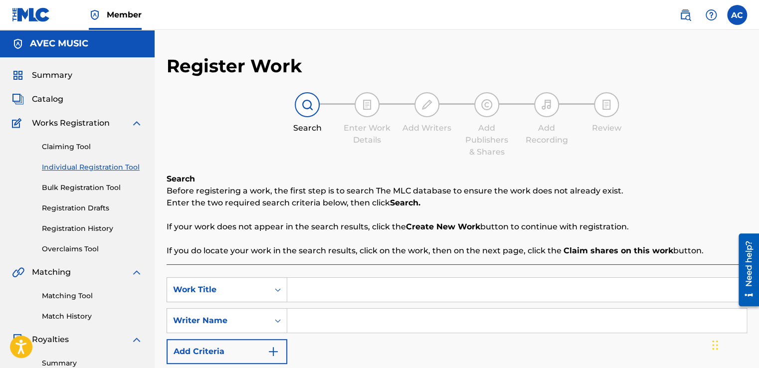
click at [308, 288] on input "Search Form" at bounding box center [516, 290] width 459 height 24
type input "EASE UP SOCA"
click at [297, 315] on input "Search Form" at bounding box center [516, 321] width 459 height 24
click at [297, 318] on input "Search Form" at bounding box center [516, 321] width 459 height 24
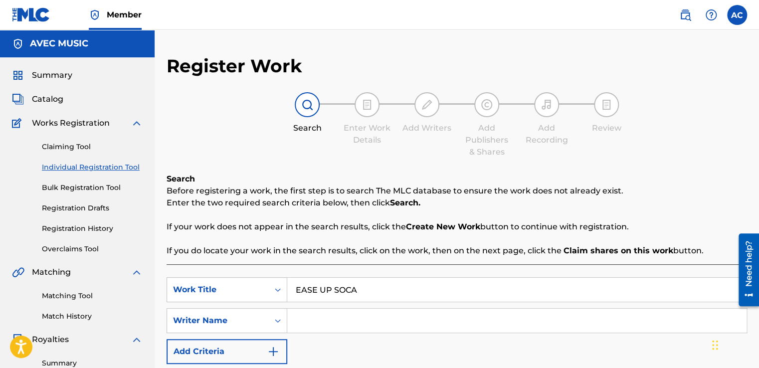
click at [297, 318] on input "Search Form" at bounding box center [516, 321] width 459 height 24
type input "[PERSON_NAME] [PERSON_NAME]"
click at [500, 340] on div "SearchWithCriteriaf8991b23-07d9-4ca1-8bb0-83294c653c4a Work Title EASE UP SOCA …" at bounding box center [457, 320] width 581 height 87
click at [492, 349] on div "SearchWithCriteriaf8991b23-07d9-4ca1-8bb0-83294c653c4a Work Title EASE UP SOCA …" at bounding box center [457, 320] width 581 height 87
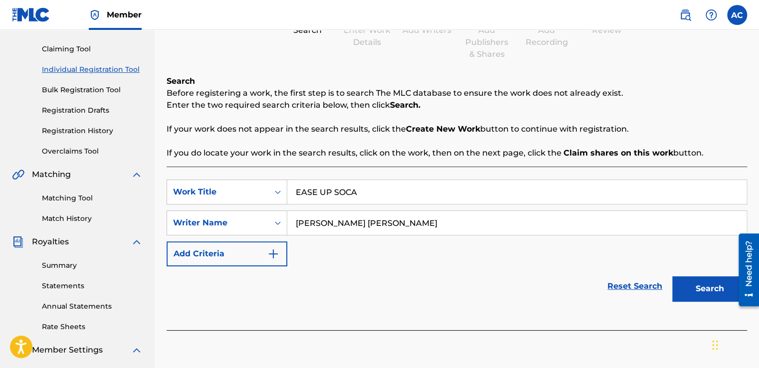
scroll to position [100, 0]
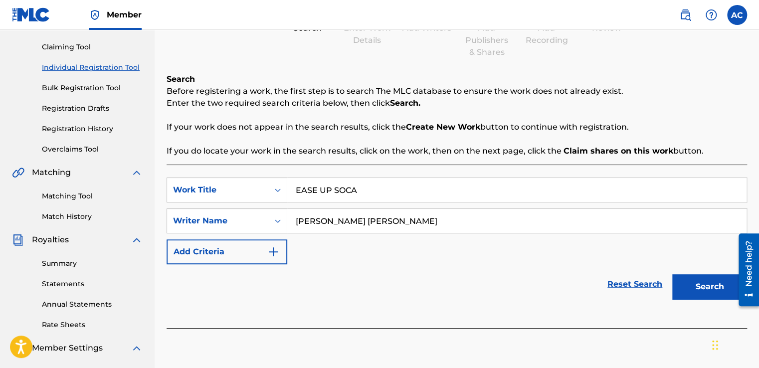
click at [695, 279] on button "Search" at bounding box center [709, 286] width 75 height 25
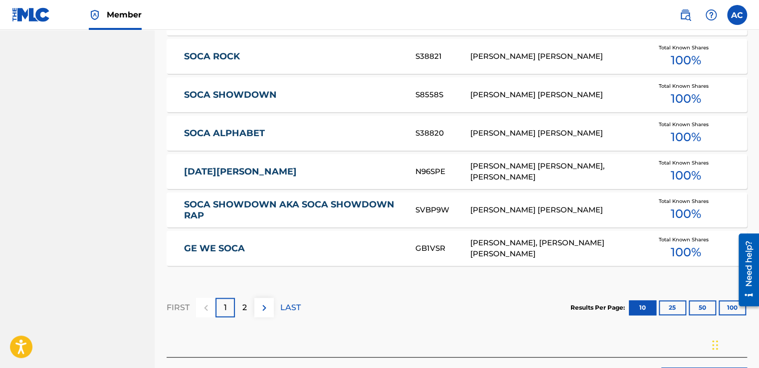
scroll to position [599, 0]
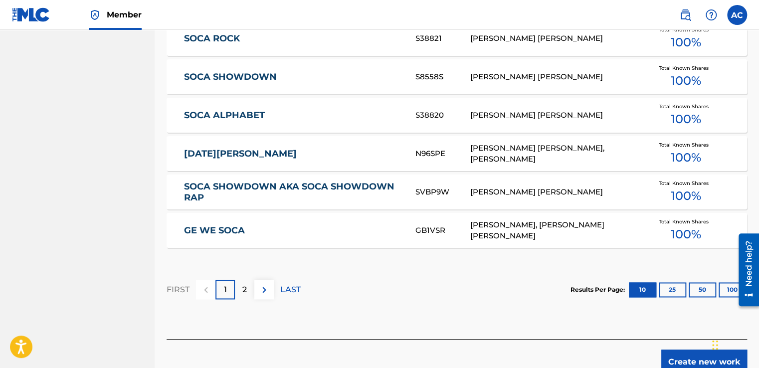
drag, startPoint x: 464, startPoint y: 323, endPoint x: 425, endPoint y: 338, distance: 42.2
click at [425, 338] on div "SearchWithCriteriaf8991b23-07d9-4ca1-8bb0-83294c653c4a Work Title EASE UP SOCA …" at bounding box center [457, 2] width 581 height 673
click at [241, 286] on div "2" at bounding box center [244, 289] width 19 height 19
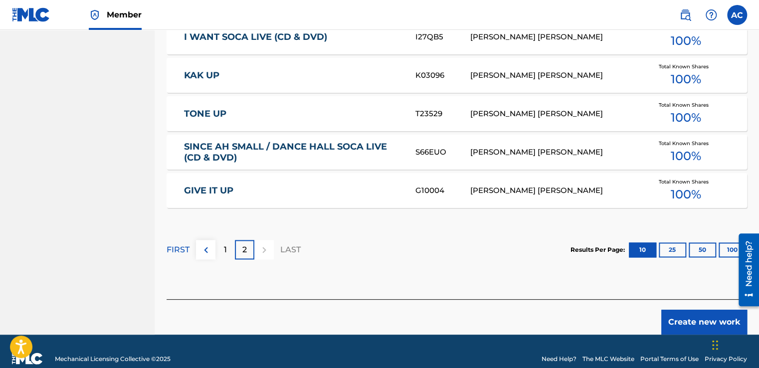
scroll to position [652, 0]
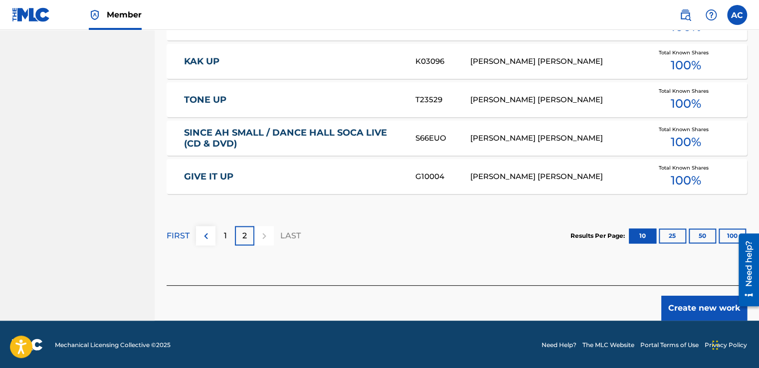
click at [682, 303] on button "Create new work" at bounding box center [704, 308] width 86 height 25
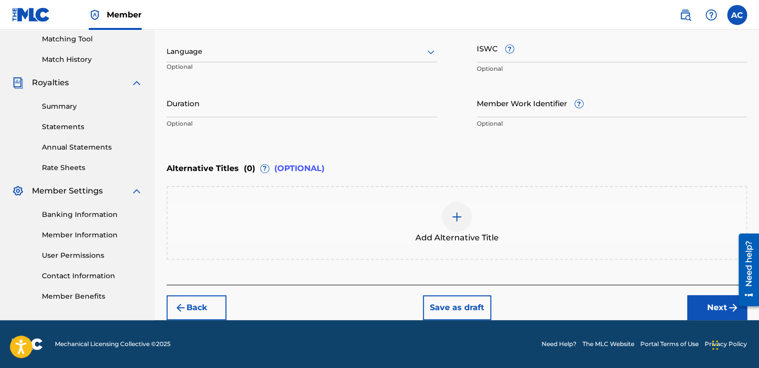
scroll to position [255, 0]
